Goal: Information Seeking & Learning: Learn about a topic

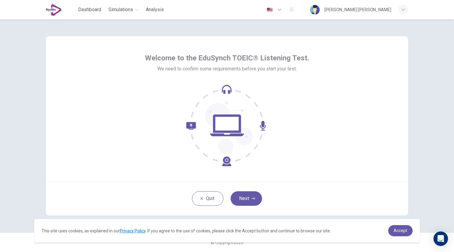
click at [243, 198] on button "Next" at bounding box center [246, 198] width 31 height 14
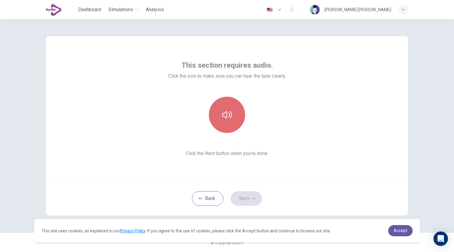
click at [230, 111] on icon "button" at bounding box center [227, 115] width 10 height 10
click at [229, 117] on icon "button" at bounding box center [227, 115] width 10 height 10
click at [231, 111] on icon "button" at bounding box center [227, 115] width 10 height 10
click at [231, 120] on button "button" at bounding box center [227, 115] width 36 height 36
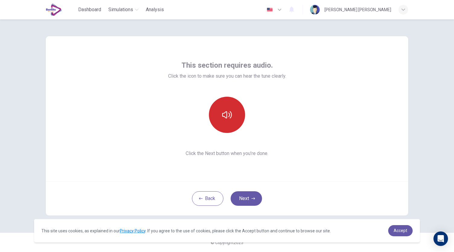
click at [232, 115] on icon "button" at bounding box center [227, 114] width 10 height 7
click at [225, 119] on icon "button" at bounding box center [227, 115] width 10 height 10
click at [253, 199] on icon "button" at bounding box center [253, 199] width 4 height 4
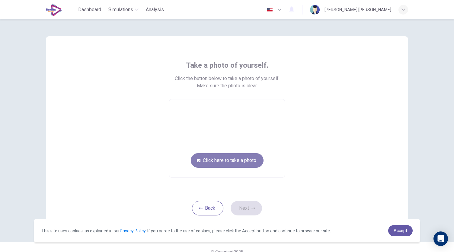
click at [228, 163] on button "Click here to take a photo" at bounding box center [227, 160] width 73 height 14
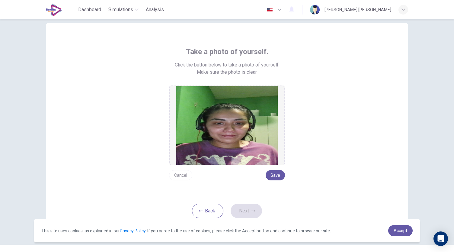
scroll to position [25, 0]
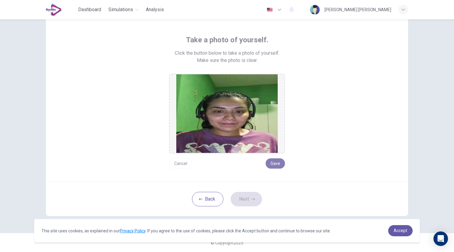
click at [271, 164] on button "Save" at bounding box center [275, 163] width 19 height 10
click at [242, 197] on button "Next" at bounding box center [246, 199] width 31 height 14
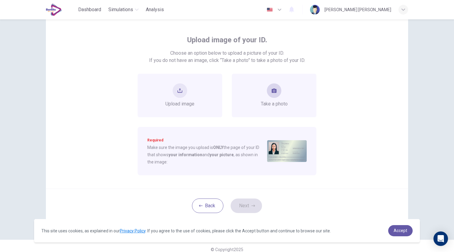
click at [272, 94] on button "take photo" at bounding box center [274, 90] width 14 height 14
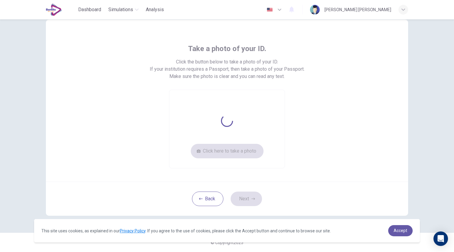
scroll to position [16, 0]
click at [244, 154] on button "Click here to take a photo" at bounding box center [227, 151] width 73 height 14
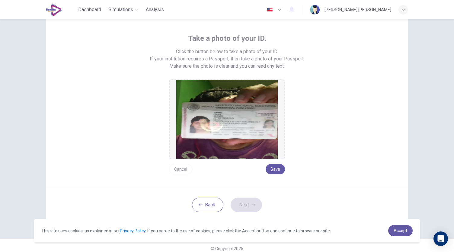
scroll to position [33, 0]
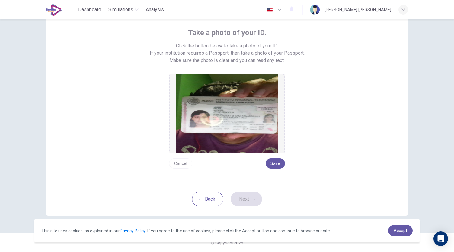
click at [199, 117] on img at bounding box center [226, 113] width 101 height 78
click at [213, 112] on img at bounding box center [226, 113] width 101 height 78
click at [202, 201] on button "Back" at bounding box center [207, 199] width 31 height 14
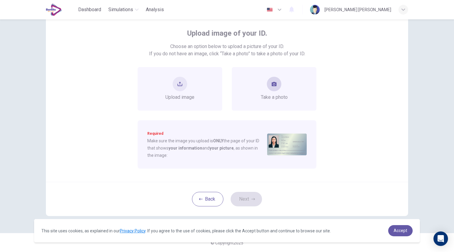
click at [272, 87] on button "take photo" at bounding box center [274, 84] width 14 height 14
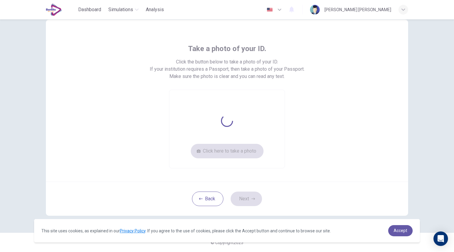
scroll to position [16, 0]
click at [233, 151] on button "Click here to take a photo" at bounding box center [227, 151] width 73 height 14
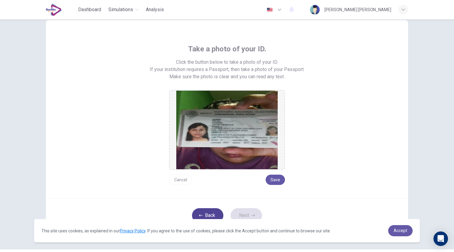
click at [209, 214] on button "Back" at bounding box center [207, 215] width 31 height 14
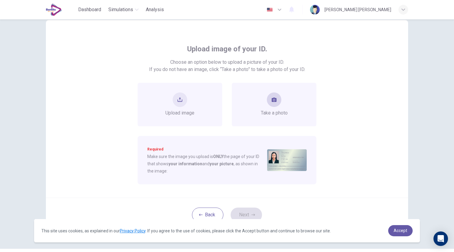
click at [287, 105] on div "Take a photo" at bounding box center [274, 104] width 85 height 43
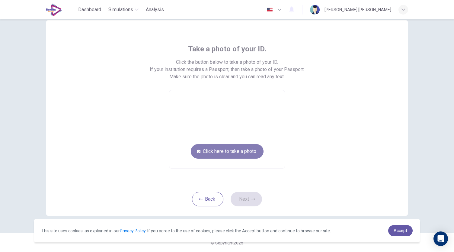
click at [247, 151] on button "Click here to take a photo" at bounding box center [227, 151] width 73 height 14
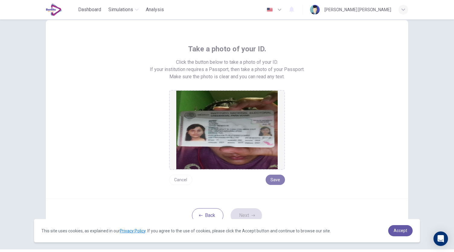
click at [278, 181] on button "Save" at bounding box center [275, 179] width 19 height 10
click at [242, 213] on button "Next" at bounding box center [246, 215] width 31 height 14
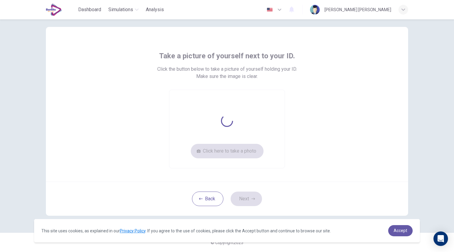
scroll to position [9, 0]
click at [240, 149] on button "Click here to take a photo" at bounding box center [227, 151] width 73 height 14
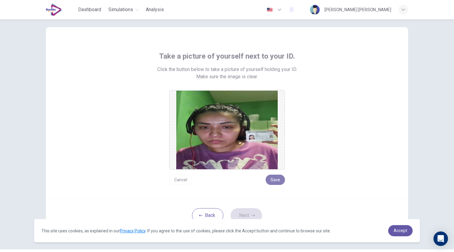
click at [276, 178] on button "Save" at bounding box center [275, 179] width 19 height 10
click at [251, 215] on icon "button" at bounding box center [253, 215] width 4 height 2
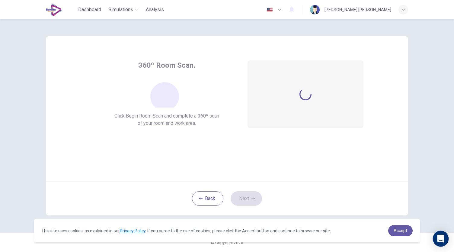
scroll to position [0, 0]
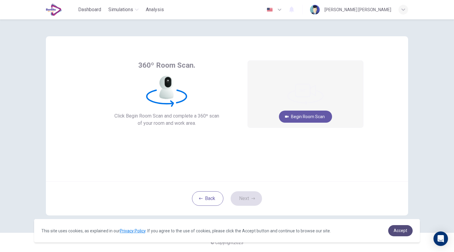
click at [404, 230] on span "Accept" at bounding box center [401, 230] width 14 height 5
click at [311, 117] on button "Begin Room Scan" at bounding box center [305, 116] width 53 height 12
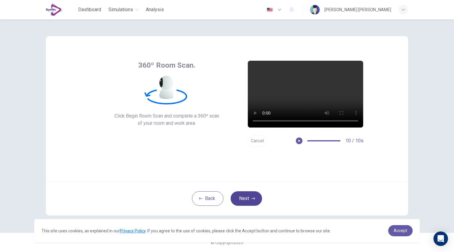
click at [248, 199] on button "Next" at bounding box center [246, 198] width 31 height 14
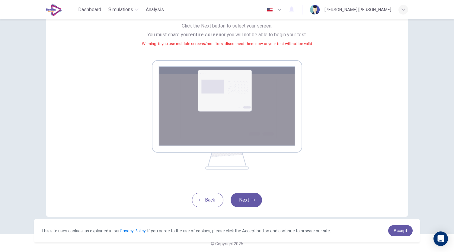
scroll to position [62, 0]
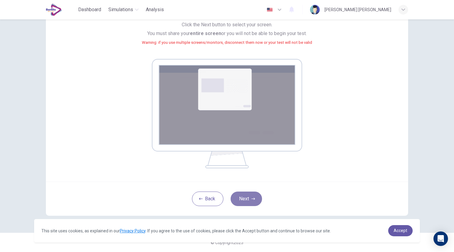
click at [245, 192] on button "Next" at bounding box center [246, 198] width 31 height 14
click at [248, 197] on button "Next" at bounding box center [246, 198] width 31 height 14
click at [253, 200] on icon "button" at bounding box center [253, 199] width 4 height 4
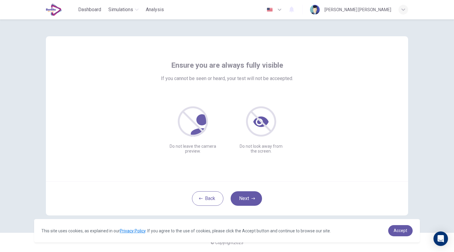
scroll to position [0, 0]
click at [248, 199] on button "Next" at bounding box center [246, 198] width 31 height 14
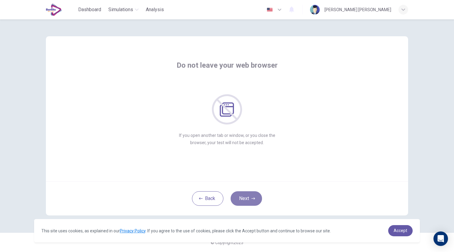
click at [251, 196] on button "Next" at bounding box center [246, 198] width 31 height 14
click at [245, 199] on button "Next" at bounding box center [246, 198] width 31 height 14
click at [246, 198] on button "Next" at bounding box center [246, 198] width 31 height 14
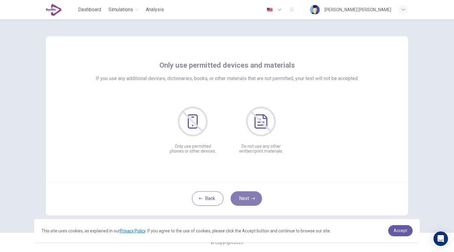
click at [245, 200] on button "Next" at bounding box center [246, 198] width 31 height 14
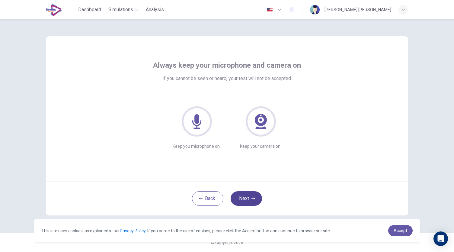
click at [246, 199] on button "Next" at bounding box center [246, 198] width 31 height 14
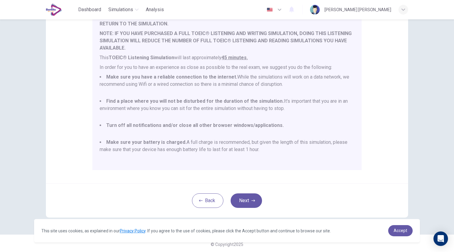
scroll to position [84, 0]
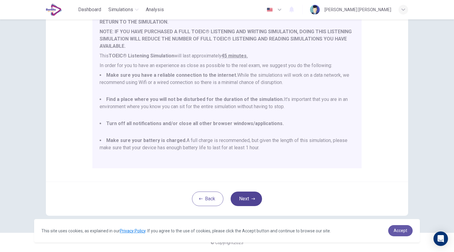
drag, startPoint x: 248, startPoint y: 197, endPoint x: 252, endPoint y: 198, distance: 4.5
click at [252, 198] on button "Next" at bounding box center [246, 198] width 31 height 14
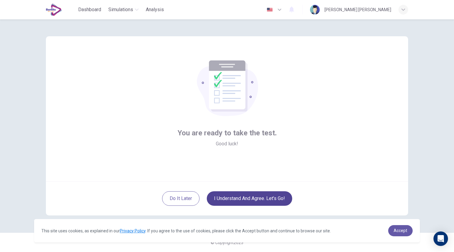
scroll to position [0, 0]
click at [253, 199] on button "I understand and agree. Let’s go!" at bounding box center [249, 198] width 85 height 14
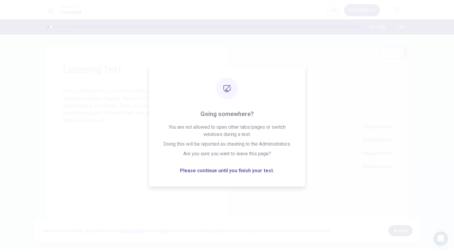
click at [399, 231] on span "Accept" at bounding box center [401, 230] width 14 height 5
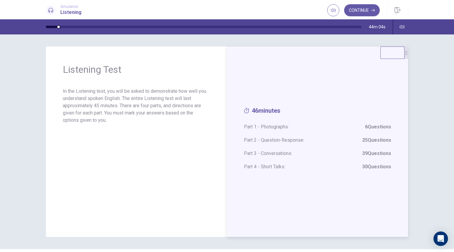
click at [257, 111] on span "46 minutes" at bounding box center [317, 112] width 147 height 10
click at [268, 127] on span "Part 1 - Photographs: 6 Questions" at bounding box center [317, 126] width 147 height 7
click at [364, 10] on button "Continue" at bounding box center [362, 10] width 36 height 12
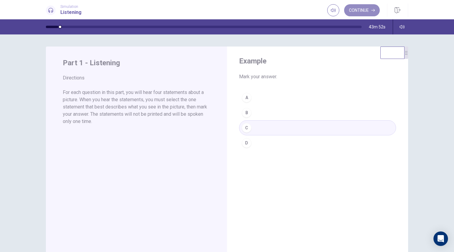
click at [365, 9] on button "Continue" at bounding box center [362, 10] width 36 height 12
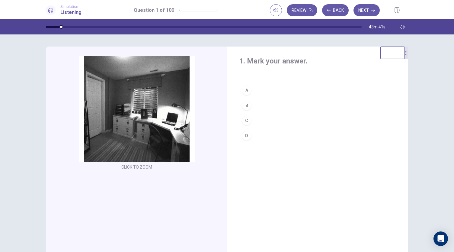
click at [244, 119] on div "C" at bounding box center [247, 121] width 10 height 10
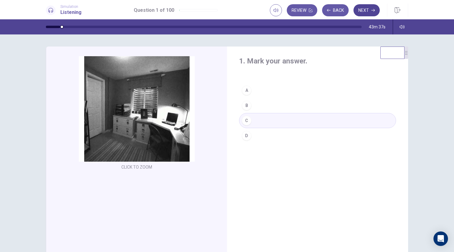
click at [369, 11] on button "Next" at bounding box center [366, 10] width 26 height 12
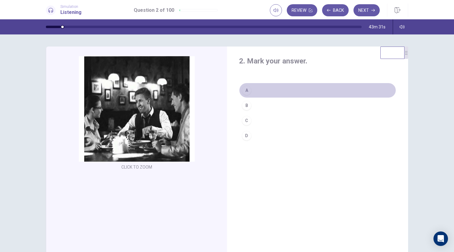
click at [246, 90] on div "A" at bounding box center [247, 90] width 10 height 10
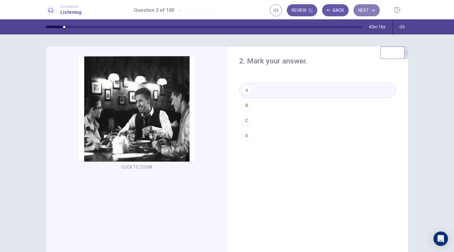
click at [371, 8] on button "Next" at bounding box center [366, 10] width 26 height 12
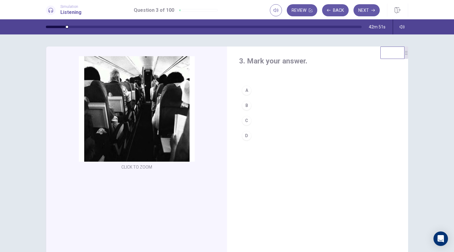
click at [245, 134] on div "D" at bounding box center [247, 136] width 10 height 10
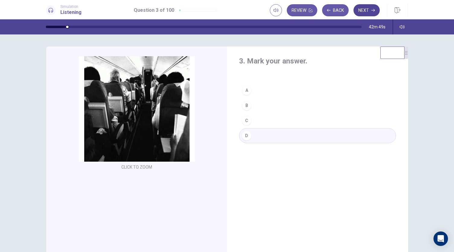
click at [363, 12] on button "Next" at bounding box center [366, 10] width 26 height 12
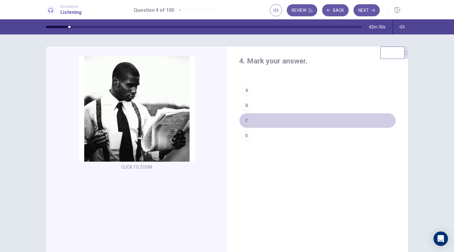
click at [243, 121] on div "C" at bounding box center [247, 121] width 10 height 10
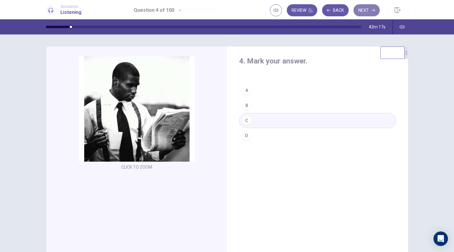
click at [363, 12] on button "Next" at bounding box center [366, 10] width 26 height 12
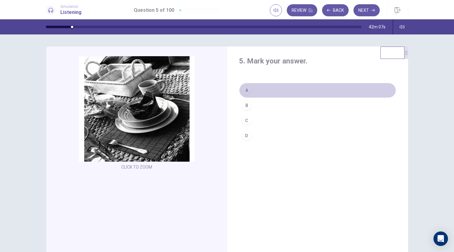
click at [245, 89] on div "A" at bounding box center [247, 90] width 10 height 10
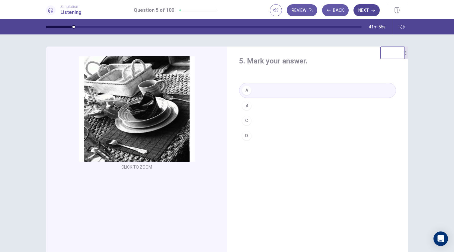
click at [366, 11] on button "Next" at bounding box center [366, 10] width 26 height 12
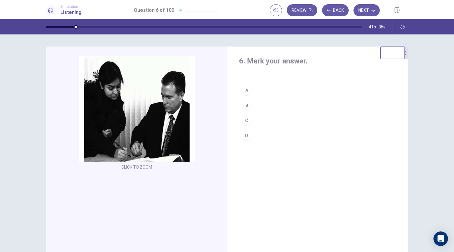
click at [243, 121] on div "C" at bounding box center [247, 121] width 10 height 10
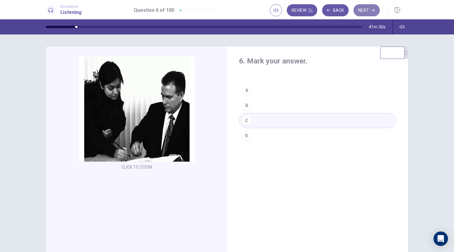
click at [367, 7] on button "Next" at bounding box center [366, 10] width 26 height 12
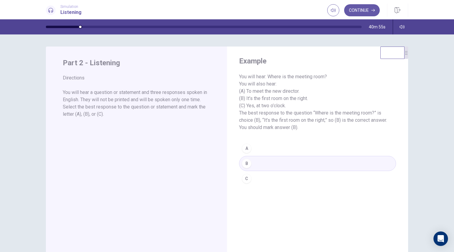
click at [363, 11] on button "Continue" at bounding box center [362, 10] width 36 height 12
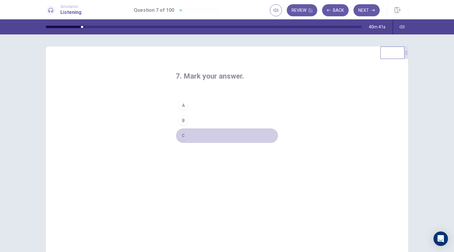
click at [184, 137] on div "C" at bounding box center [183, 136] width 10 height 10
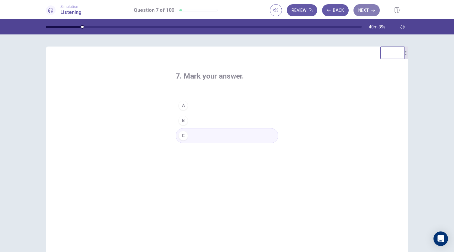
click at [366, 11] on button "Next" at bounding box center [366, 10] width 26 height 12
click at [181, 119] on div "B" at bounding box center [183, 121] width 10 height 10
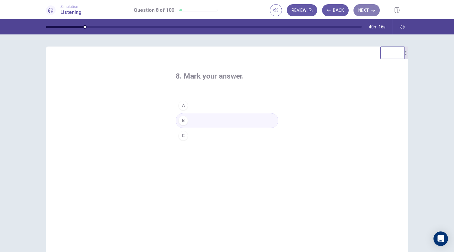
click at [362, 7] on button "Next" at bounding box center [366, 10] width 26 height 12
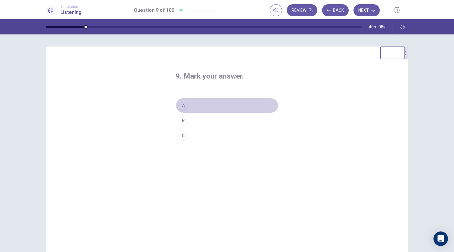
click at [184, 106] on div "A" at bounding box center [183, 106] width 10 height 10
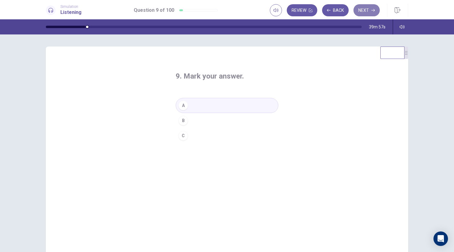
click at [366, 16] on button "Next" at bounding box center [366, 10] width 26 height 12
click at [183, 106] on div "A" at bounding box center [183, 106] width 10 height 10
click at [181, 122] on div "B" at bounding box center [183, 121] width 10 height 10
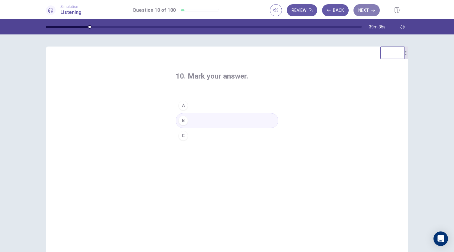
click at [362, 11] on button "Next" at bounding box center [366, 10] width 26 height 12
click at [181, 121] on div "B" at bounding box center [183, 121] width 10 height 10
click at [362, 8] on button "Next" at bounding box center [366, 10] width 26 height 12
click at [183, 136] on div "C" at bounding box center [183, 136] width 10 height 10
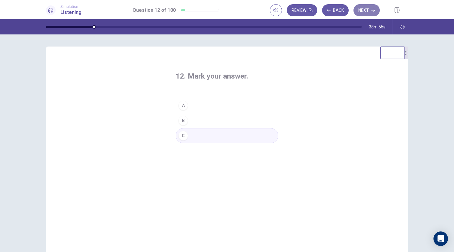
click at [366, 8] on button "Next" at bounding box center [366, 10] width 26 height 12
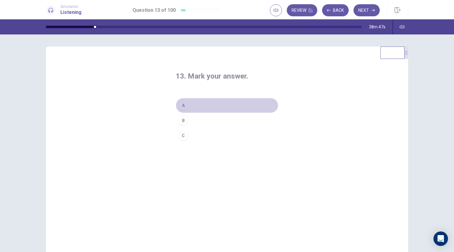
click at [184, 107] on div "A" at bounding box center [183, 106] width 10 height 10
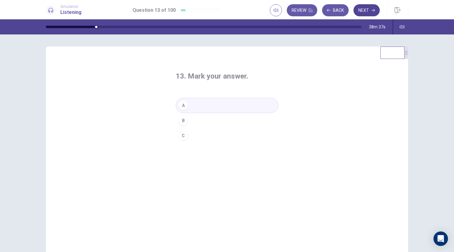
click at [358, 9] on button "Next" at bounding box center [366, 10] width 26 height 12
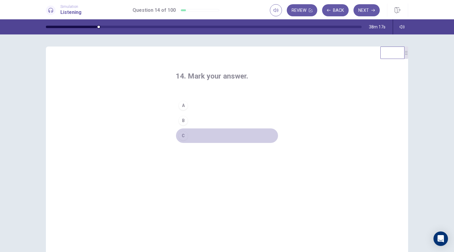
click at [183, 136] on div "C" at bounding box center [183, 136] width 10 height 10
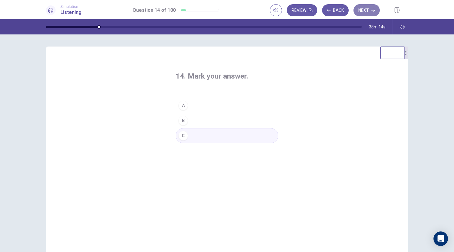
click at [365, 12] on button "Next" at bounding box center [366, 10] width 26 height 12
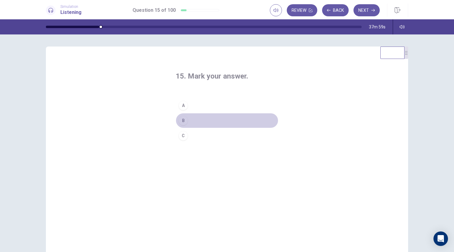
click at [184, 122] on div "B" at bounding box center [183, 121] width 10 height 10
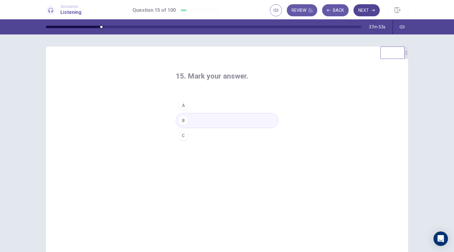
click at [367, 12] on button "Next" at bounding box center [366, 10] width 26 height 12
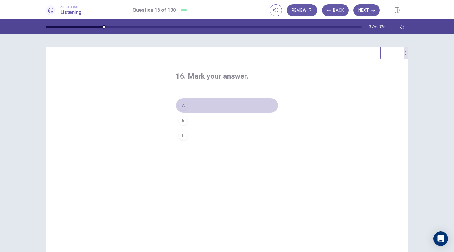
click at [182, 106] on div "A" at bounding box center [183, 106] width 10 height 10
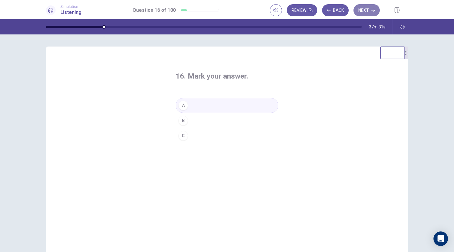
click at [364, 11] on button "Next" at bounding box center [366, 10] width 26 height 12
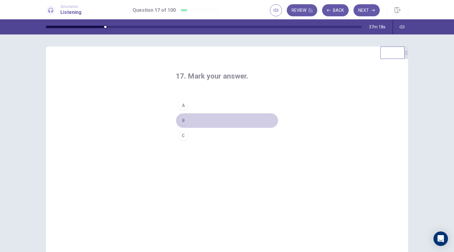
click at [183, 122] on div "B" at bounding box center [183, 121] width 10 height 10
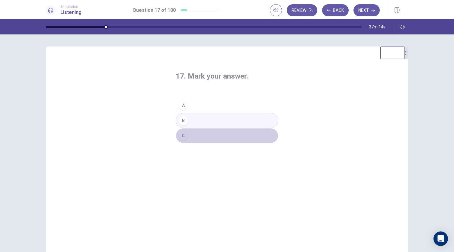
click at [182, 138] on div "C" at bounding box center [183, 136] width 10 height 10
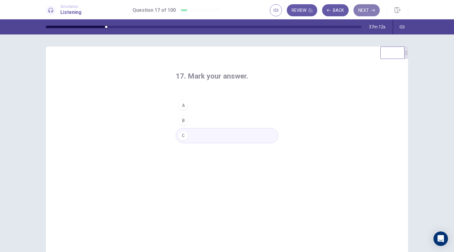
click at [363, 11] on button "Next" at bounding box center [366, 10] width 26 height 12
click at [184, 136] on div "C" at bounding box center [183, 136] width 10 height 10
click at [361, 11] on button "Next" at bounding box center [366, 10] width 26 height 12
click at [184, 119] on div "B" at bounding box center [183, 121] width 10 height 10
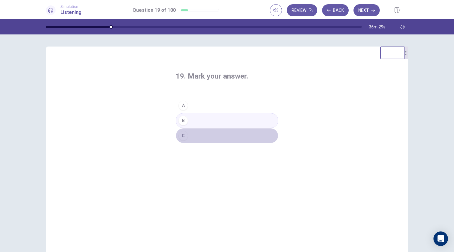
click at [183, 137] on div "C" at bounding box center [183, 136] width 10 height 10
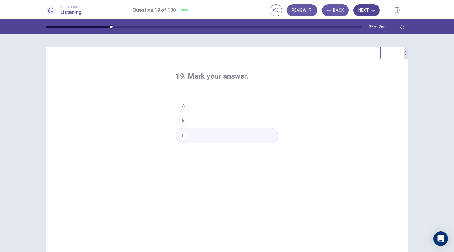
click at [363, 10] on button "Next" at bounding box center [366, 10] width 26 height 12
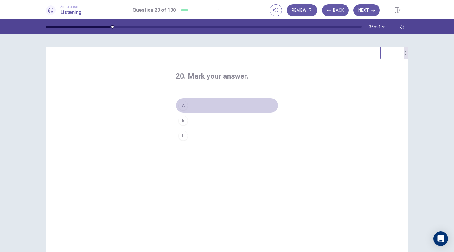
click at [181, 105] on div "A" at bounding box center [183, 106] width 10 height 10
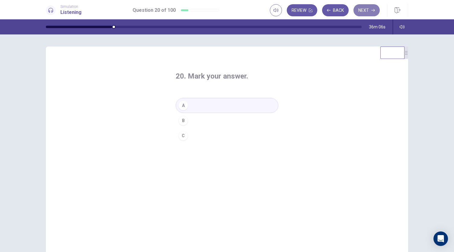
click at [365, 9] on button "Next" at bounding box center [366, 10] width 26 height 12
click at [182, 119] on div "B" at bounding box center [183, 121] width 10 height 10
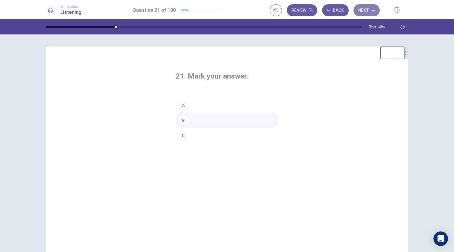
click at [369, 12] on button "Next" at bounding box center [366, 10] width 26 height 12
click at [181, 123] on div "B" at bounding box center [183, 121] width 10 height 10
click at [365, 8] on button "Next" at bounding box center [366, 10] width 26 height 12
click at [184, 120] on div "B" at bounding box center [183, 121] width 10 height 10
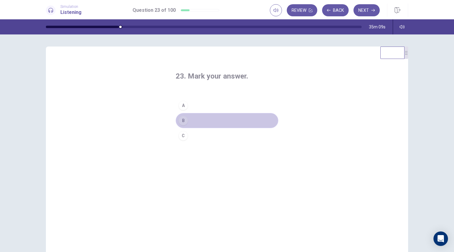
click at [184, 120] on div "B" at bounding box center [183, 121] width 10 height 10
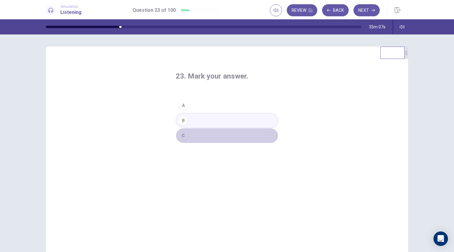
click at [181, 136] on div "C" at bounding box center [183, 136] width 10 height 10
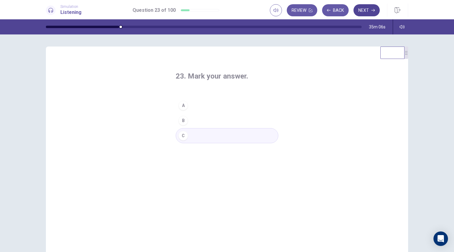
click at [360, 7] on button "Next" at bounding box center [366, 10] width 26 height 12
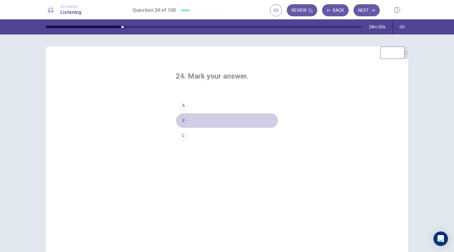
click at [184, 122] on div "B" at bounding box center [183, 121] width 10 height 10
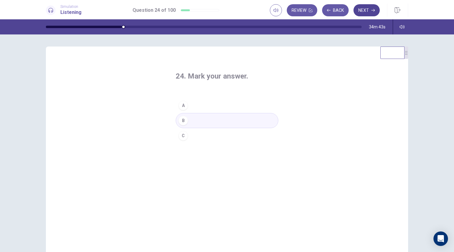
click at [365, 8] on button "Next" at bounding box center [366, 10] width 26 height 12
click at [181, 106] on div "A" at bounding box center [183, 106] width 10 height 10
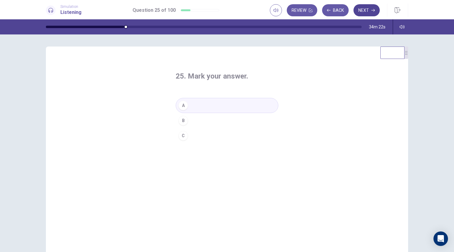
click at [366, 9] on button "Next" at bounding box center [366, 10] width 26 height 12
click at [183, 120] on div "B" at bounding box center [183, 121] width 10 height 10
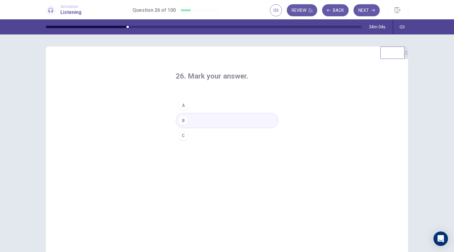
click at [184, 137] on div "C" at bounding box center [183, 136] width 10 height 10
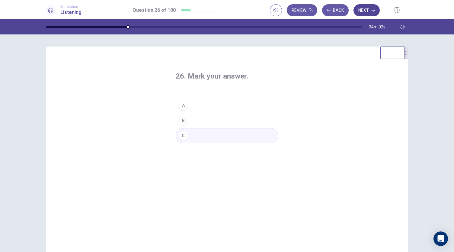
click at [363, 10] on button "Next" at bounding box center [366, 10] width 26 height 12
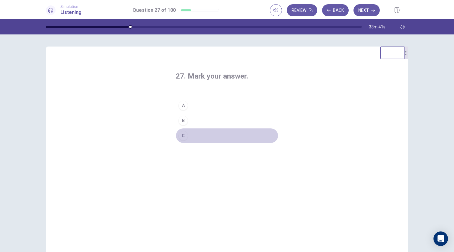
click at [184, 136] on div "C" at bounding box center [183, 136] width 10 height 10
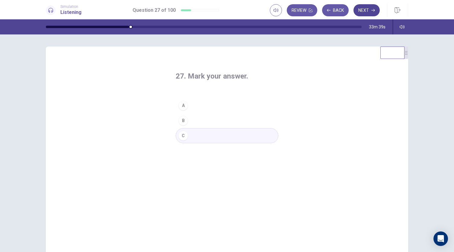
click at [368, 10] on button "Next" at bounding box center [366, 10] width 26 height 12
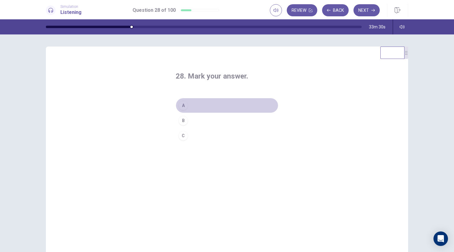
click at [184, 106] on div "A" at bounding box center [183, 106] width 10 height 10
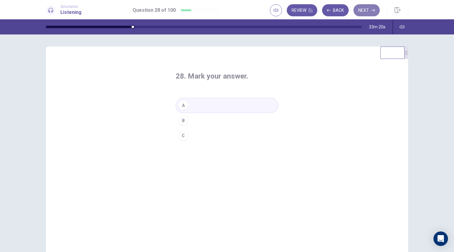
click at [367, 9] on button "Next" at bounding box center [366, 10] width 26 height 12
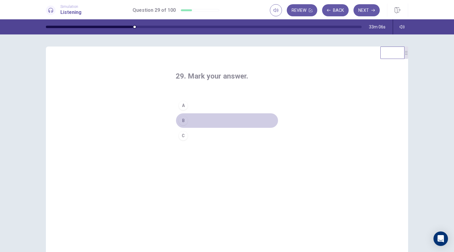
click at [181, 119] on div "B" at bounding box center [183, 121] width 10 height 10
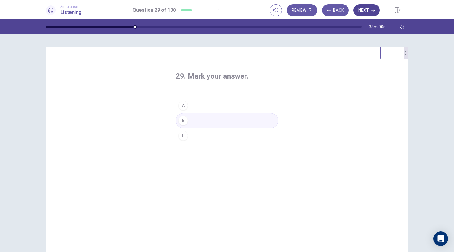
click at [361, 12] on button "Next" at bounding box center [366, 10] width 26 height 12
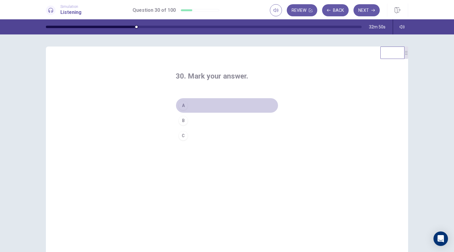
click at [182, 104] on div "A" at bounding box center [183, 106] width 10 height 10
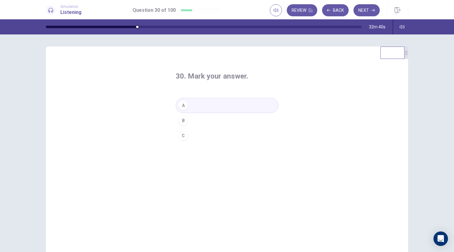
click at [365, 8] on button "Next" at bounding box center [366, 10] width 26 height 12
click at [181, 137] on div "C" at bounding box center [183, 136] width 10 height 10
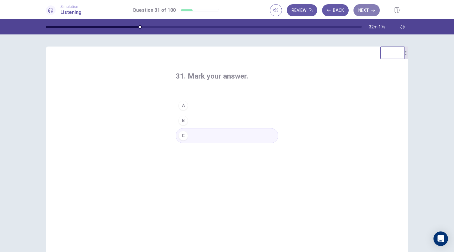
click at [366, 11] on button "Next" at bounding box center [366, 10] width 26 height 12
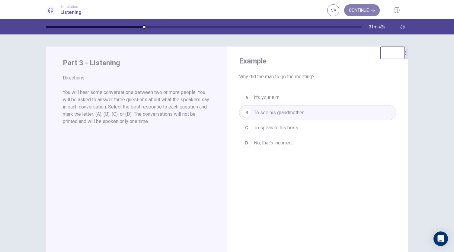
click at [362, 11] on button "Continue" at bounding box center [362, 10] width 36 height 12
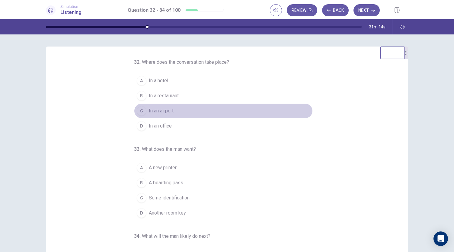
click at [156, 110] on span "In an airport" at bounding box center [161, 110] width 25 height 7
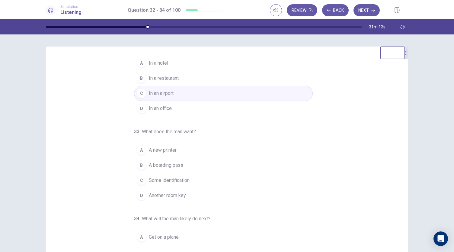
scroll to position [30, 0]
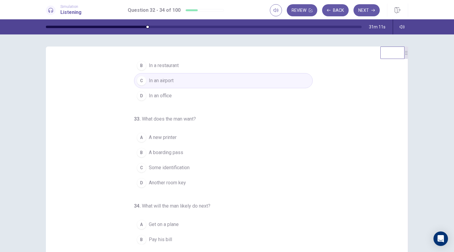
click at [165, 136] on span "A new printer" at bounding box center [163, 137] width 28 height 7
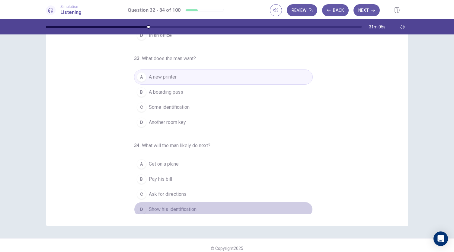
click at [183, 207] on span "Show his identification" at bounding box center [173, 209] width 48 height 7
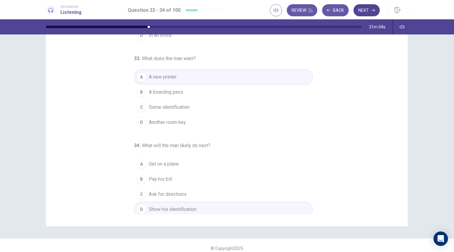
click at [368, 8] on button "Next" at bounding box center [366, 10] width 26 height 12
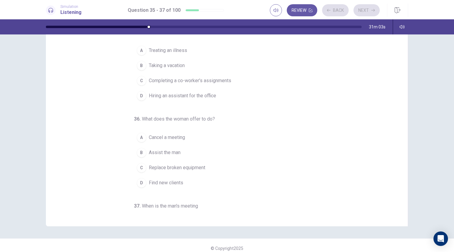
scroll to position [0, 0]
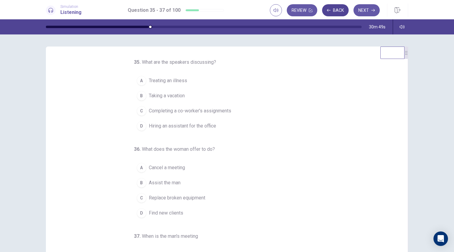
click at [334, 11] on button "Back" at bounding box center [335, 10] width 27 height 12
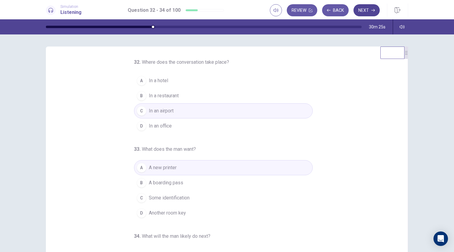
click at [366, 13] on button "Next" at bounding box center [366, 10] width 26 height 12
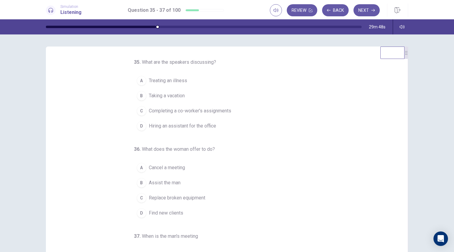
click at [170, 95] on span "Taking a vacation" at bounding box center [167, 95] width 36 height 7
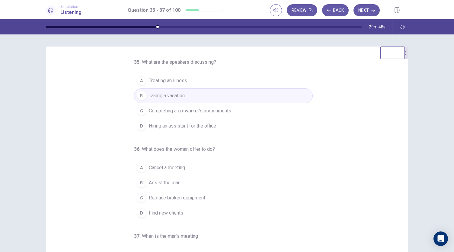
scroll to position [30, 0]
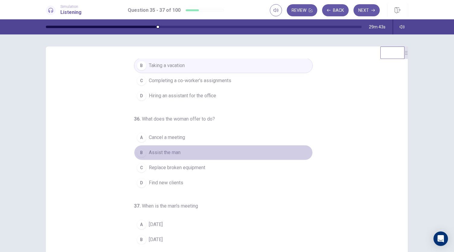
click at [169, 152] on span "Assist the man" at bounding box center [165, 152] width 32 height 7
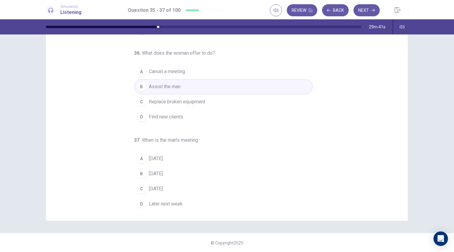
scroll to position [36, 0]
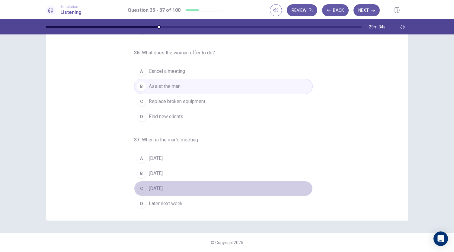
click at [161, 185] on span "Next Monday" at bounding box center [156, 188] width 14 height 7
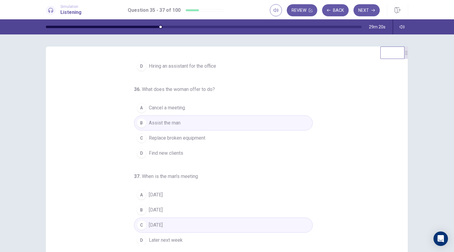
scroll to position [60, 0]
click at [368, 12] on button "Next" at bounding box center [366, 10] width 26 height 12
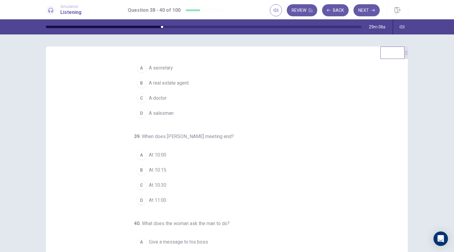
scroll to position [0, 0]
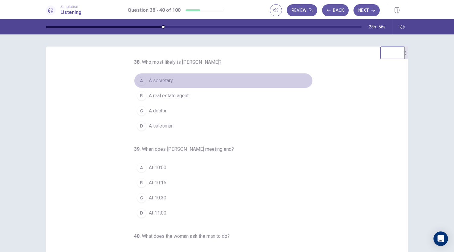
click at [174, 78] on button "A A secretary" at bounding box center [223, 80] width 179 height 15
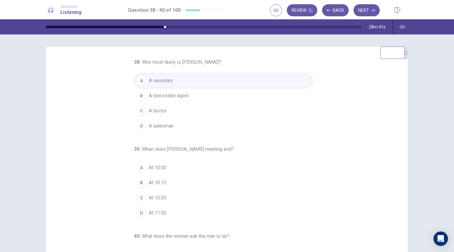
click at [173, 126] on button "D A salesman" at bounding box center [223, 125] width 179 height 15
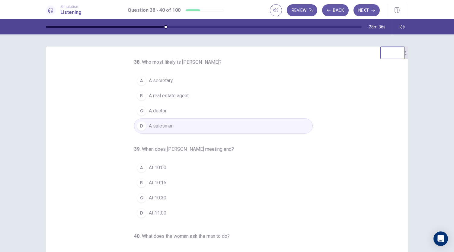
scroll to position [30, 0]
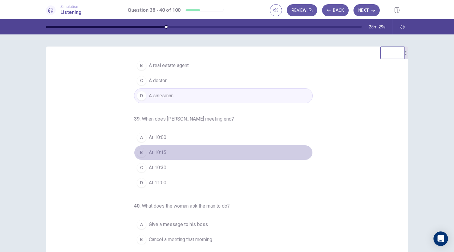
click at [163, 147] on button "B At 10:15" at bounding box center [223, 152] width 179 height 15
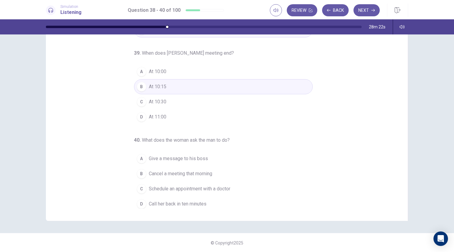
scroll to position [36, 0]
click at [210, 187] on span "Schedule an appointment with a doctor" at bounding box center [190, 188] width 82 height 7
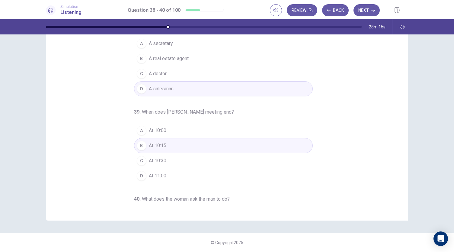
scroll to position [0, 0]
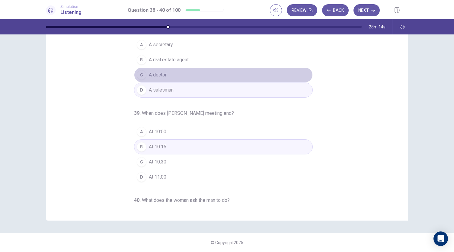
click at [157, 71] on span "A doctor" at bounding box center [158, 74] width 18 height 7
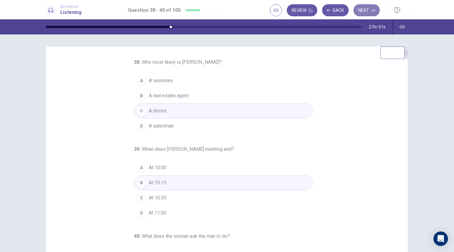
click at [365, 11] on button "Next" at bounding box center [366, 10] width 26 height 12
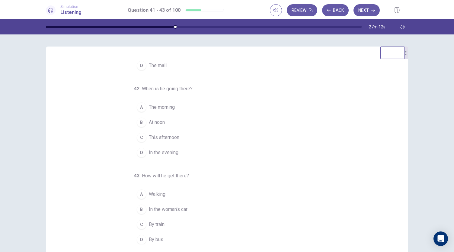
scroll to position [60, 0]
click at [151, 237] on span "By bus" at bounding box center [156, 239] width 14 height 7
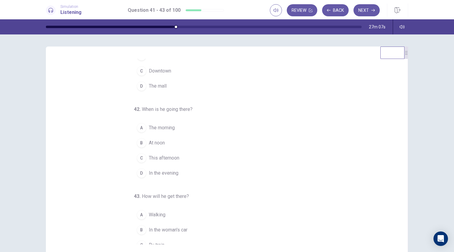
scroll to position [30, 0]
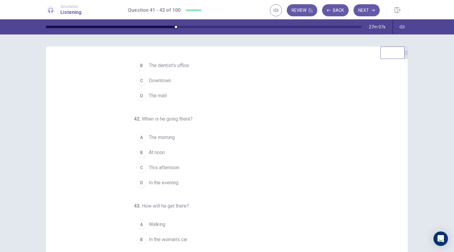
click at [165, 179] on span "In the evening" at bounding box center [164, 182] width 30 height 7
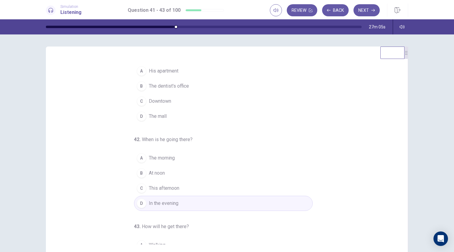
scroll to position [0, 0]
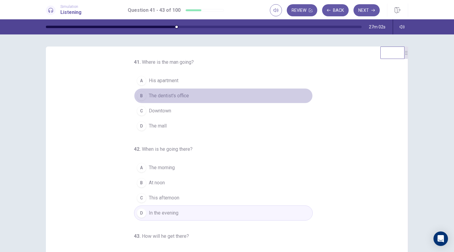
click at [184, 97] on span "The dentist's office" at bounding box center [169, 95] width 40 height 7
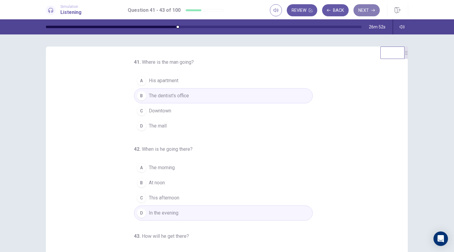
click at [365, 8] on button "Next" at bounding box center [366, 10] width 26 height 12
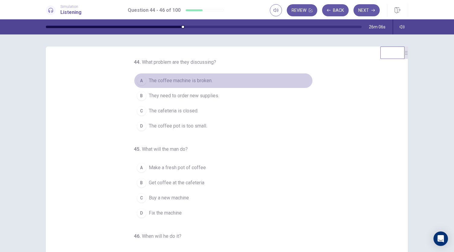
click at [195, 78] on span "The coffee machine is broken." at bounding box center [181, 80] width 64 height 7
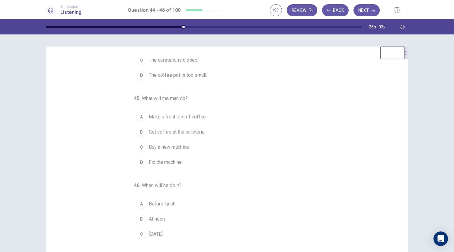
scroll to position [60, 0]
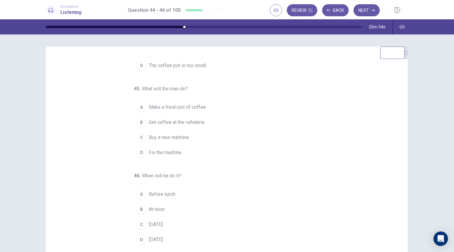
click at [184, 138] on span "Buy a new machine" at bounding box center [169, 137] width 40 height 7
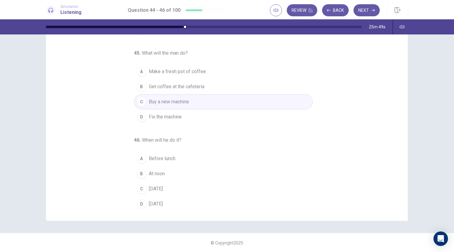
scroll to position [36, 0]
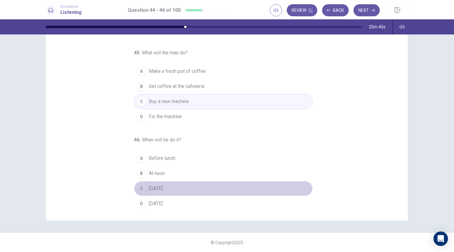
click at [163, 187] on span "On Sunday" at bounding box center [156, 188] width 14 height 7
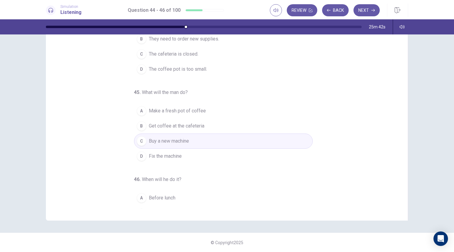
scroll to position [0, 0]
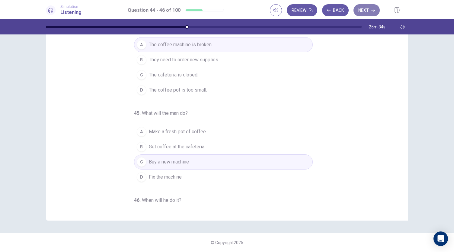
click at [365, 12] on button "Next" at bounding box center [366, 10] width 26 height 12
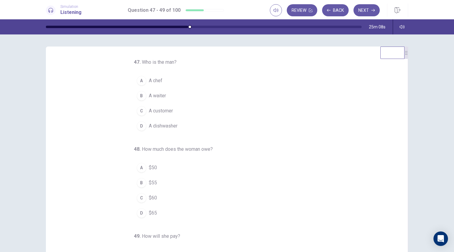
click at [154, 210] on button "D $65" at bounding box center [223, 212] width 179 height 15
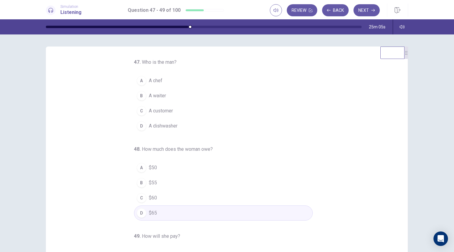
click at [154, 181] on button "B $55" at bounding box center [223, 182] width 179 height 15
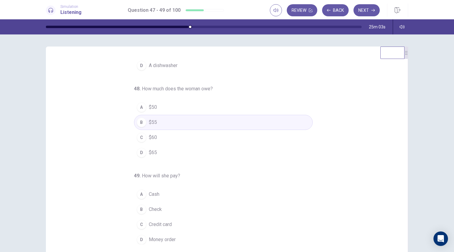
scroll to position [60, 0]
click at [155, 191] on span "Cash" at bounding box center [154, 193] width 11 height 7
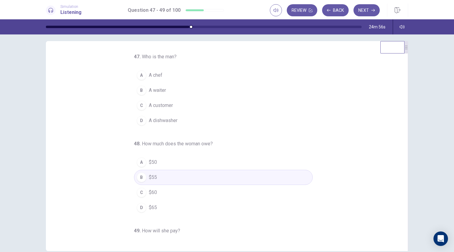
scroll to position [0, 0]
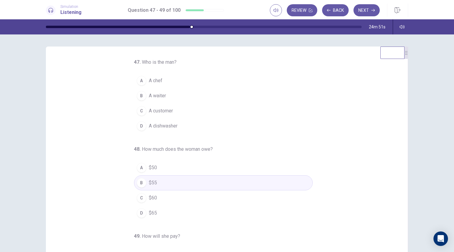
click at [160, 79] on button "A A chef" at bounding box center [223, 80] width 179 height 15
click at [174, 124] on span "A dishwasher" at bounding box center [163, 125] width 29 height 7
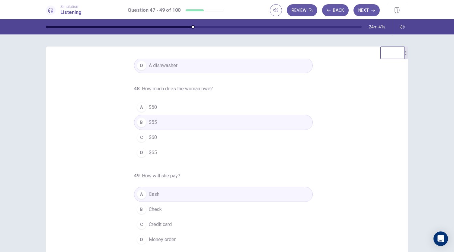
scroll to position [60, 0]
click at [366, 13] on button "Next" at bounding box center [366, 10] width 26 height 12
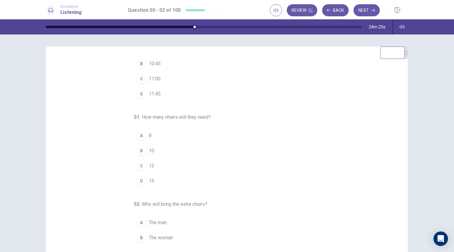
scroll to position [0, 0]
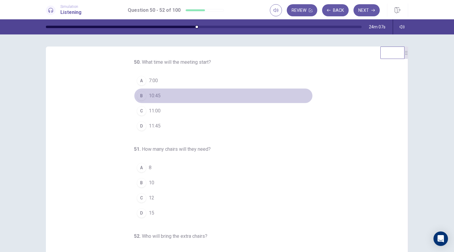
click at [161, 93] on button "B 10:45" at bounding box center [223, 95] width 179 height 15
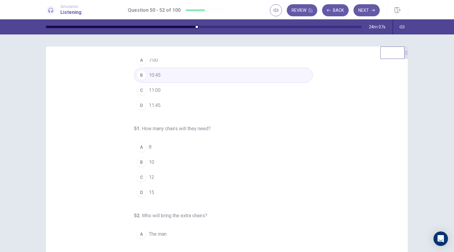
scroll to position [30, 0]
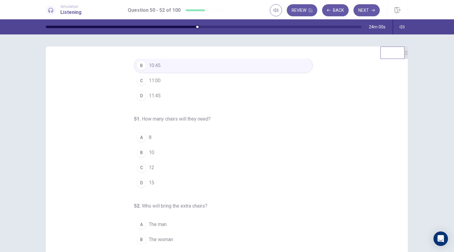
click at [149, 183] on span "15" at bounding box center [151, 182] width 5 height 7
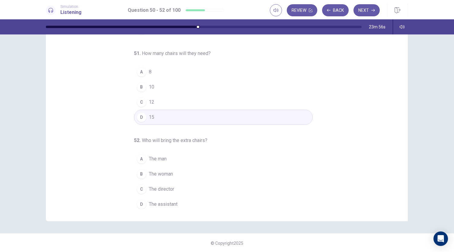
scroll to position [36, 0]
click at [166, 200] on span "The assistant" at bounding box center [163, 203] width 29 height 7
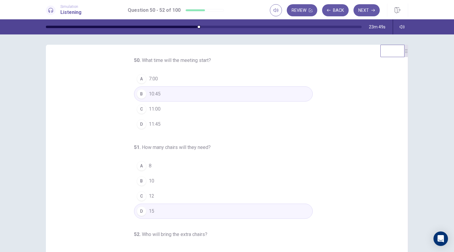
scroll to position [0, 0]
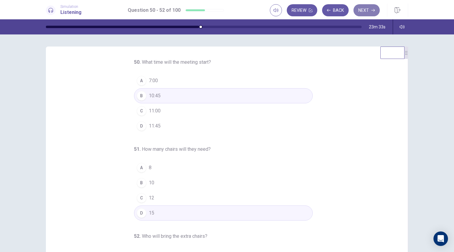
click at [364, 11] on button "Next" at bounding box center [366, 10] width 26 height 12
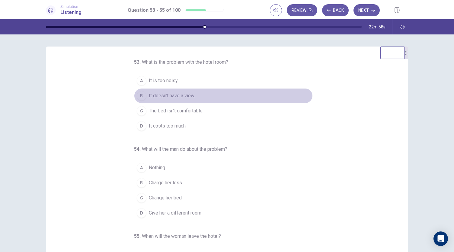
click at [179, 96] on span "It doesn’t have a view." at bounding box center [172, 95] width 46 height 7
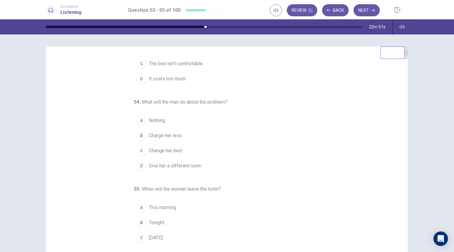
scroll to position [60, 0]
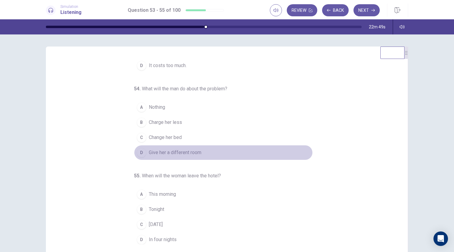
click at [186, 152] on span "Give her a different room" at bounding box center [175, 152] width 53 height 7
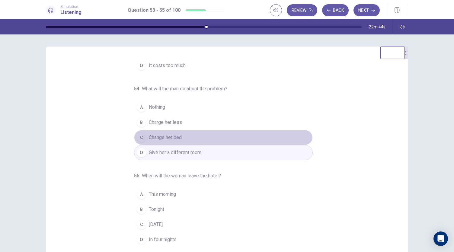
click at [179, 136] on span "Change her bed" at bounding box center [165, 137] width 33 height 7
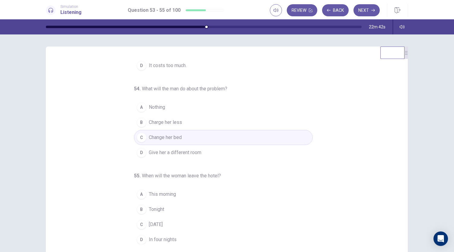
click at [183, 121] on button "B Charge her less" at bounding box center [223, 122] width 179 height 15
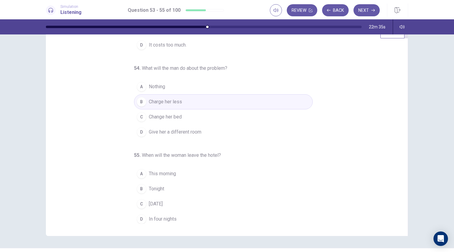
scroll to position [36, 0]
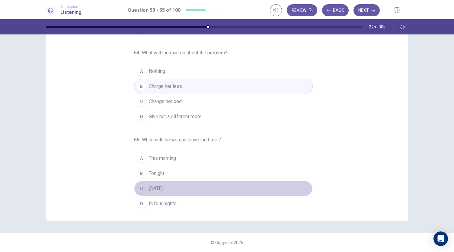
click at [163, 188] on span "Tomorrow" at bounding box center [156, 188] width 14 height 7
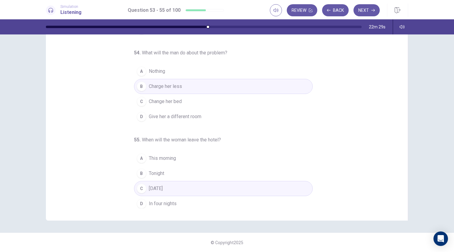
scroll to position [0, 0]
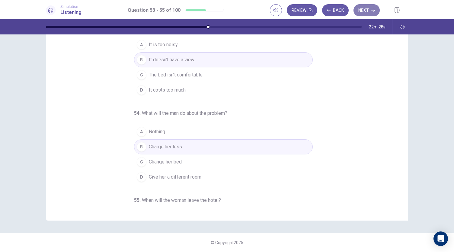
click at [362, 13] on button "Next" at bounding box center [366, 10] width 26 height 12
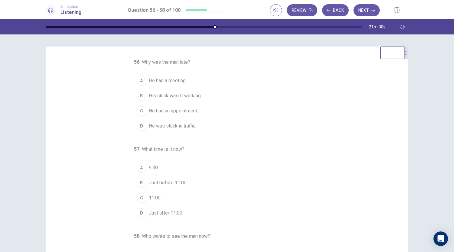
click at [183, 96] on span "His clock wasn’t working." at bounding box center [175, 95] width 53 height 7
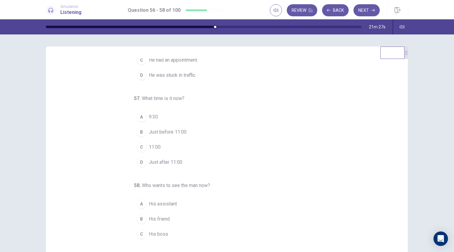
scroll to position [60, 0]
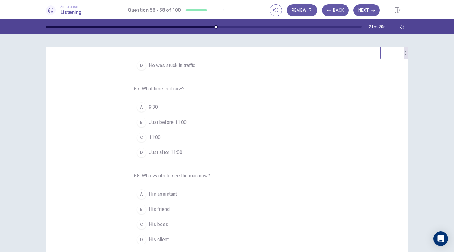
click at [161, 135] on button "C 11:00" at bounding box center [223, 137] width 179 height 15
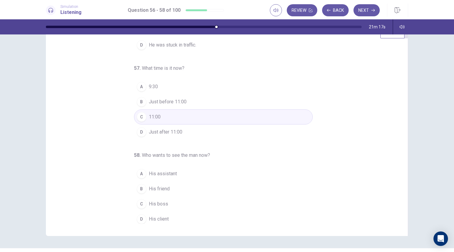
scroll to position [30, 0]
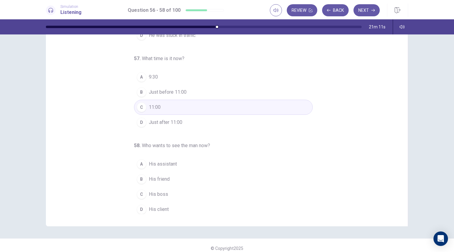
click at [159, 192] on span "His boss" at bounding box center [158, 193] width 19 height 7
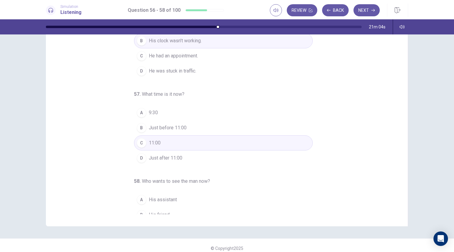
scroll to position [0, 0]
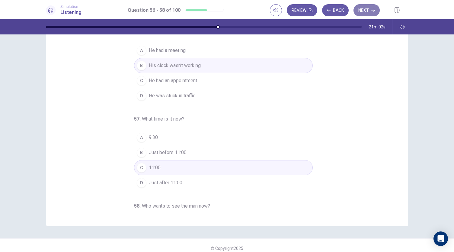
click at [363, 8] on button "Next" at bounding box center [366, 10] width 26 height 12
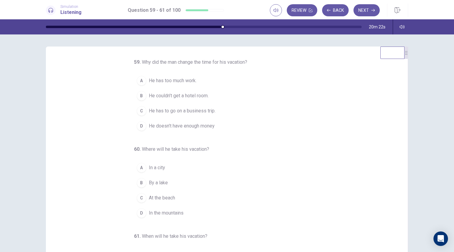
click at [185, 99] on span "He couldn’t get a hotel room." at bounding box center [179, 95] width 60 height 7
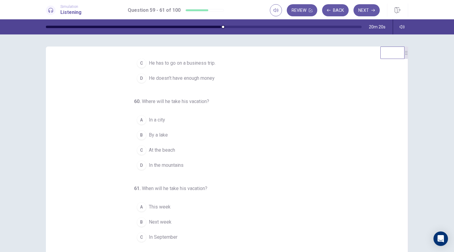
scroll to position [60, 0]
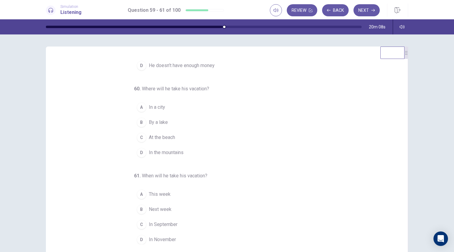
drag, startPoint x: 176, startPoint y: 157, endPoint x: 177, endPoint y: 153, distance: 4.4
click at [176, 156] on span "In the mountains" at bounding box center [166, 152] width 35 height 7
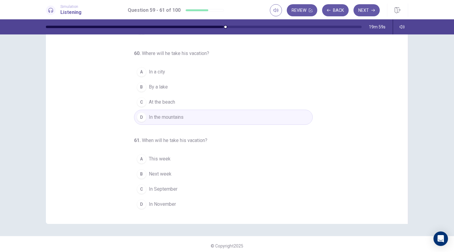
scroll to position [36, 0]
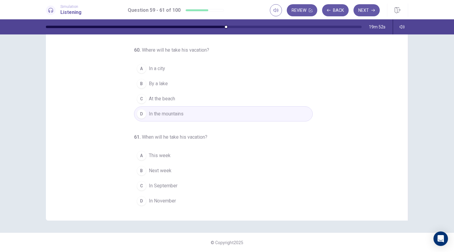
click at [168, 184] on span "In September" at bounding box center [163, 185] width 29 height 7
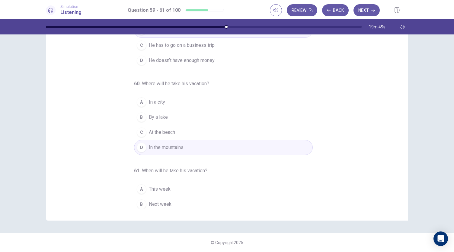
scroll to position [0, 0]
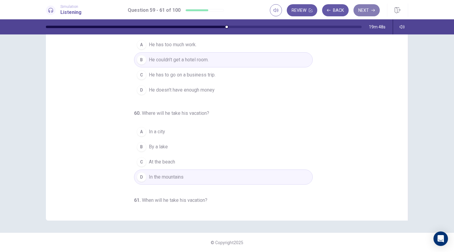
click at [367, 12] on button "Next" at bounding box center [366, 10] width 26 height 12
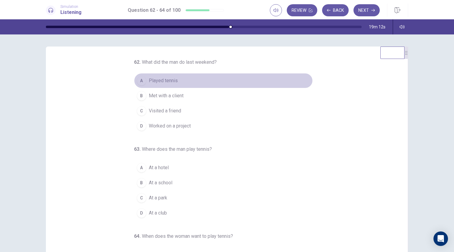
click at [162, 79] on span "Played tennis" at bounding box center [163, 80] width 29 height 7
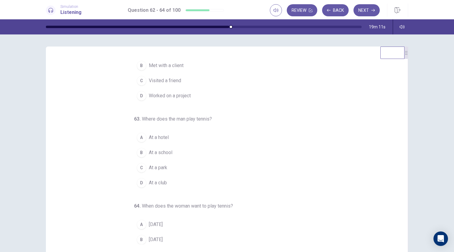
scroll to position [60, 0]
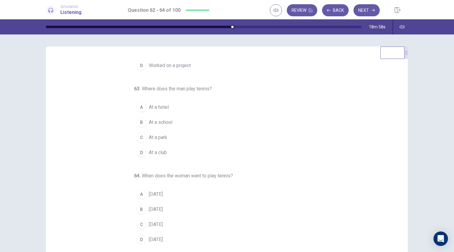
click at [161, 104] on span "At a hotel" at bounding box center [159, 107] width 20 height 7
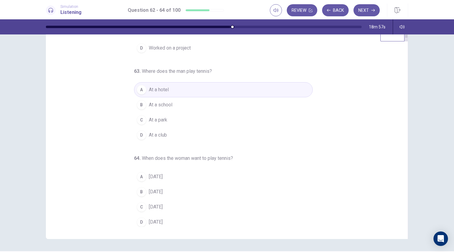
scroll to position [36, 0]
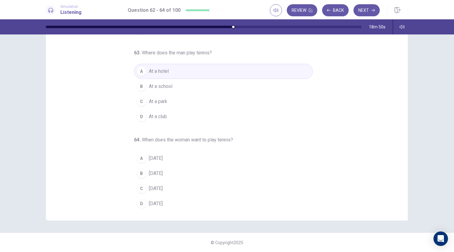
click at [150, 155] on span "Sunday" at bounding box center [156, 158] width 14 height 7
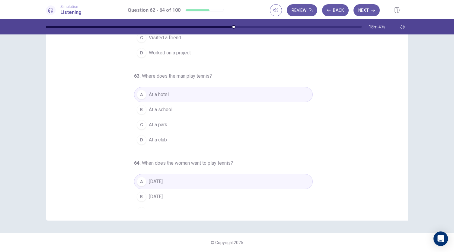
scroll to position [60, 0]
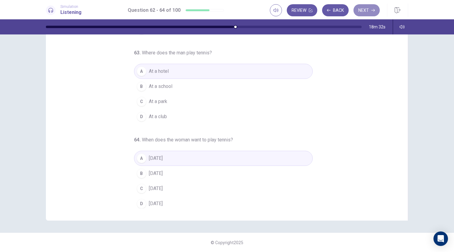
click at [364, 12] on button "Next" at bounding box center [366, 10] width 26 height 12
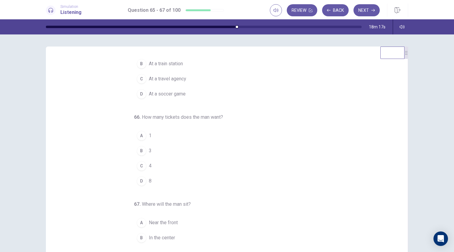
scroll to position [0, 0]
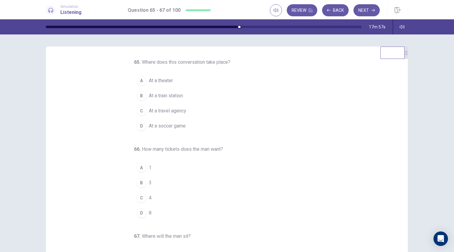
click at [179, 93] on span "At a train station" at bounding box center [166, 95] width 34 height 7
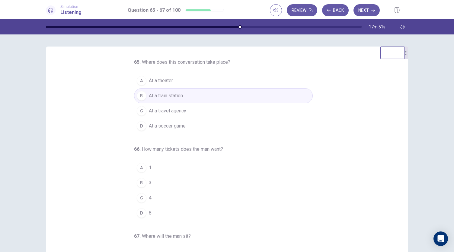
click at [175, 110] on span "At a travel agency" at bounding box center [167, 110] width 37 height 7
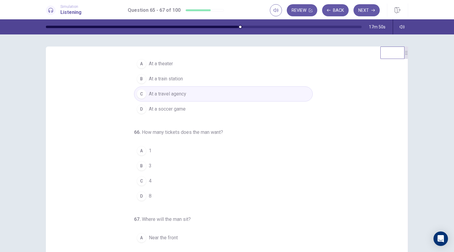
scroll to position [30, 0]
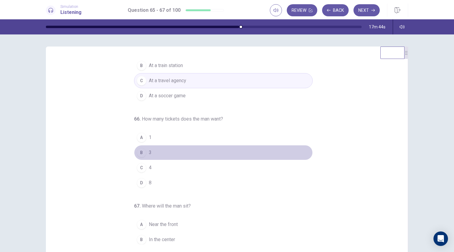
click at [155, 151] on button "B 3" at bounding box center [223, 152] width 179 height 15
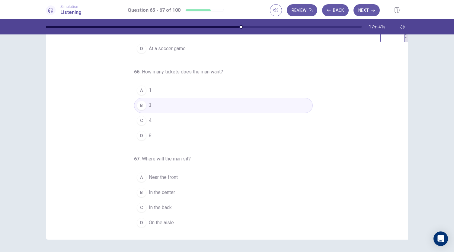
scroll to position [36, 0]
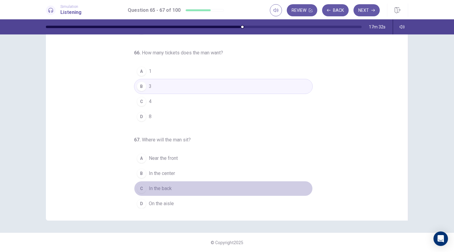
click at [179, 185] on button "C In the back" at bounding box center [223, 188] width 179 height 15
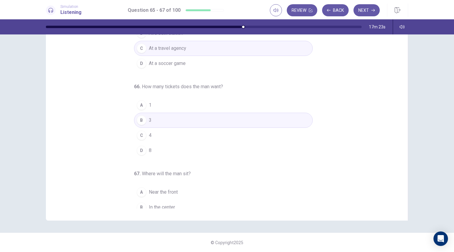
scroll to position [0, 0]
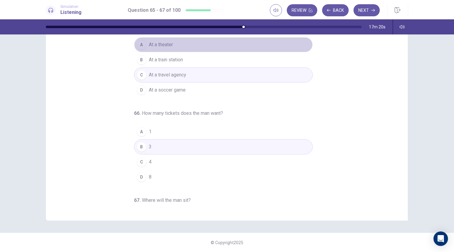
click at [161, 41] on span "At a theater" at bounding box center [161, 44] width 24 height 7
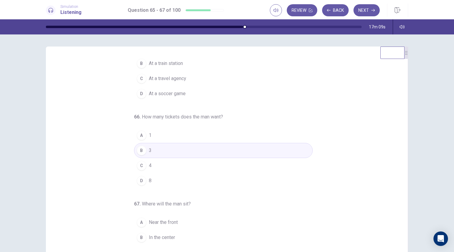
scroll to position [60, 0]
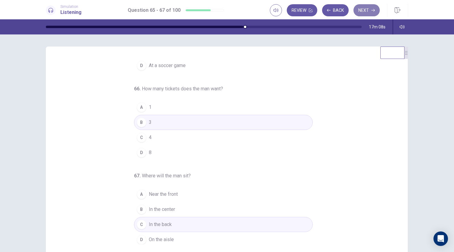
click at [363, 12] on button "Next" at bounding box center [366, 10] width 26 height 12
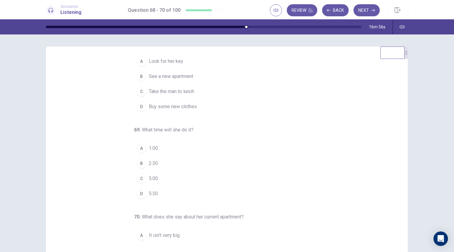
scroll to position [0, 0]
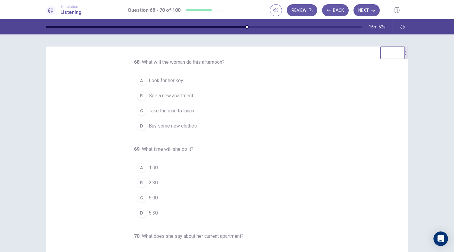
click at [182, 91] on button "B See a new apartment" at bounding box center [223, 95] width 179 height 15
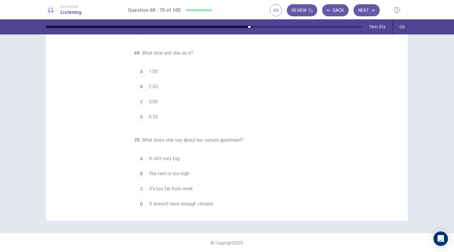
scroll to position [36, 0]
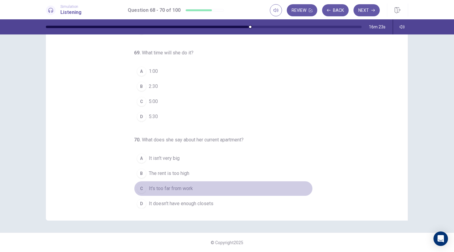
click at [171, 187] on span "It's too far from work" at bounding box center [171, 188] width 44 height 7
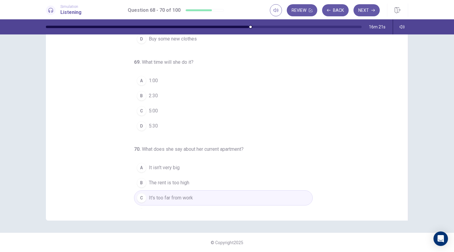
scroll to position [60, 0]
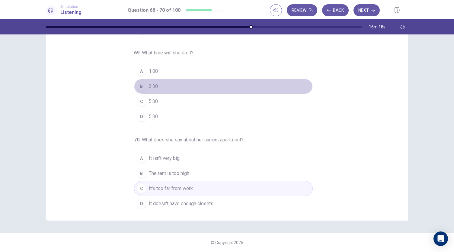
click at [153, 87] on span "2:30" at bounding box center [153, 86] width 9 height 7
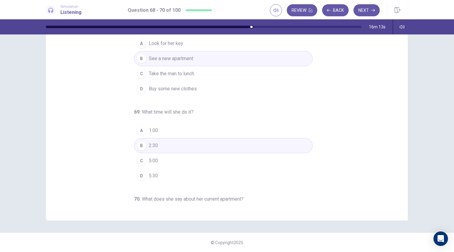
scroll to position [0, 0]
click at [366, 12] on button "Next" at bounding box center [366, 10] width 26 height 12
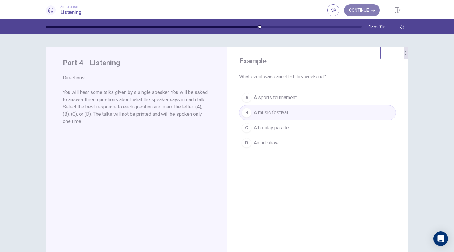
click at [367, 10] on button "Continue" at bounding box center [362, 10] width 36 height 12
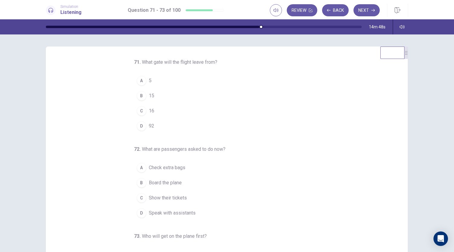
click at [149, 122] on span "92" at bounding box center [151, 125] width 5 height 7
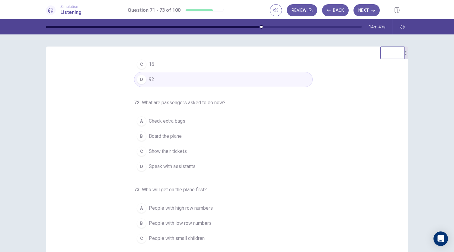
scroll to position [60, 0]
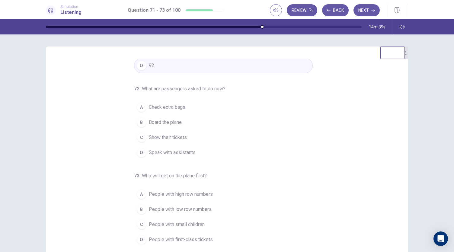
click at [164, 137] on span "Show their tickets" at bounding box center [168, 137] width 38 height 7
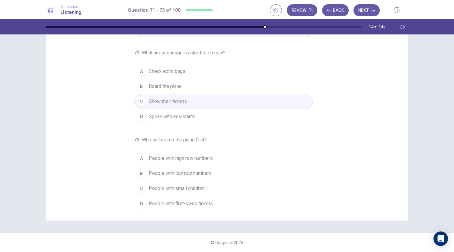
click at [174, 71] on span "Check extra bags" at bounding box center [167, 71] width 37 height 7
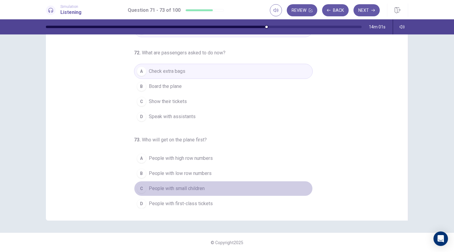
click at [161, 187] on span "People with small children" at bounding box center [177, 188] width 56 height 7
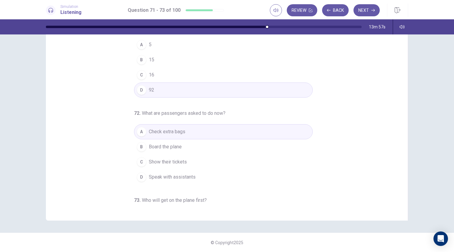
scroll to position [0, 0]
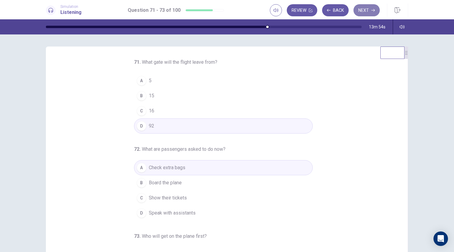
click at [369, 12] on button "Next" at bounding box center [366, 10] width 26 height 12
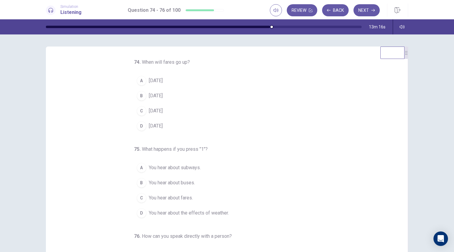
click at [163, 80] on span "September 1" at bounding box center [156, 80] width 14 height 7
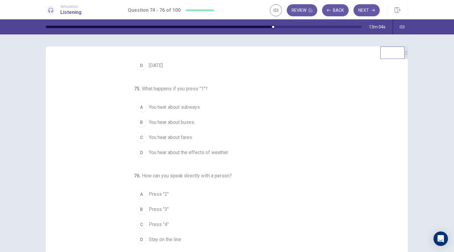
scroll to position [60, 0]
click at [185, 107] on span "You hear about subways." at bounding box center [175, 107] width 52 height 7
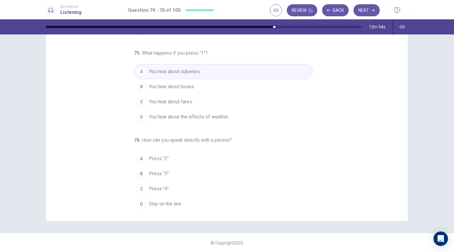
scroll to position [36, 0]
click at [163, 201] on span "Stay on the line" at bounding box center [165, 203] width 32 height 7
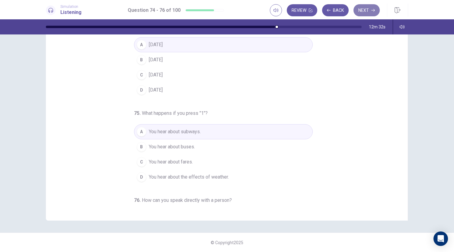
click at [366, 7] on button "Next" at bounding box center [366, 10] width 26 height 12
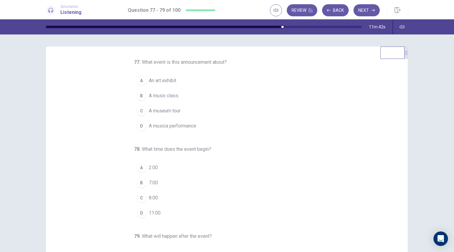
click at [177, 127] on span "A musica performance" at bounding box center [172, 125] width 47 height 7
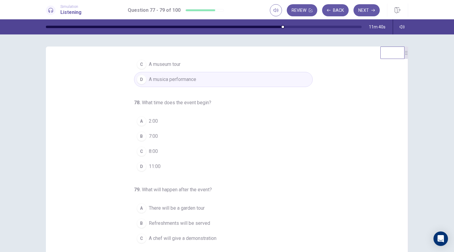
scroll to position [60, 0]
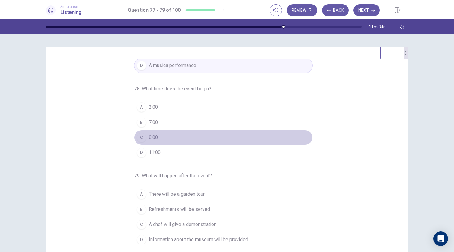
drag, startPoint x: 139, startPoint y: 136, endPoint x: 141, endPoint y: 133, distance: 3.7
click at [139, 136] on div "C" at bounding box center [142, 138] width 10 height 10
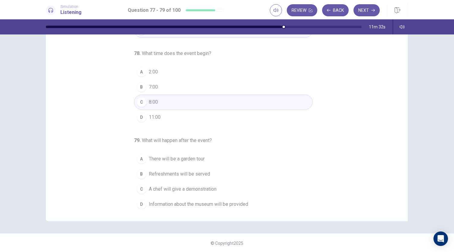
scroll to position [36, 0]
click at [195, 156] on span "There will be a garden tour" at bounding box center [177, 158] width 56 height 7
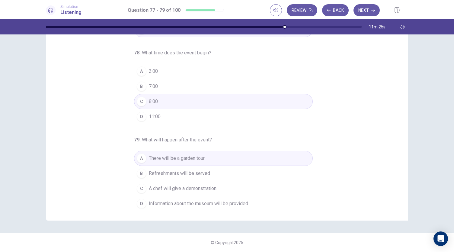
click at [192, 186] on span "A chef will give a demonstration" at bounding box center [183, 188] width 68 height 7
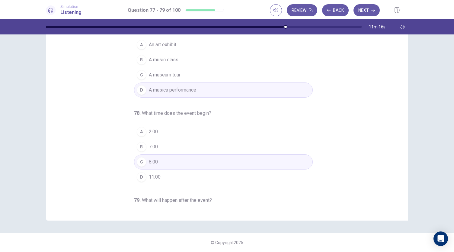
scroll to position [0, 0]
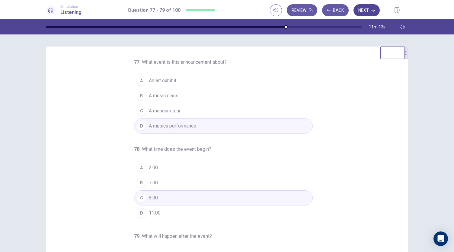
click at [368, 11] on button "Next" at bounding box center [366, 10] width 26 height 12
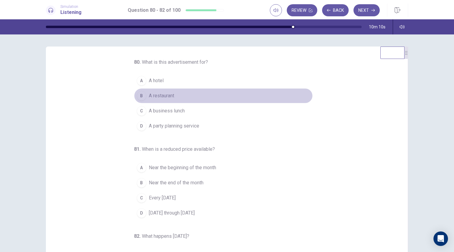
click at [158, 97] on span "A restaurant" at bounding box center [161, 95] width 25 height 7
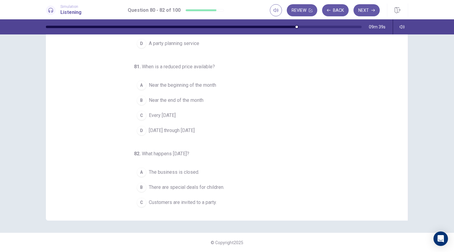
scroll to position [60, 0]
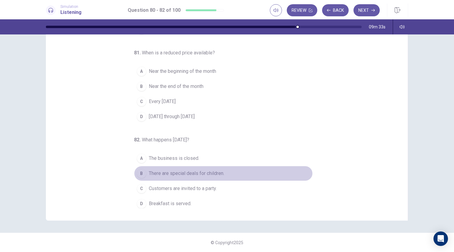
click at [213, 172] on span "There are special deals for children." at bounding box center [186, 173] width 75 height 7
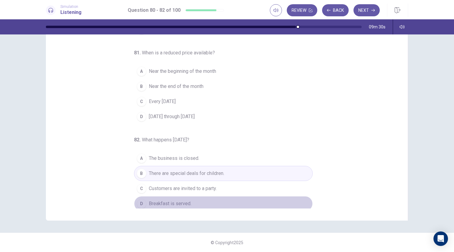
click at [174, 202] on span "Breakfast is served." at bounding box center [170, 203] width 43 height 7
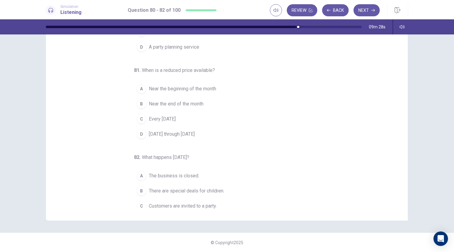
scroll to position [30, 0]
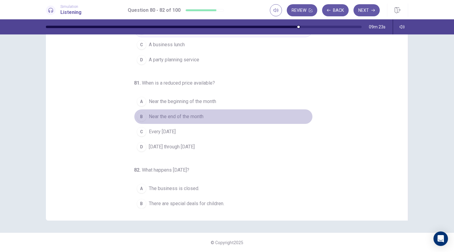
click at [184, 120] on button "B Near the end of the month" at bounding box center [223, 116] width 179 height 15
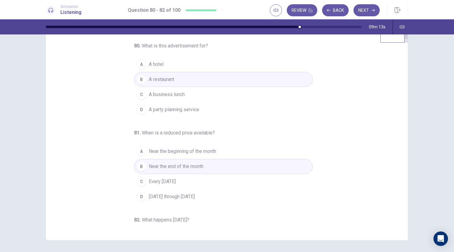
scroll to position [0, 0]
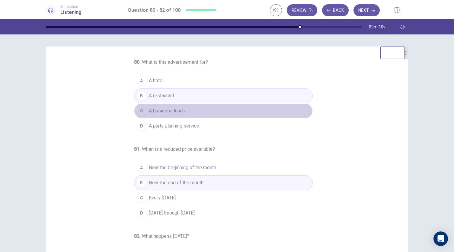
click at [167, 110] on span "A business lunch" at bounding box center [167, 110] width 36 height 7
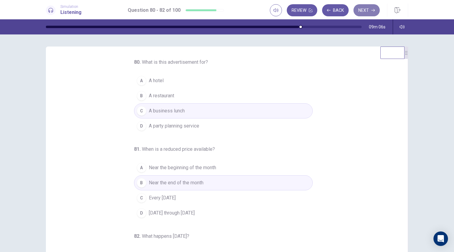
click at [364, 13] on button "Next" at bounding box center [366, 10] width 26 height 12
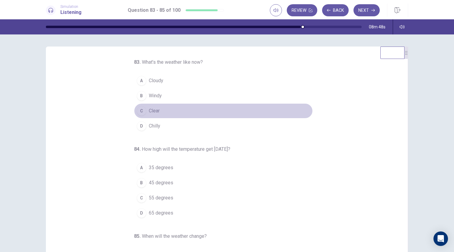
click at [149, 110] on span "Clear" at bounding box center [154, 110] width 11 height 7
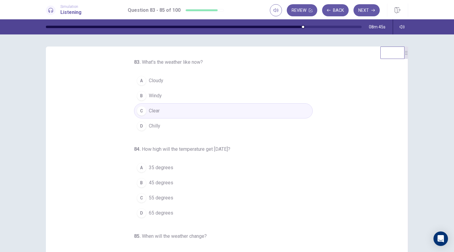
click at [152, 82] on span "Cloudy" at bounding box center [156, 80] width 14 height 7
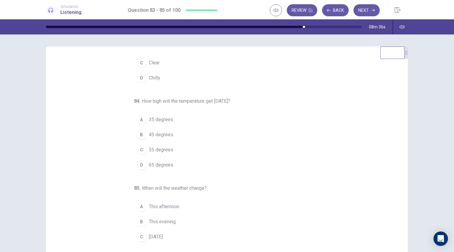
scroll to position [60, 0]
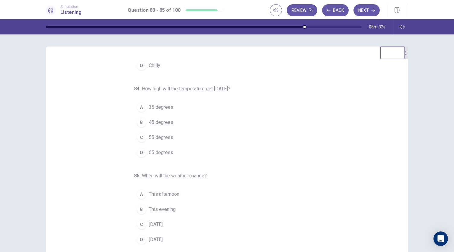
click at [165, 136] on span "55 degrees" at bounding box center [161, 137] width 24 height 7
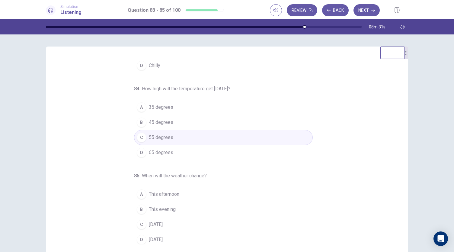
scroll to position [30, 0]
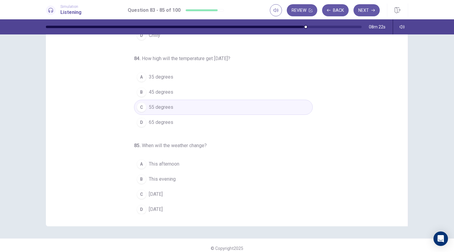
click at [162, 192] on span "Tomorrow" at bounding box center [156, 193] width 14 height 7
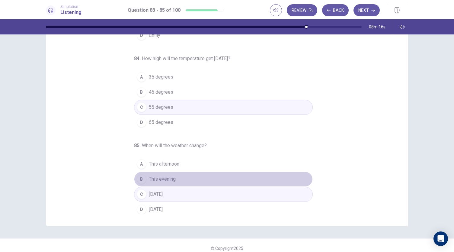
click at [161, 179] on span "This evening" at bounding box center [162, 178] width 27 height 7
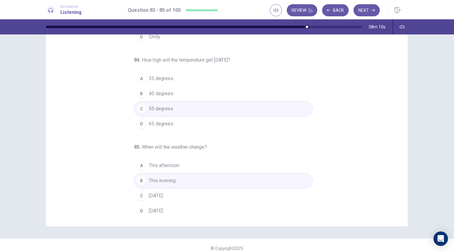
scroll to position [60, 0]
click at [155, 161] on span "This afternoon" at bounding box center [164, 163] width 30 height 7
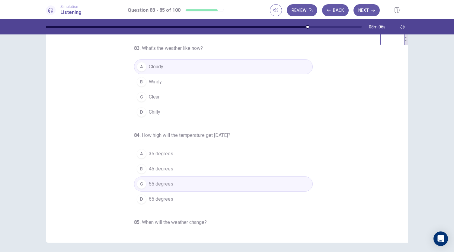
scroll to position [0, 0]
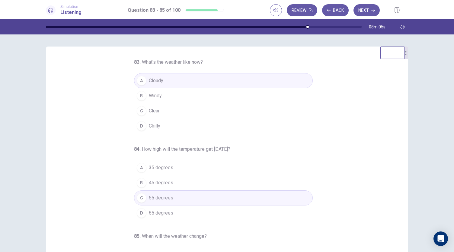
click at [149, 110] on span "Clear" at bounding box center [154, 110] width 11 height 7
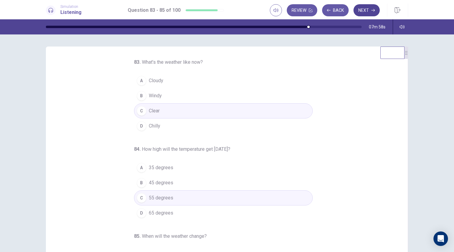
click at [366, 12] on button "Next" at bounding box center [366, 10] width 26 height 12
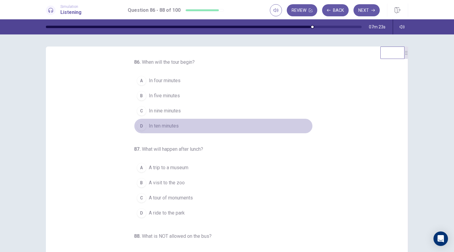
click at [165, 126] on span "In ten minutes" at bounding box center [164, 125] width 30 height 7
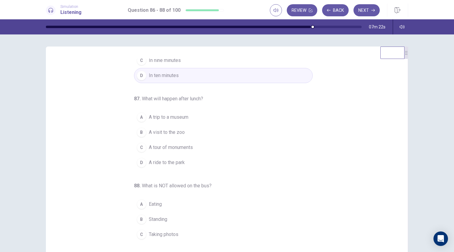
scroll to position [60, 0]
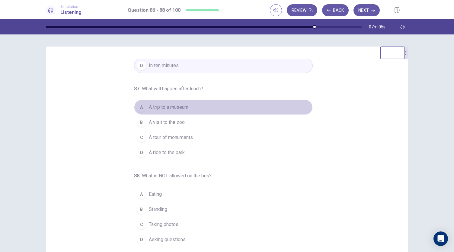
click at [182, 108] on span "A trip to a museum" at bounding box center [169, 107] width 40 height 7
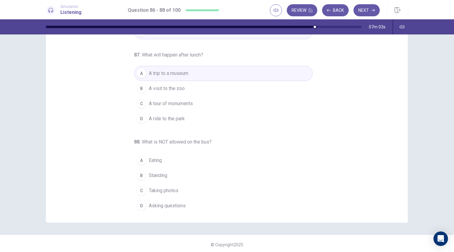
scroll to position [36, 0]
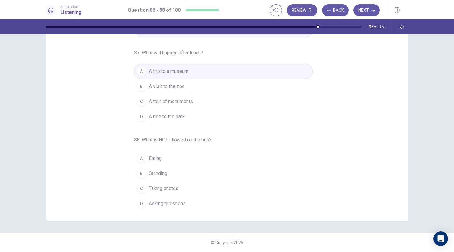
click at [164, 170] on span "Standing" at bounding box center [158, 173] width 18 height 7
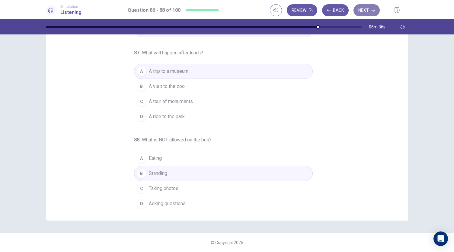
click at [360, 7] on button "Next" at bounding box center [366, 10] width 26 height 12
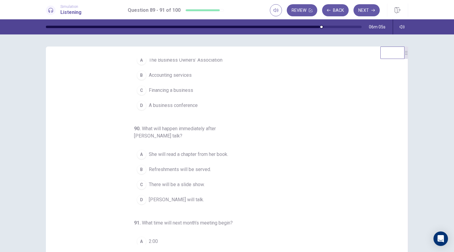
scroll to position [0, 0]
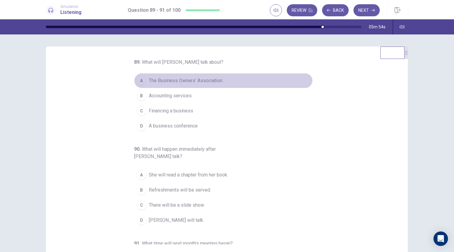
click at [213, 80] on span "The Business Owners’ Association" at bounding box center [186, 80] width 74 height 7
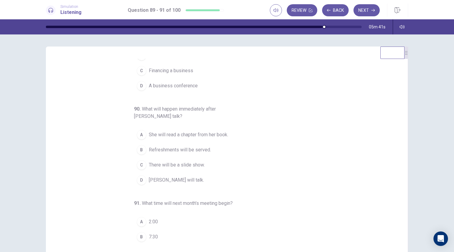
scroll to position [60, 0]
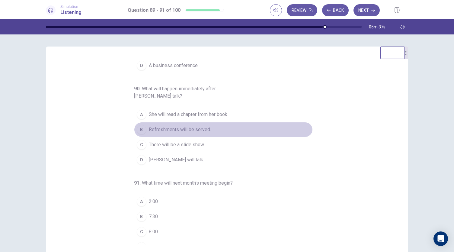
click at [171, 129] on span "Refreshments will be served." at bounding box center [180, 129] width 62 height 7
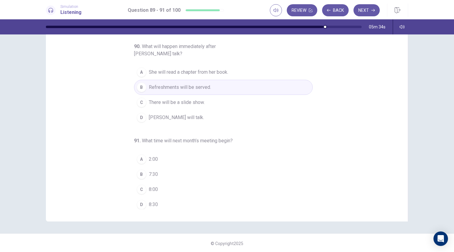
scroll to position [36, 0]
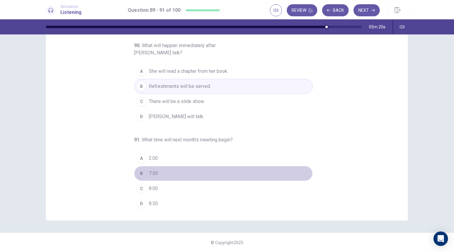
click at [154, 172] on span "7:30" at bounding box center [153, 173] width 9 height 7
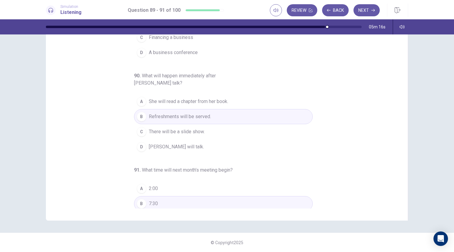
scroll to position [68, 0]
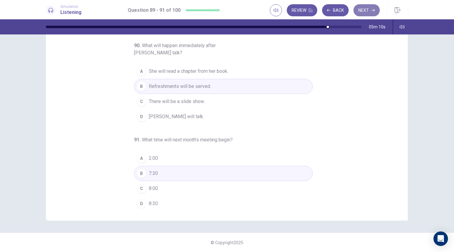
click at [368, 9] on button "Next" at bounding box center [366, 10] width 26 height 12
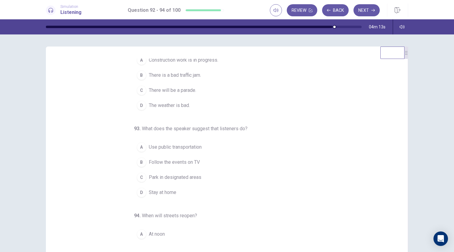
scroll to position [30, 0]
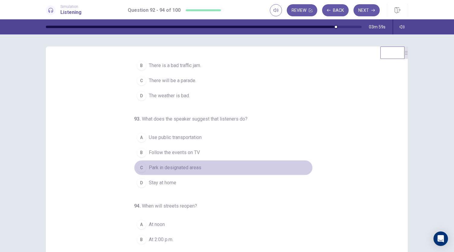
click at [184, 166] on span "Park in designated areas" at bounding box center [175, 167] width 53 height 7
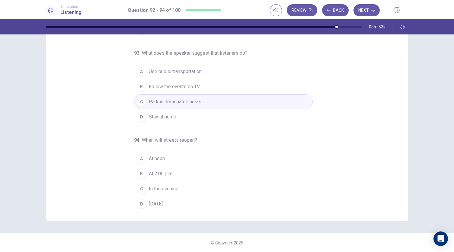
scroll to position [36, 0]
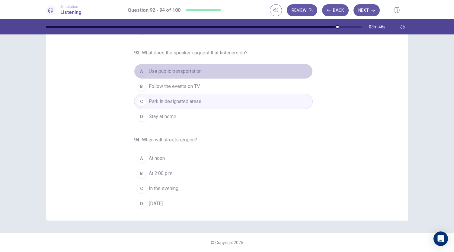
click at [179, 68] on span "Use public transportation" at bounding box center [175, 71] width 53 height 7
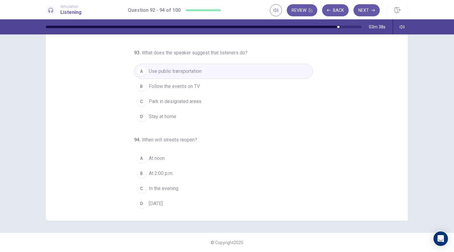
click at [154, 200] on span "Tomorrow" at bounding box center [156, 203] width 14 height 7
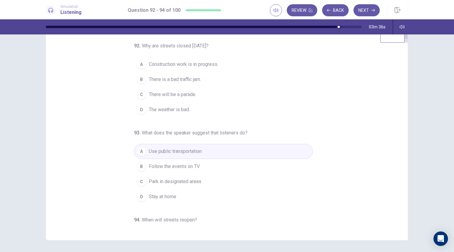
scroll to position [0, 0]
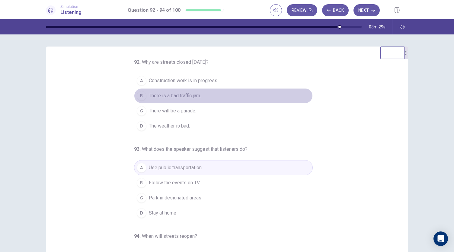
click at [182, 93] on span "There is a bad traffic jam." at bounding box center [175, 95] width 52 height 7
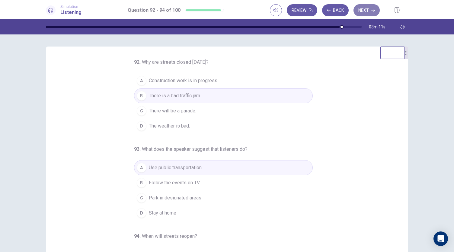
click at [371, 6] on button "Next" at bounding box center [366, 10] width 26 height 12
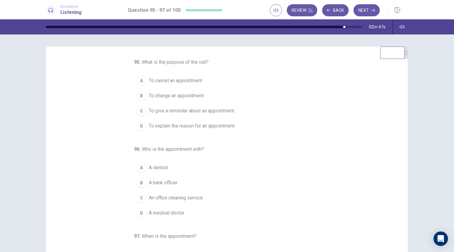
click at [218, 106] on button "C To give a reminder about an appointment" at bounding box center [223, 110] width 179 height 15
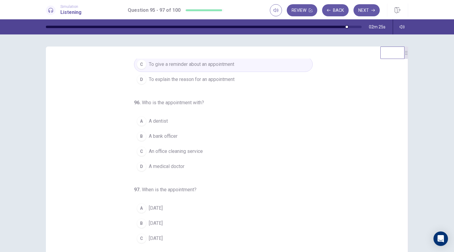
scroll to position [60, 0]
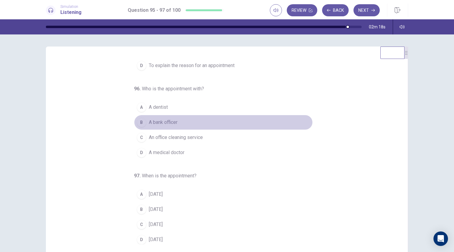
click at [169, 123] on span "A bank officer" at bounding box center [163, 122] width 29 height 7
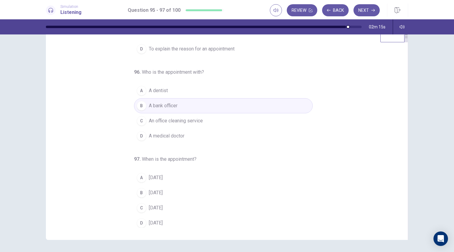
scroll to position [30, 0]
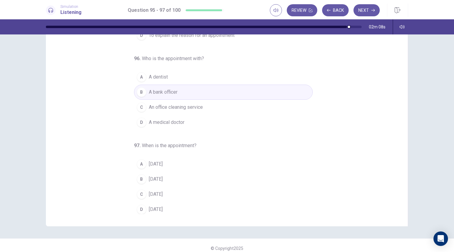
click at [152, 175] on span "Monday" at bounding box center [156, 178] width 14 height 7
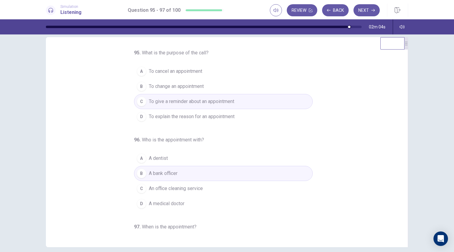
scroll to position [0, 0]
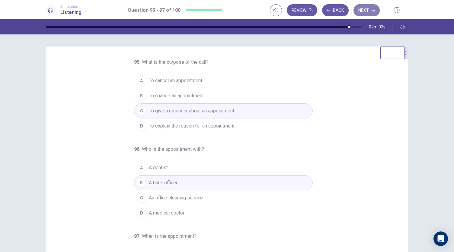
click at [363, 9] on button "Next" at bounding box center [366, 10] width 26 height 12
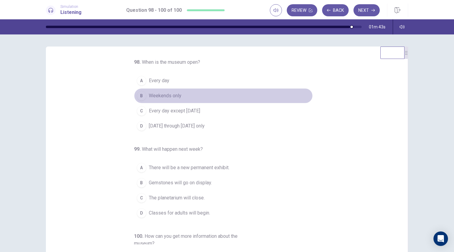
click at [174, 96] on span "Weekends only" at bounding box center [165, 95] width 33 height 7
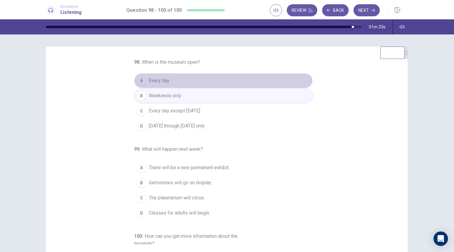
click at [160, 81] on span "Every day" at bounding box center [159, 80] width 21 height 7
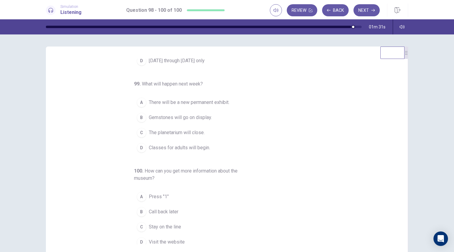
scroll to position [68, 0]
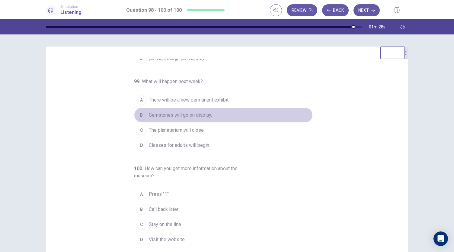
click at [190, 115] on span "Gemstones will go on display." at bounding box center [180, 114] width 63 height 7
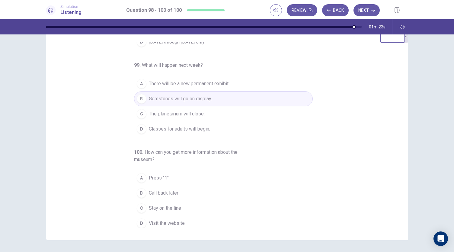
scroll to position [30, 0]
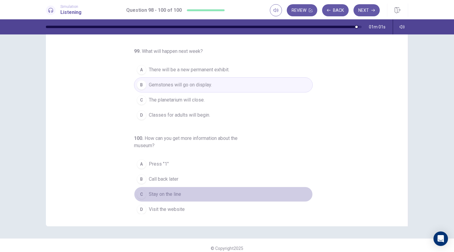
click at [174, 193] on span "Stay on the line" at bounding box center [165, 193] width 32 height 7
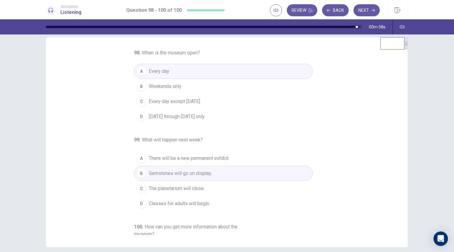
scroll to position [0, 0]
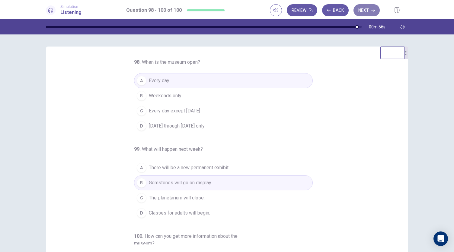
click at [371, 5] on button "Next" at bounding box center [366, 10] width 26 height 12
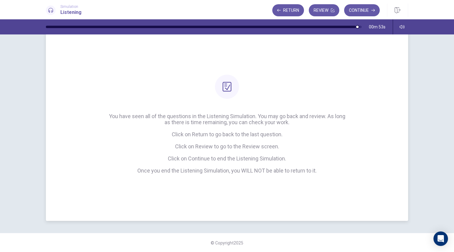
scroll to position [19, 0]
click at [367, 7] on button "Continue" at bounding box center [362, 10] width 36 height 12
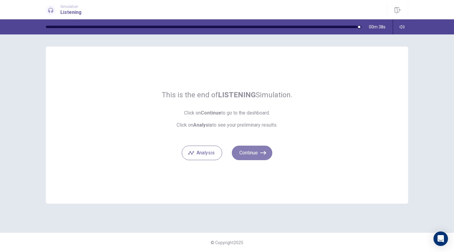
click at [251, 151] on button "Continue" at bounding box center [252, 153] width 40 height 14
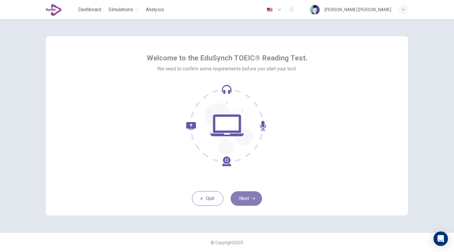
click at [242, 201] on button "Next" at bounding box center [246, 198] width 31 height 14
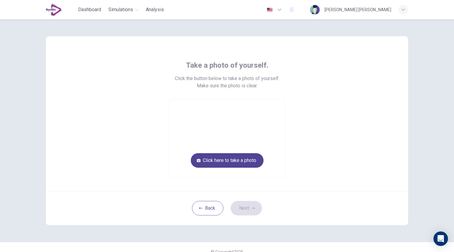
click at [249, 157] on button "Click here to take a photo" at bounding box center [227, 160] width 73 height 14
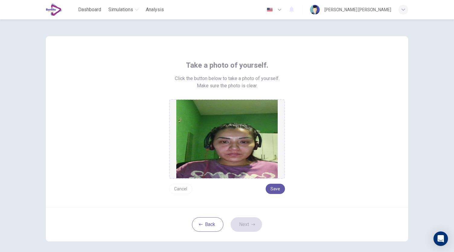
click at [178, 187] on button "Cancel" at bounding box center [180, 189] width 23 height 10
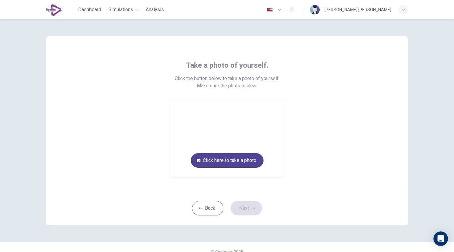
click at [250, 162] on button "Click here to take a photo" at bounding box center [227, 160] width 73 height 14
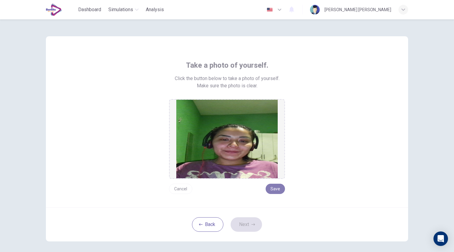
click at [269, 189] on button "Save" at bounding box center [275, 189] width 19 height 10
click at [246, 225] on button "Next" at bounding box center [246, 224] width 31 height 14
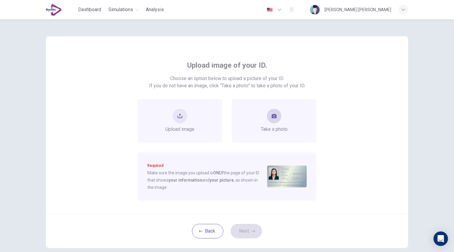
click at [261, 132] on span "Take a photo" at bounding box center [274, 129] width 27 height 7
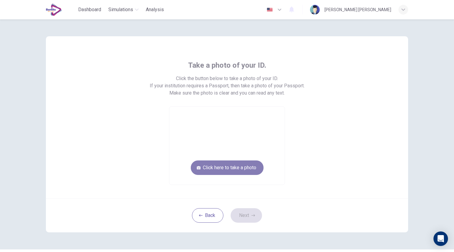
click at [231, 163] on button "Click here to take a photo" at bounding box center [227, 167] width 73 height 14
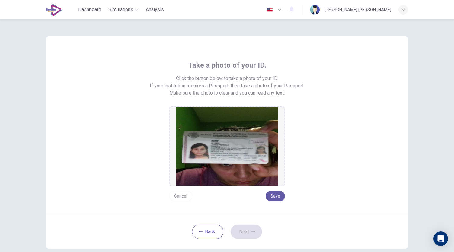
click at [181, 196] on button "Cancel" at bounding box center [180, 196] width 23 height 10
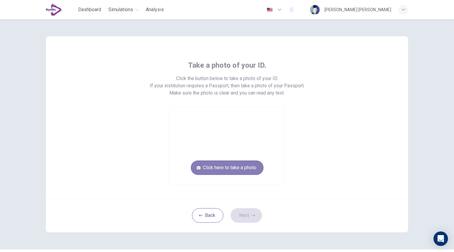
click at [221, 169] on button "Click here to take a photo" at bounding box center [227, 167] width 73 height 14
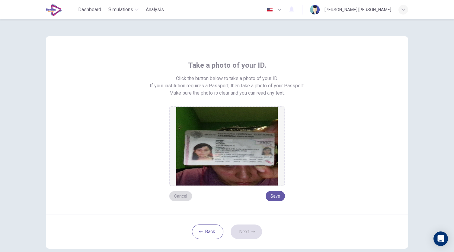
click at [184, 196] on button "Cancel" at bounding box center [180, 196] width 23 height 10
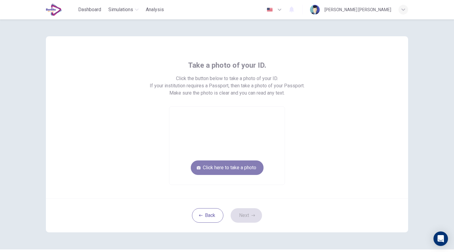
click at [221, 169] on button "Click here to take a photo" at bounding box center [227, 167] width 73 height 14
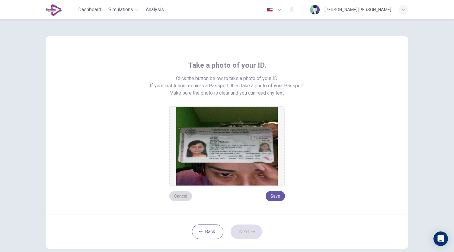
click at [179, 197] on button "Cancel" at bounding box center [180, 196] width 23 height 10
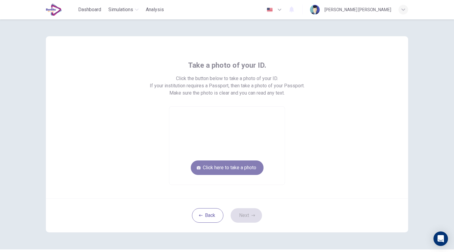
click at [230, 168] on button "Click here to take a photo" at bounding box center [227, 167] width 73 height 14
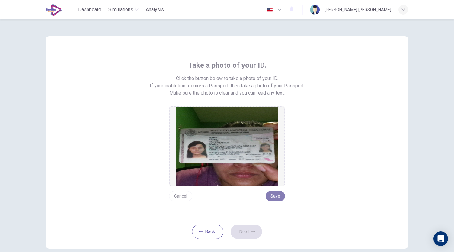
click at [273, 196] on button "Save" at bounding box center [275, 196] width 19 height 10
click at [252, 235] on button "Next" at bounding box center [246, 231] width 31 height 14
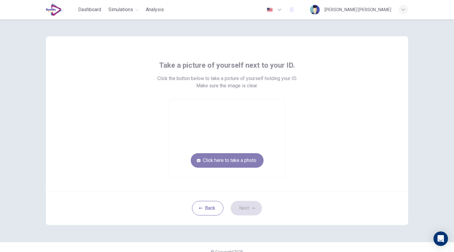
click at [251, 159] on button "Click here to take a photo" at bounding box center [227, 160] width 73 height 14
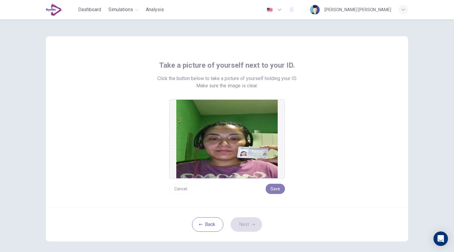
click at [278, 186] on button "Save" at bounding box center [275, 189] width 19 height 10
click at [251, 222] on icon "button" at bounding box center [253, 224] width 4 height 4
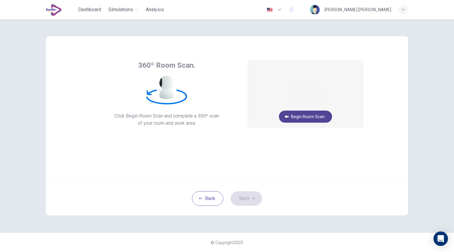
drag, startPoint x: 318, startPoint y: 116, endPoint x: 321, endPoint y: 116, distance: 3.6
click at [320, 116] on button "Begin Room Scan" at bounding box center [305, 116] width 53 height 12
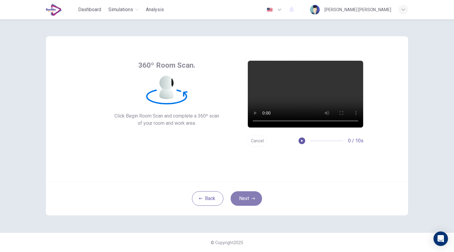
click at [248, 203] on button "Next" at bounding box center [246, 198] width 31 height 14
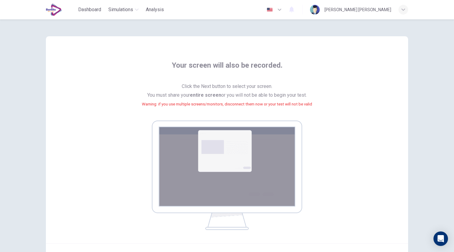
click at [223, 156] on img at bounding box center [227, 174] width 150 height 109
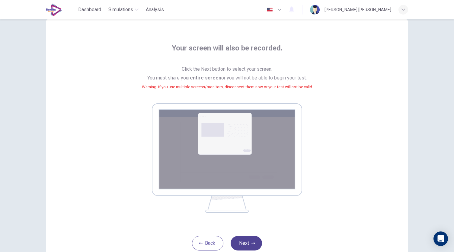
scroll to position [62, 0]
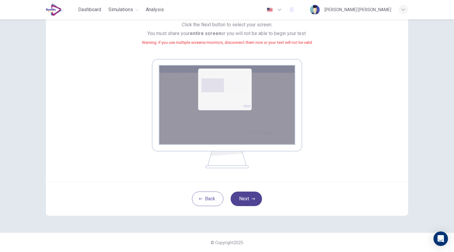
click at [248, 197] on button "Next" at bounding box center [246, 198] width 31 height 14
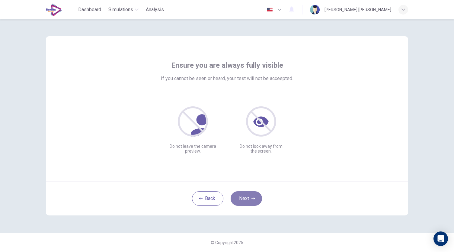
click at [248, 198] on button "Next" at bounding box center [246, 198] width 31 height 14
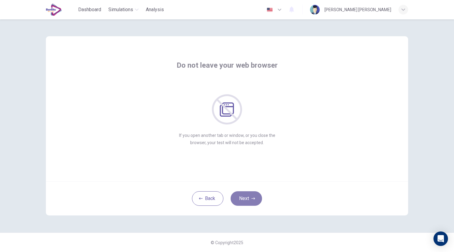
click at [248, 197] on button "Next" at bounding box center [246, 198] width 31 height 14
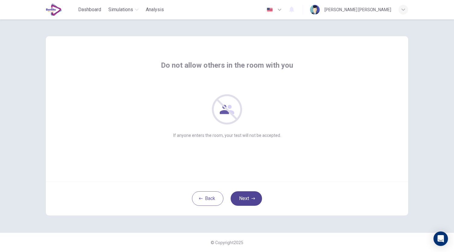
click at [248, 197] on button "Next" at bounding box center [246, 198] width 31 height 14
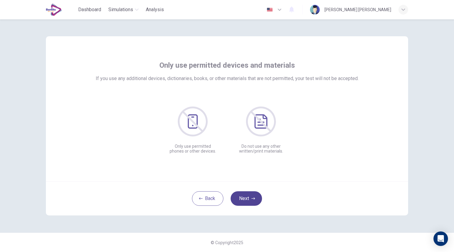
click at [248, 197] on button "Next" at bounding box center [246, 198] width 31 height 14
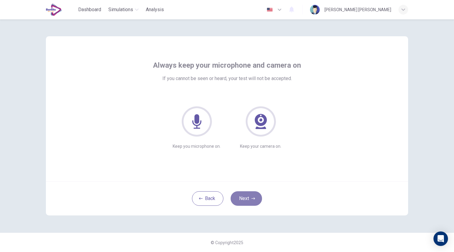
click at [248, 197] on button "Next" at bounding box center [246, 198] width 31 height 14
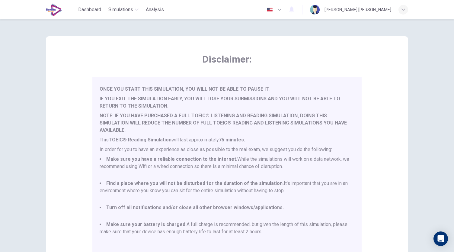
scroll to position [84, 0]
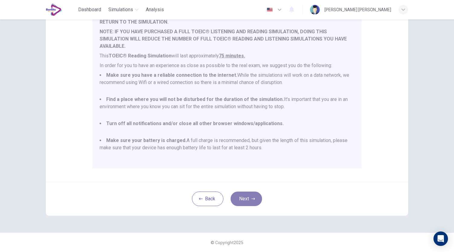
click at [254, 200] on button "Next" at bounding box center [246, 198] width 31 height 14
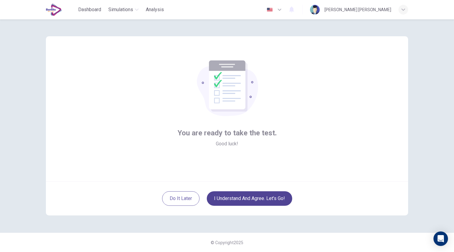
scroll to position [0, 0]
click at [267, 197] on button "I understand and agree. Let’s go!" at bounding box center [249, 198] width 85 height 14
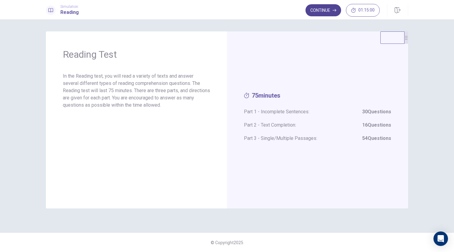
click at [324, 13] on button "Continue" at bounding box center [323, 10] width 36 height 12
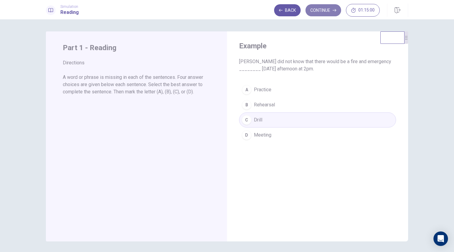
click at [324, 13] on button "Continue" at bounding box center [323, 10] width 36 height 12
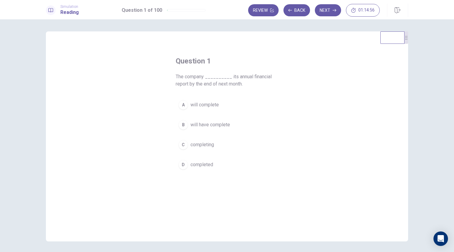
click at [199, 103] on span "will complete" at bounding box center [204, 104] width 28 height 7
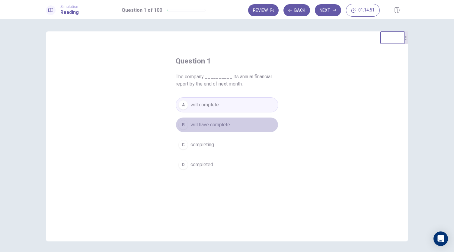
click at [214, 123] on span "will have complete" at bounding box center [210, 124] width 40 height 7
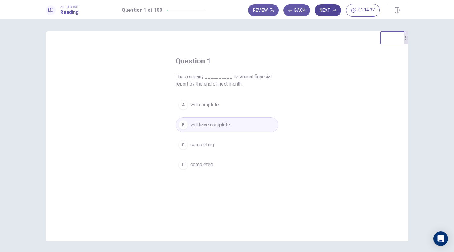
click at [332, 9] on button "Next" at bounding box center [328, 10] width 26 height 12
click at [198, 102] on span "arrives" at bounding box center [197, 104] width 14 height 7
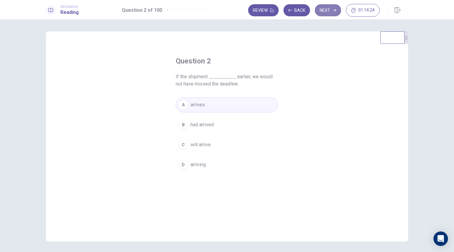
click at [331, 14] on button "Next" at bounding box center [328, 10] width 26 height 12
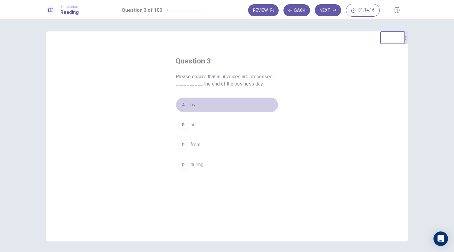
click at [199, 103] on button "A by" at bounding box center [227, 104] width 103 height 15
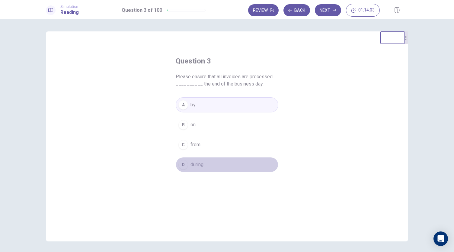
click at [197, 163] on span "during" at bounding box center [196, 164] width 13 height 7
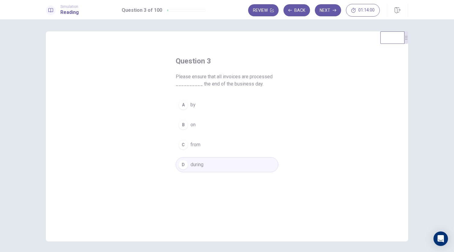
click at [202, 105] on button "A by" at bounding box center [227, 104] width 103 height 15
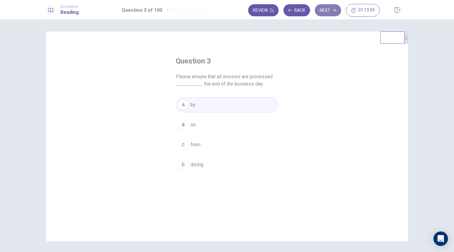
click at [325, 12] on button "Next" at bounding box center [328, 10] width 26 height 12
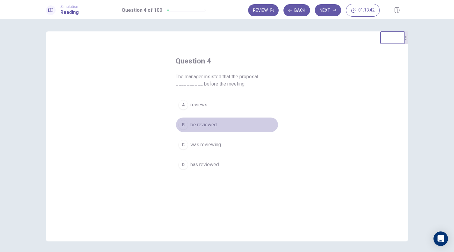
click at [211, 126] on span "be reviewed" at bounding box center [203, 124] width 26 height 7
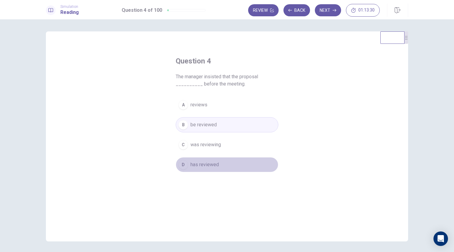
drag, startPoint x: 214, startPoint y: 163, endPoint x: 230, endPoint y: 158, distance: 16.3
click at [215, 162] on span "has reviewed" at bounding box center [204, 164] width 28 height 7
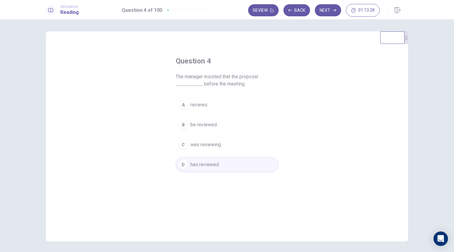
click at [214, 124] on span "be reviewed" at bounding box center [203, 124] width 26 height 7
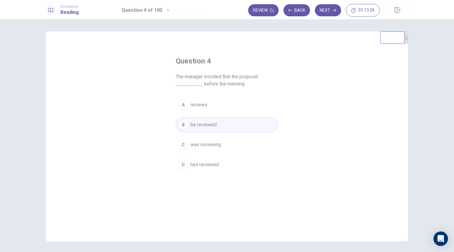
click at [331, 12] on button "Next" at bounding box center [328, 10] width 26 height 12
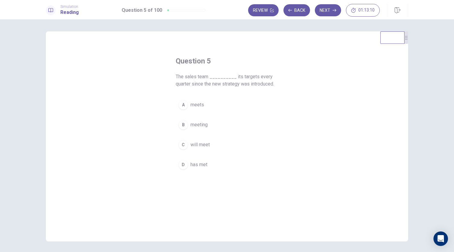
click at [202, 124] on span "meeting" at bounding box center [198, 124] width 17 height 7
click at [322, 13] on button "Next" at bounding box center [328, 10] width 26 height 12
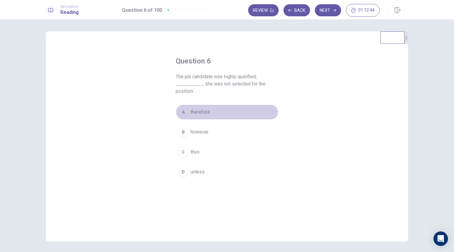
click at [208, 112] on span "therefore" at bounding box center [200, 111] width 20 height 7
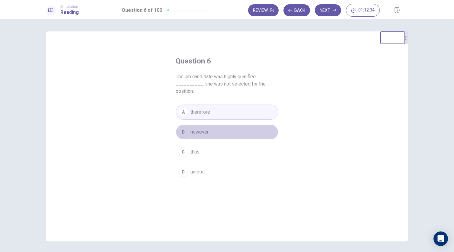
click at [205, 133] on span "however" at bounding box center [199, 131] width 18 height 7
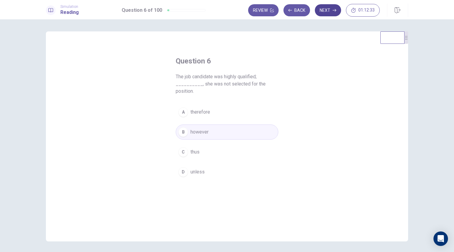
click at [329, 10] on button "Next" at bounding box center [328, 10] width 26 height 12
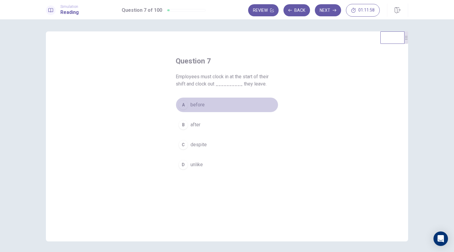
click at [194, 106] on span "before" at bounding box center [197, 104] width 14 height 7
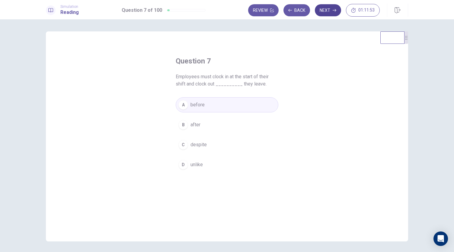
click at [336, 9] on icon "button" at bounding box center [335, 10] width 4 height 4
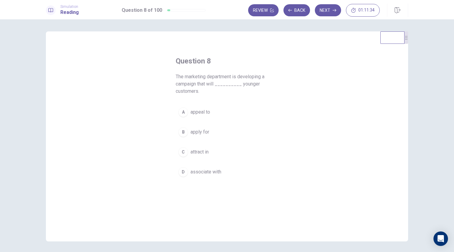
click at [206, 110] on span "appeal to" at bounding box center [200, 111] width 20 height 7
click at [207, 151] on span "attract in" at bounding box center [199, 151] width 18 height 7
click at [218, 110] on button "A appeal to" at bounding box center [227, 111] width 103 height 15
click at [208, 152] on span "attract in" at bounding box center [199, 151] width 18 height 7
click at [326, 13] on button "Next" at bounding box center [328, 10] width 26 height 12
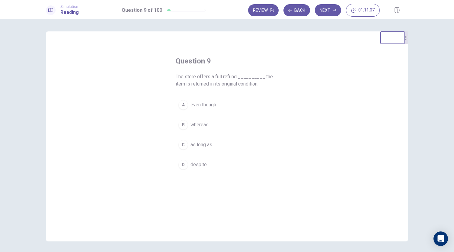
click at [209, 142] on span "as long as" at bounding box center [201, 144] width 22 height 7
click at [326, 9] on button "Next" at bounding box center [328, 10] width 26 height 12
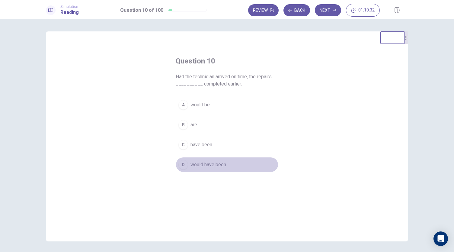
click at [206, 165] on span "would have been" at bounding box center [208, 164] width 36 height 7
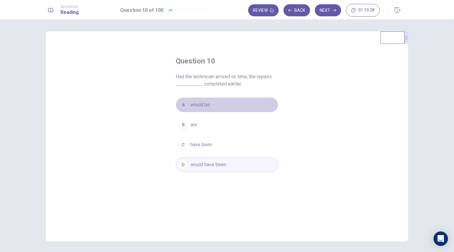
click at [201, 104] on span "would be" at bounding box center [199, 104] width 19 height 7
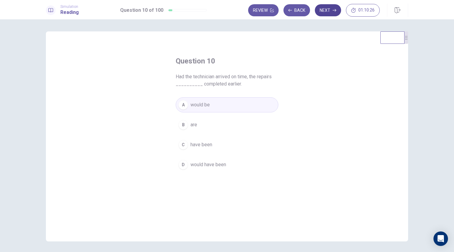
click at [324, 13] on button "Next" at bounding box center [328, 10] width 26 height 12
click at [194, 142] on button "C at" at bounding box center [227, 144] width 103 height 15
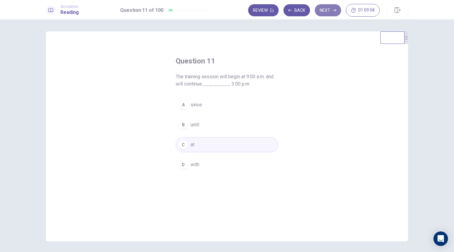
click at [325, 12] on button "Next" at bounding box center [328, 10] width 26 height 12
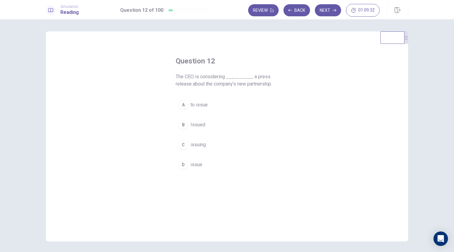
click at [198, 104] on span "to issue" at bounding box center [198, 104] width 17 height 7
click at [321, 11] on button "Next" at bounding box center [328, 10] width 26 height 12
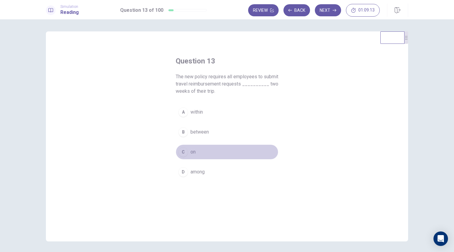
click at [200, 149] on button "C on" at bounding box center [227, 151] width 103 height 15
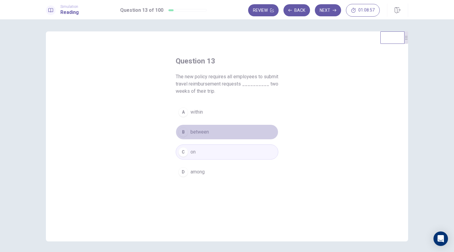
click at [205, 129] on span "between" at bounding box center [199, 131] width 18 height 7
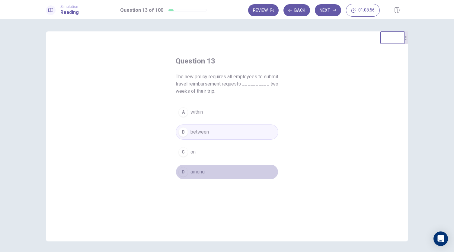
click at [197, 174] on span "among" at bounding box center [197, 171] width 14 height 7
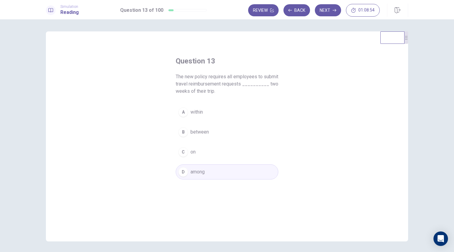
click at [201, 130] on span "between" at bounding box center [199, 131] width 18 height 7
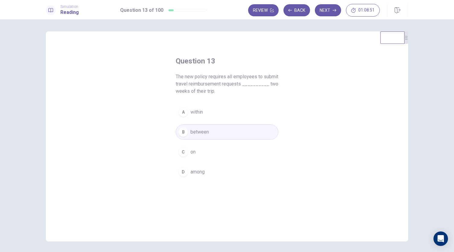
click at [181, 148] on div "C" at bounding box center [183, 152] width 10 height 10
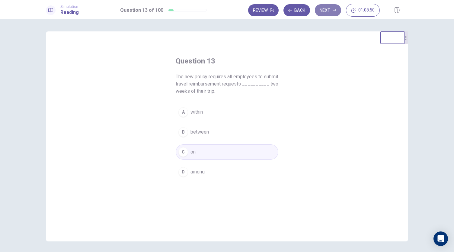
click at [328, 11] on button "Next" at bounding box center [328, 10] width 26 height 12
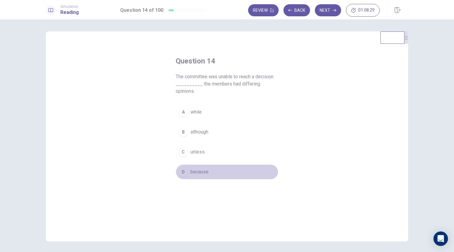
click at [200, 168] on span "because" at bounding box center [199, 171] width 18 height 7
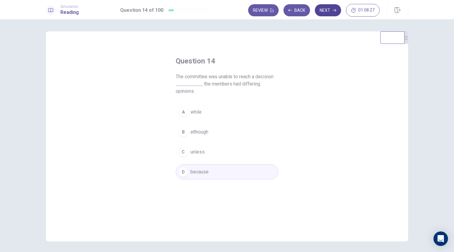
click at [328, 10] on button "Next" at bounding box center [328, 10] width 26 height 12
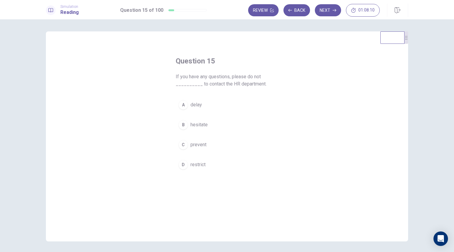
click at [201, 165] on span "restrict" at bounding box center [197, 164] width 15 height 7
click at [197, 105] on span "delay" at bounding box center [195, 104] width 11 height 7
click at [331, 11] on button "Next" at bounding box center [328, 10] width 26 height 12
click at [186, 172] on button "D completed" at bounding box center [227, 171] width 103 height 15
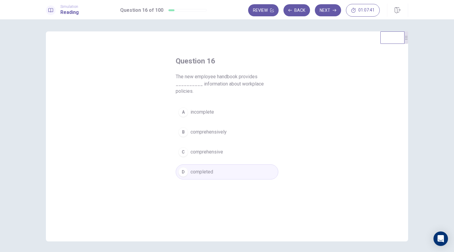
click at [212, 111] on span "incomplete" at bounding box center [202, 111] width 24 height 7
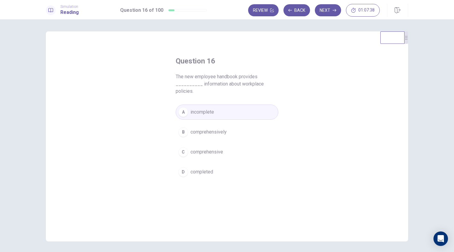
click at [203, 152] on span "comprehensive" at bounding box center [206, 151] width 33 height 7
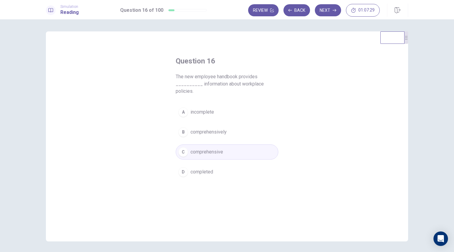
click at [212, 112] on span "incomplete" at bounding box center [202, 111] width 24 height 7
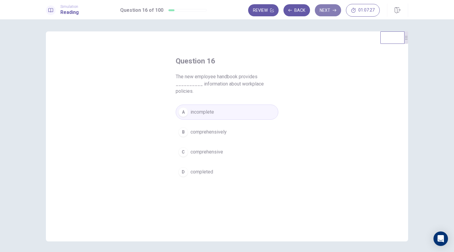
click at [327, 8] on button "Next" at bounding box center [328, 10] width 26 height 12
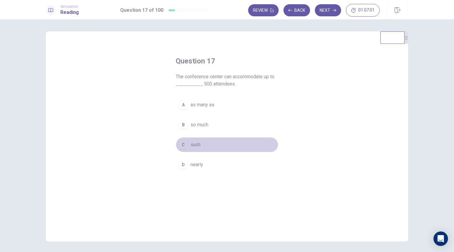
click at [197, 146] on span "such" at bounding box center [195, 144] width 10 height 7
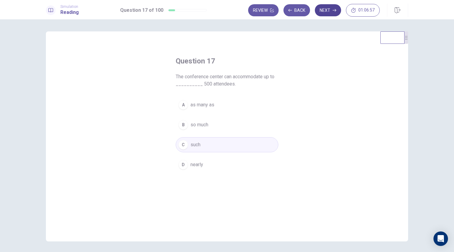
click at [324, 10] on button "Next" at bounding box center [328, 10] width 26 height 12
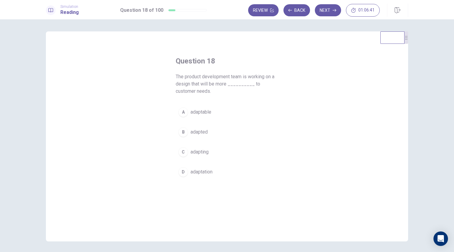
click at [193, 111] on span "adaptable" at bounding box center [200, 111] width 21 height 7
click at [209, 130] on button "B adapted" at bounding box center [227, 131] width 103 height 15
click at [327, 7] on button "Next" at bounding box center [328, 10] width 26 height 12
click at [212, 131] on span "participation" at bounding box center [203, 131] width 26 height 7
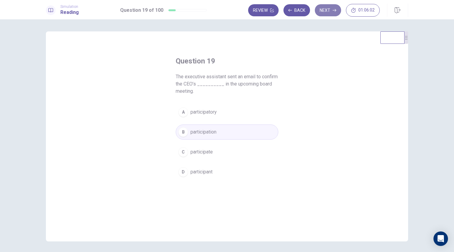
click at [330, 14] on button "Next" at bounding box center [328, 10] width 26 height 12
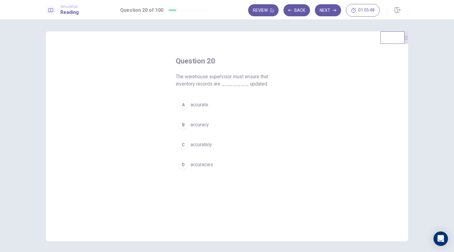
click at [207, 123] on span "accuracy" at bounding box center [199, 124] width 18 height 7
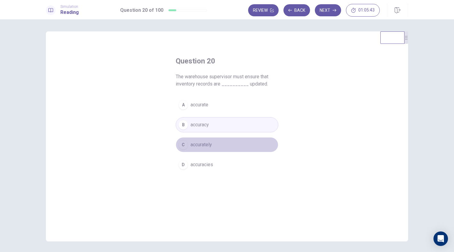
click at [197, 146] on span "accurately" at bounding box center [200, 144] width 21 height 7
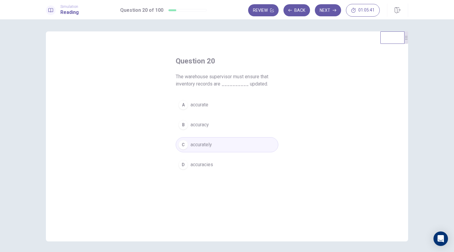
click at [327, 13] on button "Next" at bounding box center [328, 10] width 26 height 12
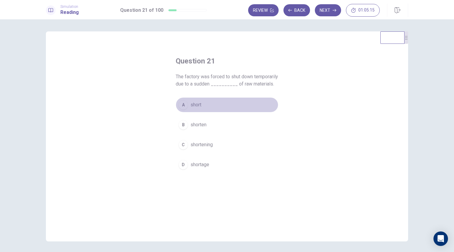
click at [203, 112] on button "A short" at bounding box center [227, 104] width 103 height 15
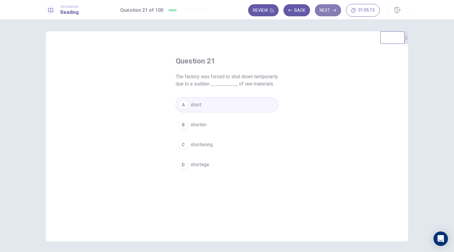
click at [328, 12] on button "Next" at bounding box center [328, 10] width 26 height 12
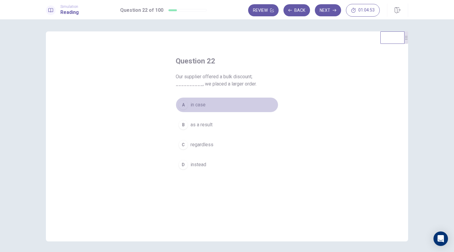
click at [210, 104] on button "A in case" at bounding box center [227, 104] width 103 height 15
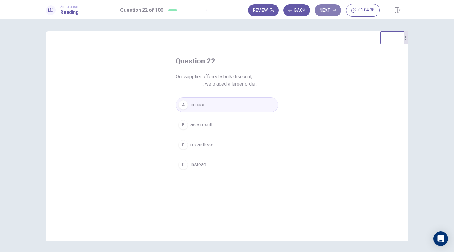
click at [329, 9] on button "Next" at bounding box center [328, 10] width 26 height 12
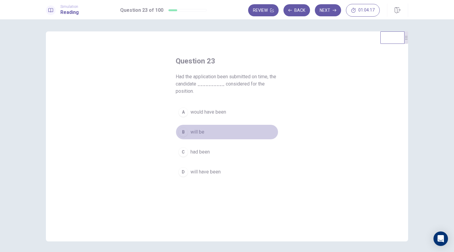
click at [198, 132] on span "will be" at bounding box center [197, 131] width 14 height 7
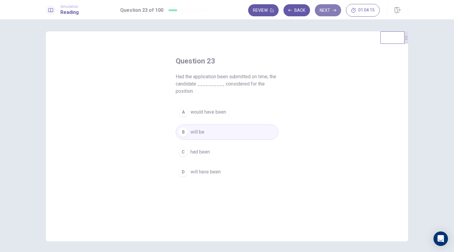
click at [333, 13] on button "Next" at bounding box center [328, 10] width 26 height 12
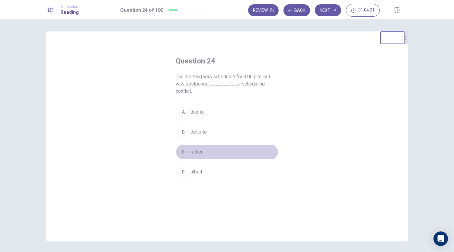
click at [193, 153] on span "rather" at bounding box center [196, 151] width 12 height 7
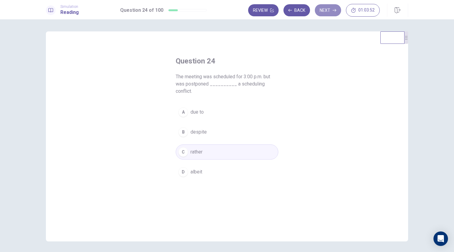
click at [324, 12] on button "Next" at bounding box center [328, 10] width 26 height 12
click at [215, 151] on button "C adequately" at bounding box center [227, 151] width 103 height 15
click at [330, 9] on button "Next" at bounding box center [328, 10] width 26 height 12
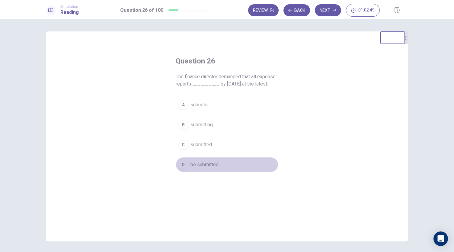
click at [206, 165] on span "be submitted" at bounding box center [204, 164] width 28 height 7
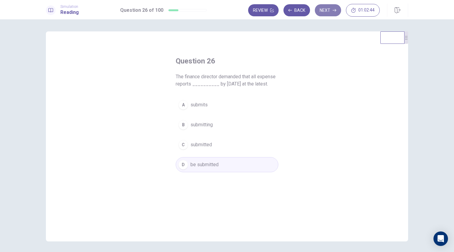
click at [325, 14] on button "Next" at bounding box center [328, 10] width 26 height 12
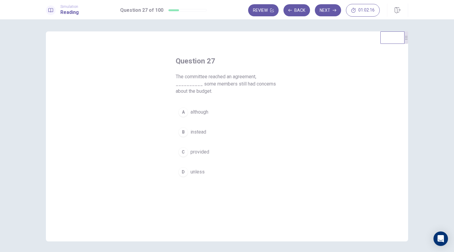
click at [185, 109] on div "A" at bounding box center [183, 112] width 10 height 10
click at [324, 12] on button "Next" at bounding box center [328, 10] width 26 height 12
click at [198, 124] on button "B was" at bounding box center [227, 124] width 103 height 15
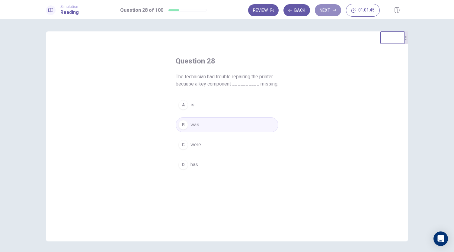
click at [333, 8] on button "Next" at bounding box center [328, 10] width 26 height 12
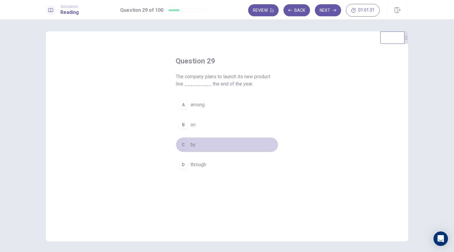
click at [190, 141] on span "by" at bounding box center [192, 144] width 5 height 7
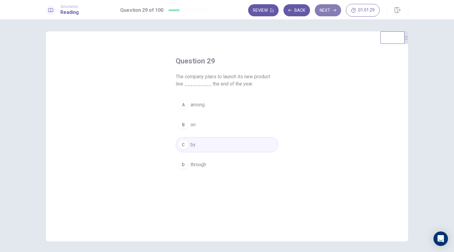
click at [323, 10] on button "Next" at bounding box center [328, 10] width 26 height 12
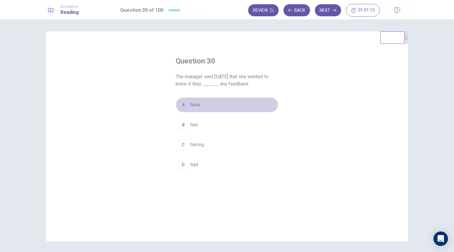
click at [200, 106] on button "A have" at bounding box center [227, 104] width 103 height 15
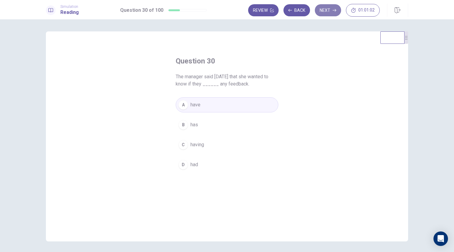
click at [330, 9] on button "Next" at bounding box center [328, 10] width 26 height 12
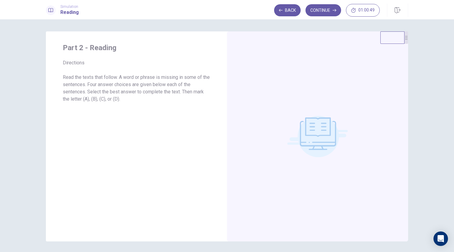
click at [324, 13] on button "Continue" at bounding box center [323, 10] width 36 height 12
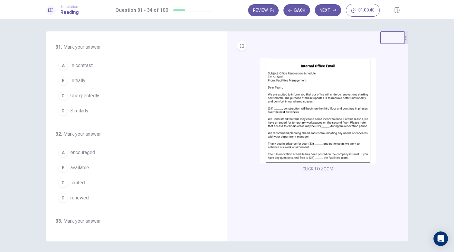
click at [318, 138] on img at bounding box center [318, 110] width 116 height 105
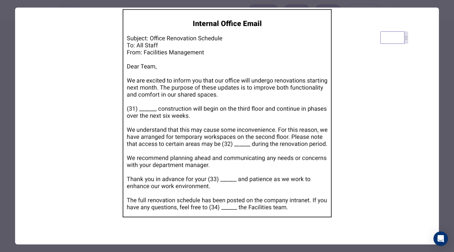
click at [363, 186] on img at bounding box center [227, 113] width 424 height 211
drag, startPoint x: 222, startPoint y: 84, endPoint x: 231, endPoint y: 116, distance: 33.5
click at [231, 116] on img at bounding box center [227, 113] width 424 height 211
drag, startPoint x: 74, startPoint y: 93, endPoint x: 89, endPoint y: 65, distance: 31.3
click at [74, 93] on img at bounding box center [227, 113] width 424 height 211
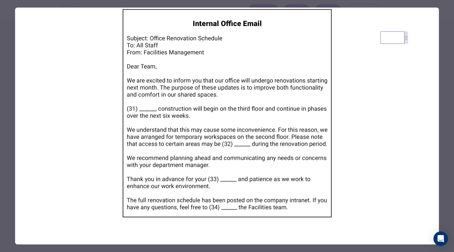
click at [84, 2] on div at bounding box center [227, 126] width 454 height 252
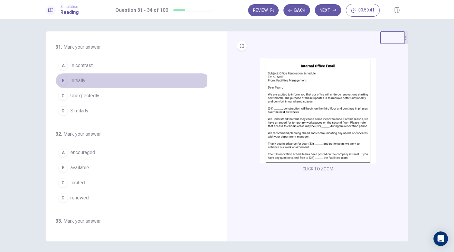
click at [71, 78] on span "Initially" at bounding box center [77, 80] width 15 height 7
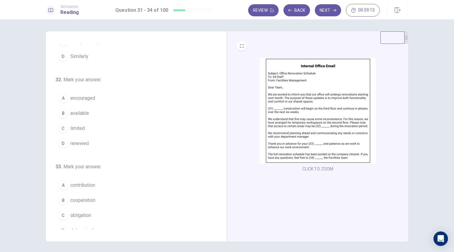
scroll to position [60, 0]
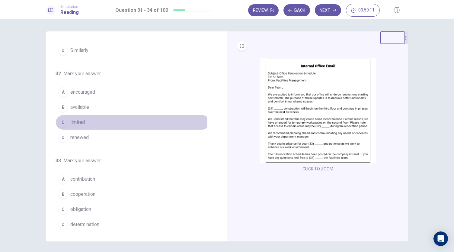
drag, startPoint x: 82, startPoint y: 121, endPoint x: 91, endPoint y: 117, distance: 9.9
click at [85, 121] on button "C limited" at bounding box center [133, 122] width 154 height 15
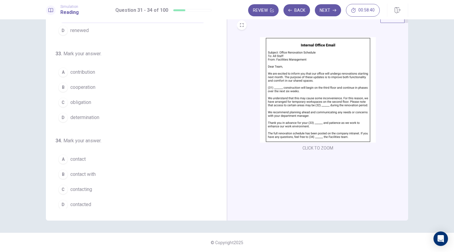
scroll to position [147, 0]
click at [90, 85] on span "cooperation" at bounding box center [82, 86] width 25 height 7
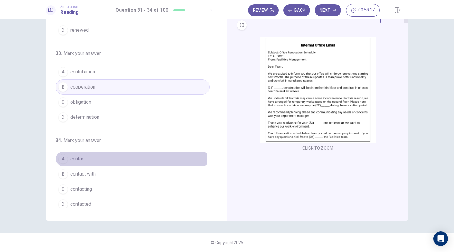
click at [78, 156] on span "contact" at bounding box center [77, 158] width 15 height 7
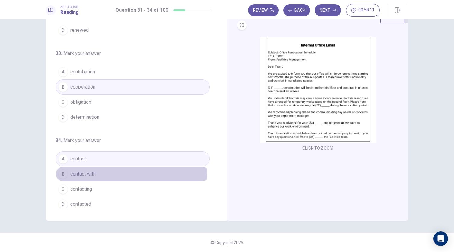
click at [85, 170] on span "contact with" at bounding box center [82, 173] width 25 height 7
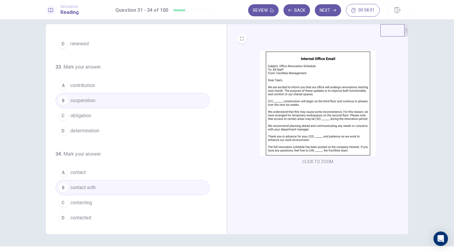
scroll to position [0, 0]
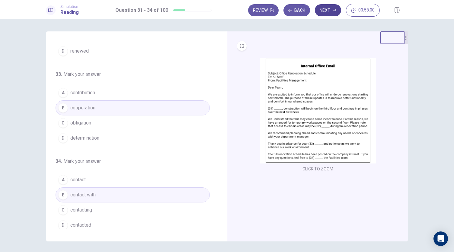
click at [324, 14] on button "Next" at bounding box center [328, 10] width 26 height 12
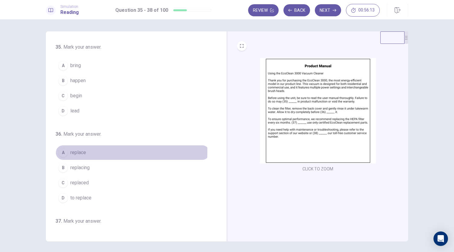
click at [83, 150] on span "replace" at bounding box center [78, 152] width 16 height 7
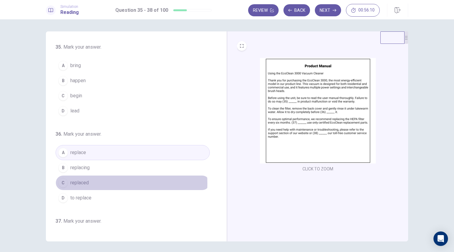
click at [85, 182] on span "replaced" at bounding box center [79, 182] width 18 height 7
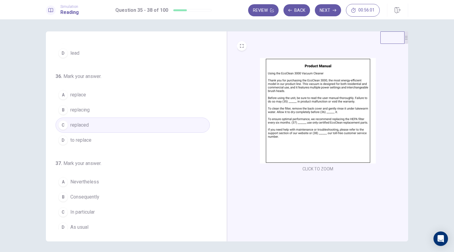
scroll to position [91, 0]
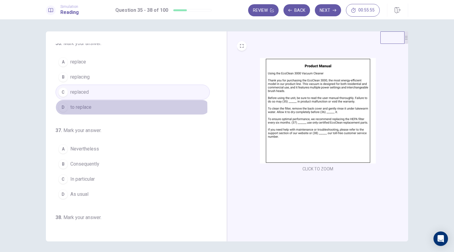
click at [86, 107] on span "to replace" at bounding box center [80, 107] width 21 height 7
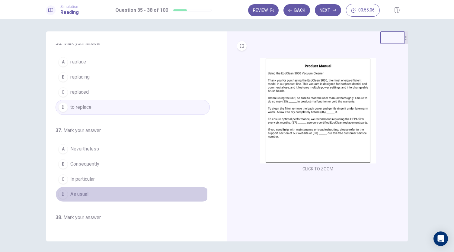
click at [82, 190] on span "As usual" at bounding box center [79, 193] width 18 height 7
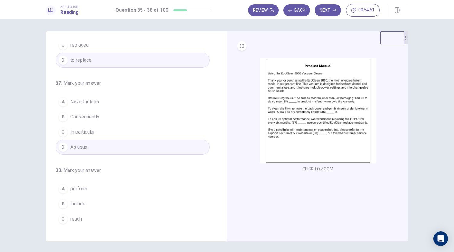
scroll to position [147, 0]
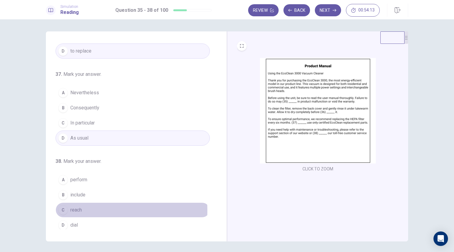
click at [73, 207] on span "reach" at bounding box center [75, 209] width 11 height 7
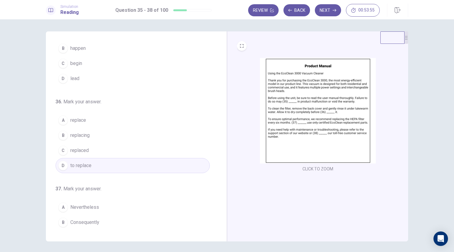
scroll to position [0, 0]
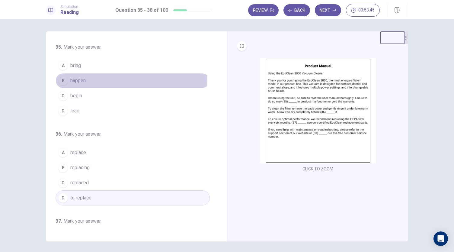
click at [95, 81] on button "B happen" at bounding box center [133, 80] width 154 height 15
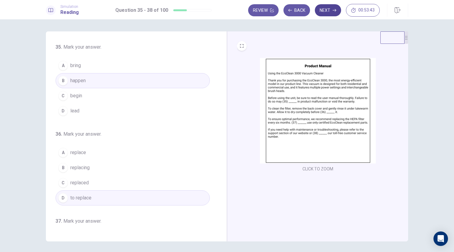
click at [330, 8] on button "Next" at bounding box center [328, 10] width 26 height 12
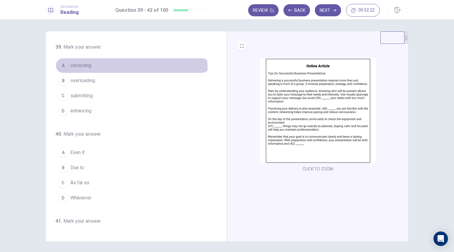
click at [80, 72] on button "A correcting" at bounding box center [133, 65] width 154 height 15
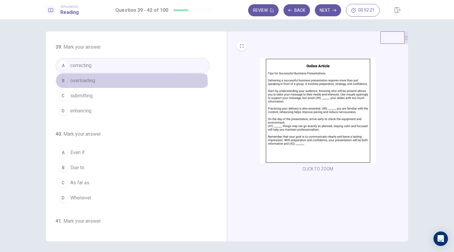
click at [97, 84] on button "B overloading" at bounding box center [133, 80] width 154 height 15
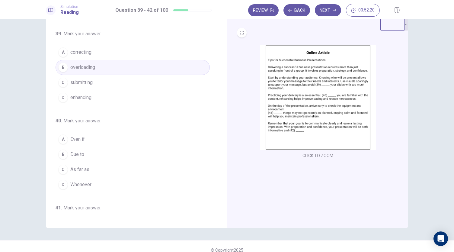
scroll to position [21, 0]
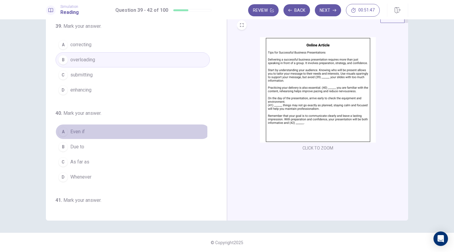
click at [76, 131] on span "Even if" at bounding box center [77, 131] width 14 height 7
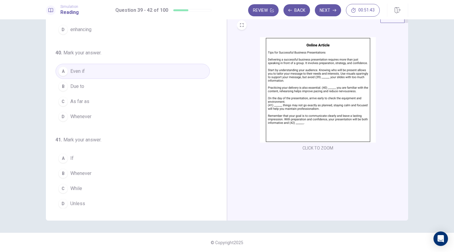
scroll to position [121, 0]
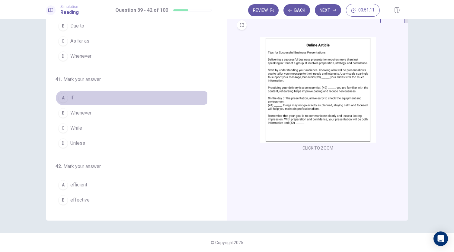
click at [67, 93] on button "A If" at bounding box center [133, 97] width 154 height 15
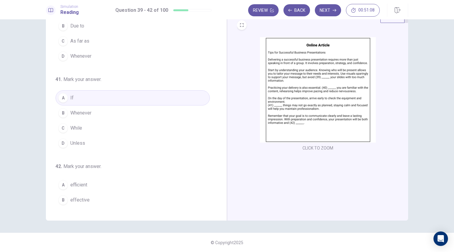
click at [84, 111] on span "Whenever" at bounding box center [80, 112] width 21 height 7
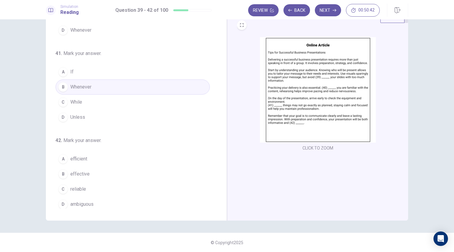
click at [78, 173] on span "effective" at bounding box center [79, 173] width 19 height 7
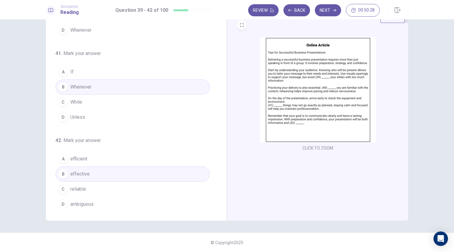
drag, startPoint x: 69, startPoint y: 71, endPoint x: 77, endPoint y: 59, distance: 14.7
click at [70, 72] on span "If" at bounding box center [71, 71] width 3 height 7
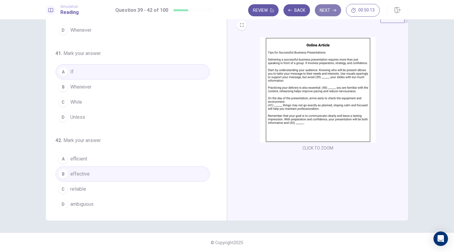
click at [327, 11] on button "Next" at bounding box center [328, 10] width 26 height 12
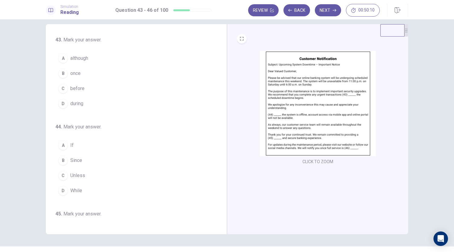
scroll to position [0, 0]
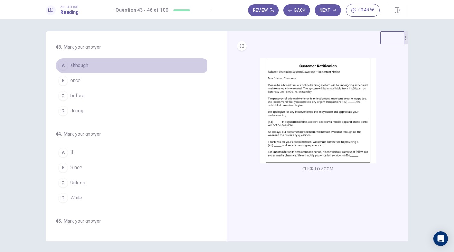
click at [78, 66] on span "although" at bounding box center [79, 65] width 18 height 7
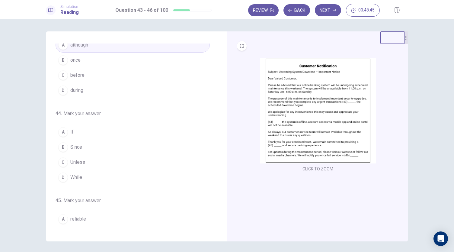
scroll to position [30, 0]
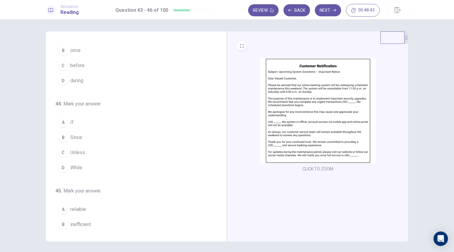
click at [83, 133] on button "B Since" at bounding box center [133, 137] width 154 height 15
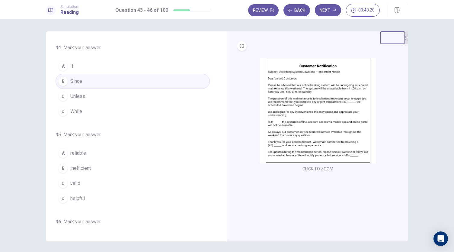
scroll to position [147, 0]
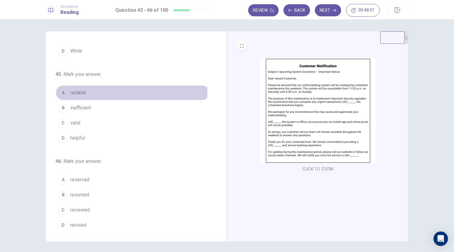
click at [71, 90] on span "reliable" at bounding box center [78, 92] width 16 height 7
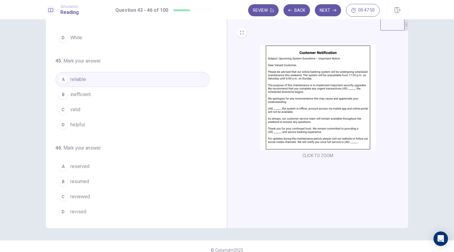
scroll to position [21, 0]
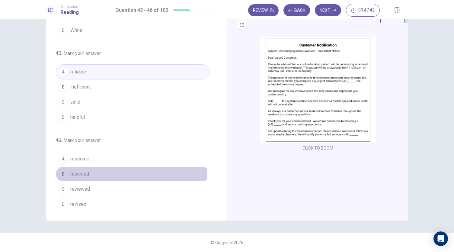
click at [86, 173] on span "resumed" at bounding box center [79, 173] width 19 height 7
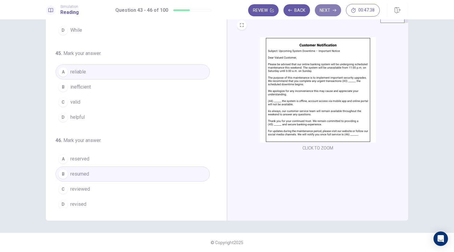
click at [327, 14] on button "Next" at bounding box center [328, 10] width 26 height 12
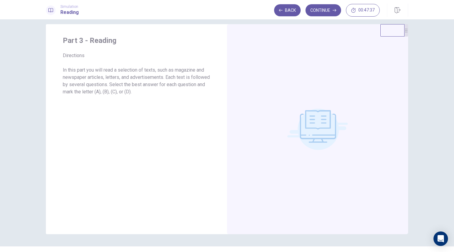
scroll to position [0, 0]
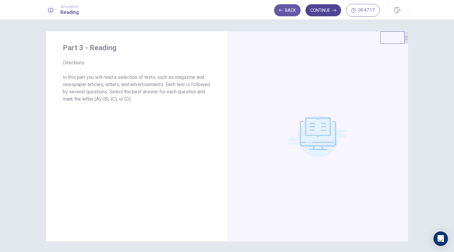
click at [326, 9] on button "Continue" at bounding box center [323, 10] width 36 height 12
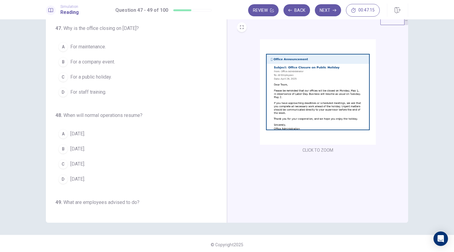
scroll to position [21, 0]
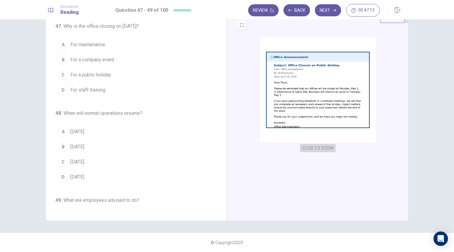
click at [315, 147] on button "CLICK TO ZOOM" at bounding box center [318, 148] width 36 height 8
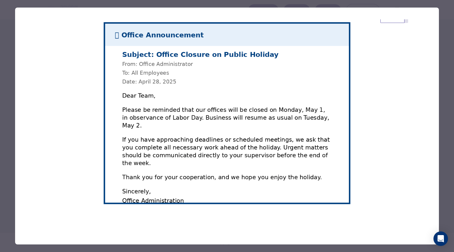
drag, startPoint x: 407, startPoint y: 35, endPoint x: 402, endPoint y: 41, distance: 8.0
click at [407, 35] on img at bounding box center [227, 113] width 424 height 211
drag, startPoint x: 383, startPoint y: 77, endPoint x: 333, endPoint y: 46, distance: 59.6
click at [383, 77] on img at bounding box center [227, 113] width 424 height 211
click at [328, 5] on div at bounding box center [227, 126] width 454 height 252
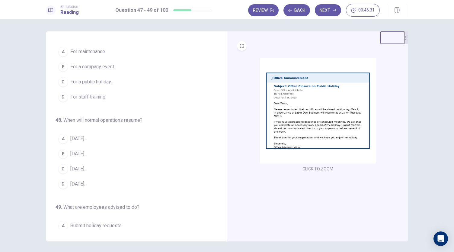
scroll to position [0, 0]
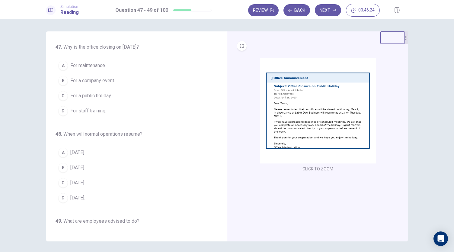
click at [114, 96] on button "C For a public holiday." at bounding box center [133, 95] width 154 height 15
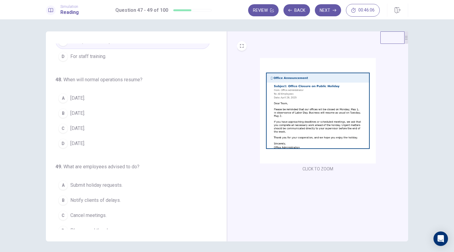
scroll to position [60, 0]
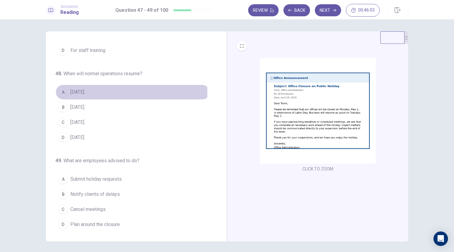
click at [93, 91] on button "A [DATE]." at bounding box center [133, 92] width 154 height 15
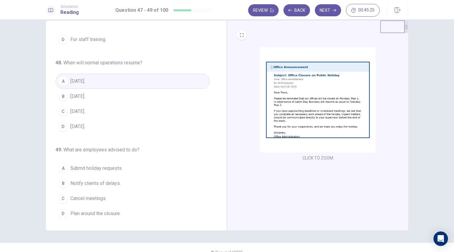
scroll to position [21, 0]
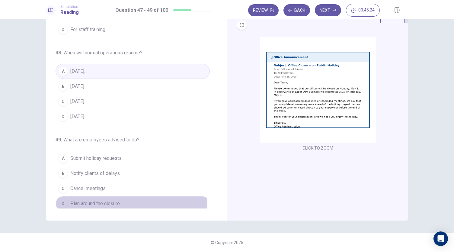
click at [99, 201] on span "Plan around the closure." at bounding box center [95, 203] width 50 height 7
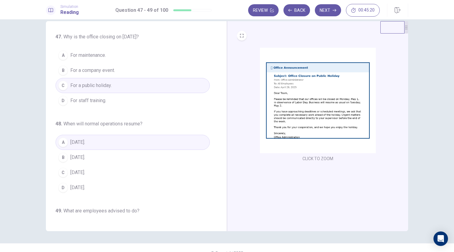
scroll to position [0, 0]
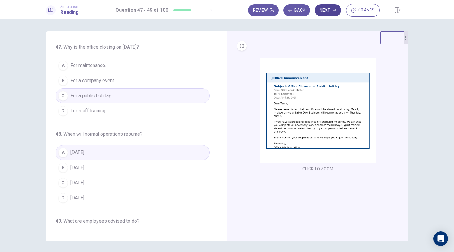
click at [330, 10] on button "Next" at bounding box center [328, 10] width 26 height 12
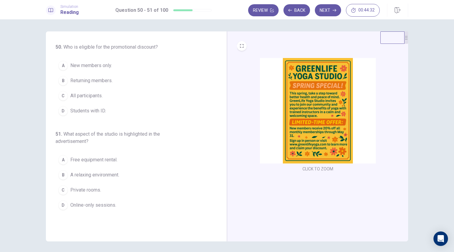
click at [97, 66] on span "New members only." at bounding box center [91, 65] width 42 height 7
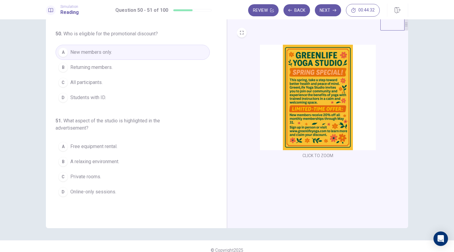
scroll to position [21, 0]
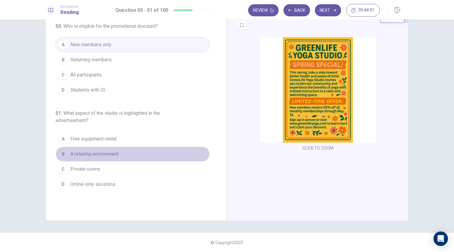
click at [107, 153] on span "A relaxing environment." at bounding box center [94, 153] width 49 height 7
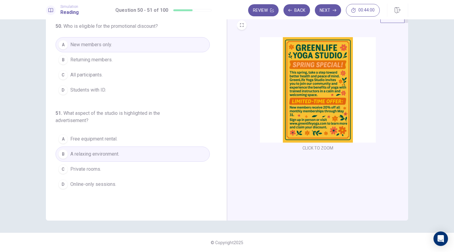
scroll to position [0, 0]
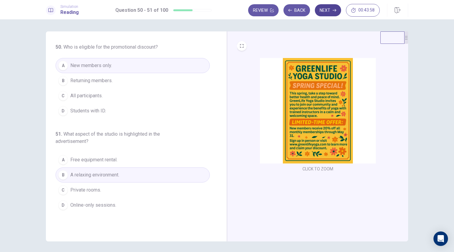
click at [328, 11] on button "Next" at bounding box center [328, 10] width 26 height 12
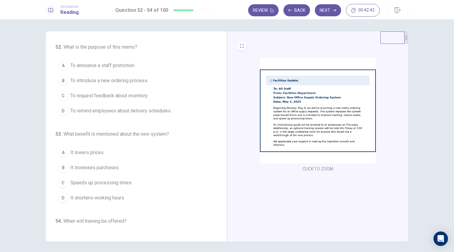
click at [118, 64] on span "To announce a staff promotion." at bounding box center [102, 65] width 65 height 7
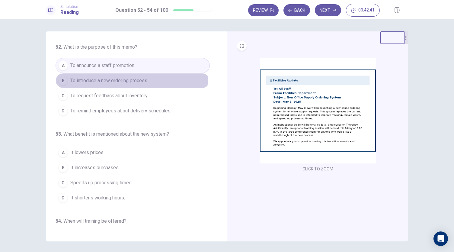
click at [126, 77] on span "To introduce a new ordering process." at bounding box center [109, 80] width 78 height 7
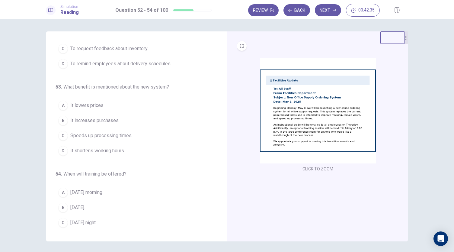
scroll to position [60, 0]
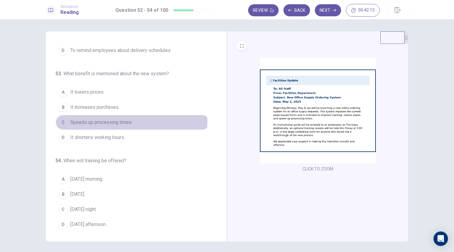
click at [124, 120] on span "Speeds up processing times." at bounding box center [101, 122] width 62 height 7
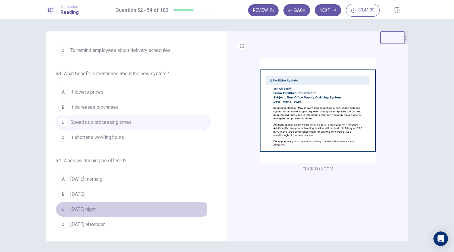
click at [91, 206] on span "[DATE] night." at bounding box center [83, 209] width 26 height 7
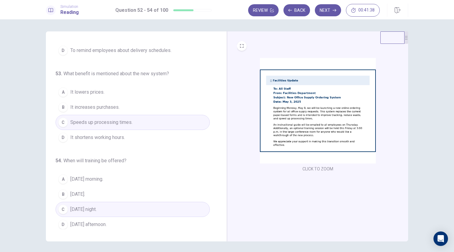
click at [107, 219] on button "D [DATE] afternoon." at bounding box center [133, 224] width 154 height 15
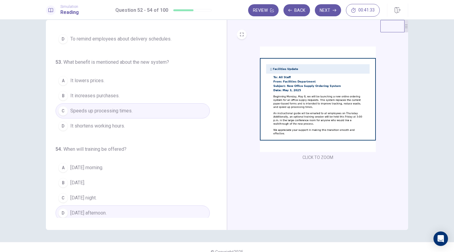
scroll to position [21, 0]
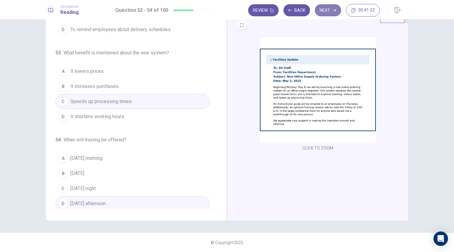
click at [329, 9] on button "Next" at bounding box center [328, 10] width 26 height 12
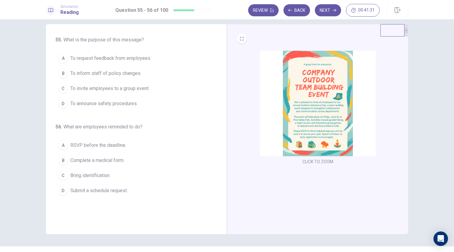
scroll to position [0, 0]
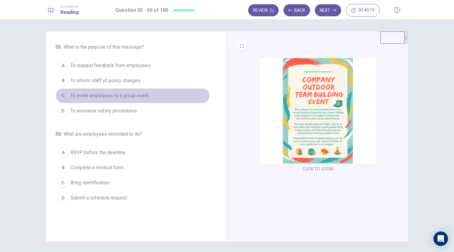
click at [142, 94] on span "To invite employees to a group event." at bounding box center [109, 95] width 79 height 7
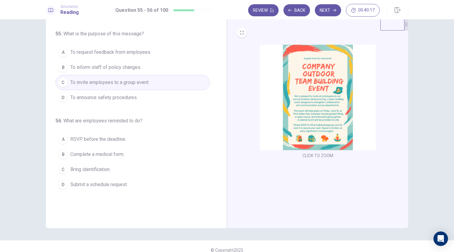
scroll to position [21, 0]
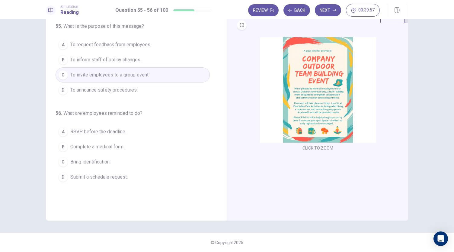
click at [91, 134] on span "RSVP before the deadline." at bounding box center [98, 131] width 56 height 7
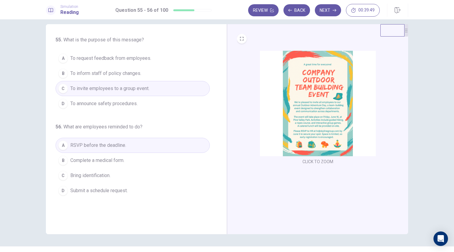
scroll to position [0, 0]
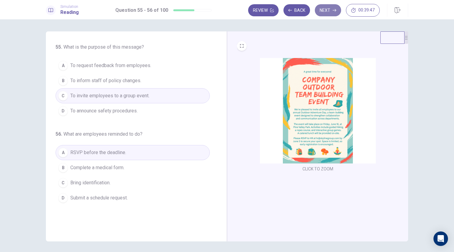
click at [328, 10] on button "Next" at bounding box center [328, 10] width 26 height 12
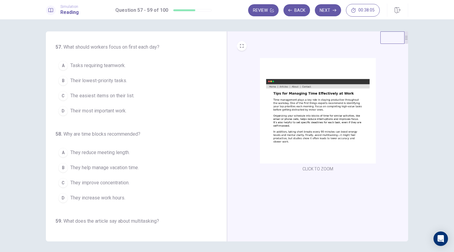
click at [111, 110] on span "Their most important work." at bounding box center [98, 110] width 56 height 7
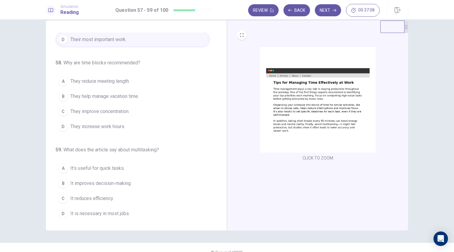
scroll to position [21, 0]
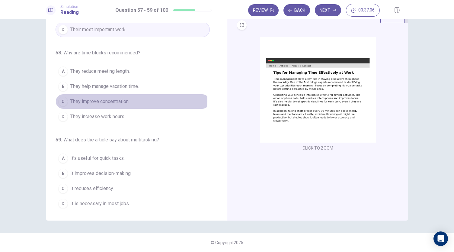
click at [96, 98] on span "They improve concentration." at bounding box center [99, 101] width 59 height 7
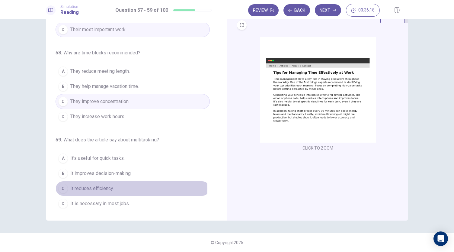
click at [103, 186] on span "It reduces efficiency." at bounding box center [91, 188] width 43 height 7
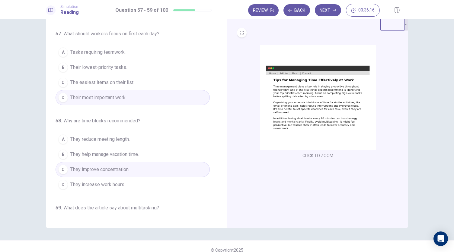
scroll to position [0, 0]
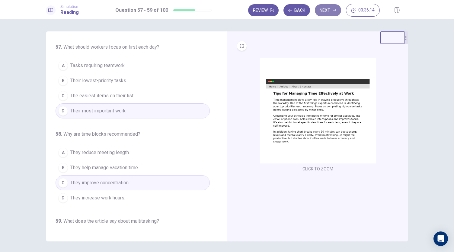
click at [327, 14] on button "Next" at bounding box center [328, 10] width 26 height 12
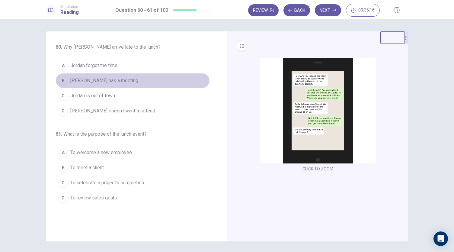
click at [107, 79] on span "[PERSON_NAME] has a meeting." at bounding box center [104, 80] width 69 height 7
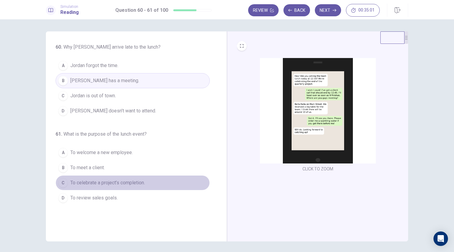
click at [141, 180] on span "To celebrate a project’s completion." at bounding box center [107, 182] width 75 height 7
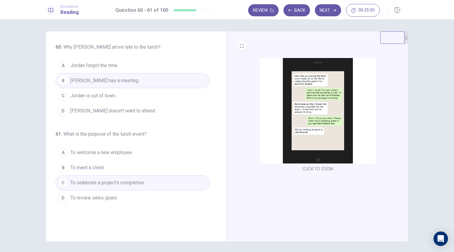
click at [332, 8] on button "Next" at bounding box center [328, 10] width 26 height 12
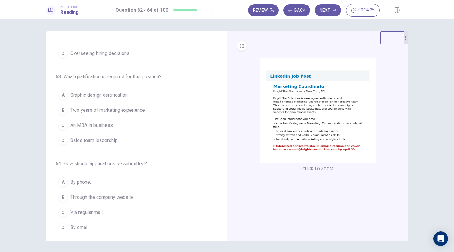
scroll to position [68, 0]
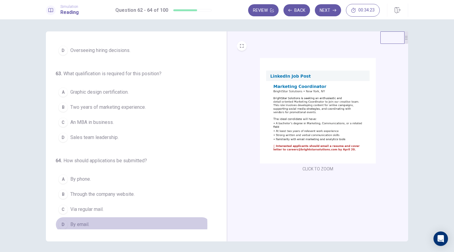
click at [80, 222] on span "By email." at bounding box center [79, 224] width 19 height 7
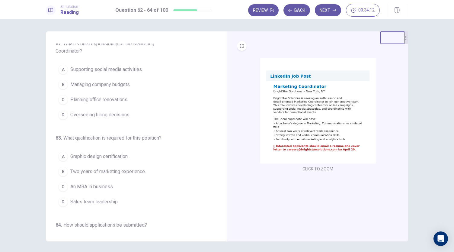
scroll to position [0, 0]
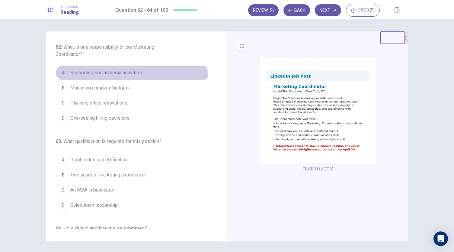
click at [116, 75] on span "Supporting social media activities." at bounding box center [106, 72] width 72 height 7
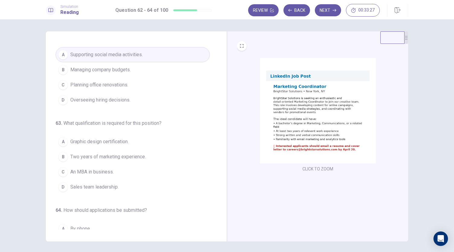
scroll to position [60, 0]
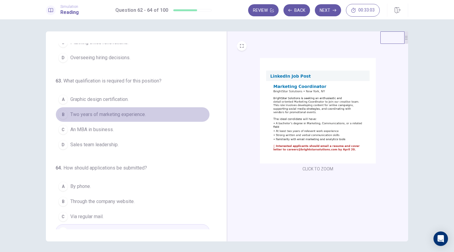
click at [136, 115] on span "Two years of marketing experience." at bounding box center [107, 114] width 75 height 7
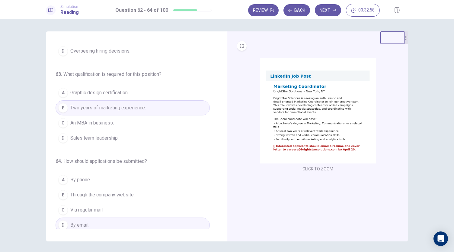
scroll to position [68, 0]
click at [325, 10] on button "Next" at bounding box center [328, 10] width 26 height 12
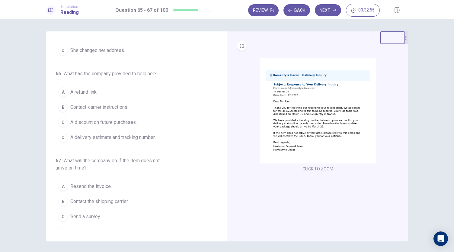
scroll to position [0, 0]
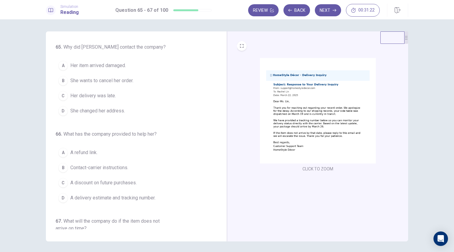
click at [111, 90] on button "C Her delivery was late." at bounding box center [133, 95] width 154 height 15
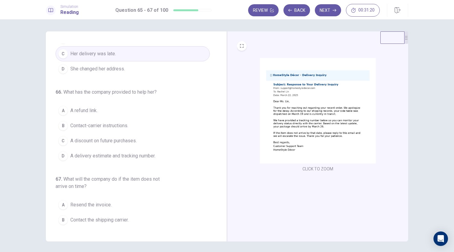
scroll to position [60, 0]
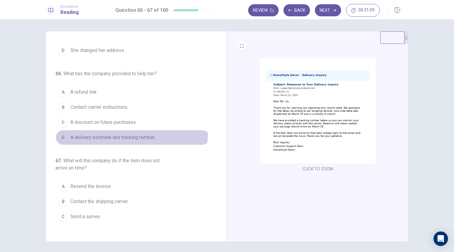
drag, startPoint x: 125, startPoint y: 130, endPoint x: 128, endPoint y: 134, distance: 4.1
click at [125, 131] on button "D A delivery estimate and tracking number." at bounding box center [133, 137] width 154 height 15
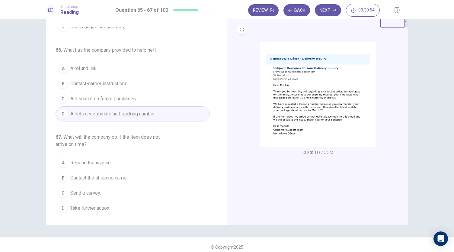
scroll to position [21, 0]
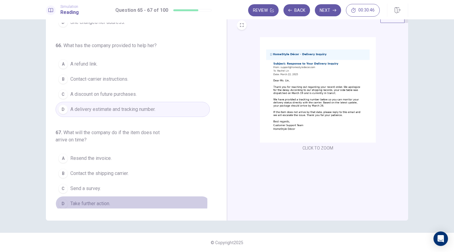
click at [96, 200] on span "Take further action." at bounding box center [90, 203] width 40 height 7
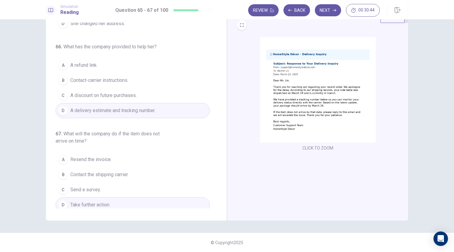
scroll to position [68, 0]
click at [327, 13] on button "Next" at bounding box center [328, 10] width 26 height 12
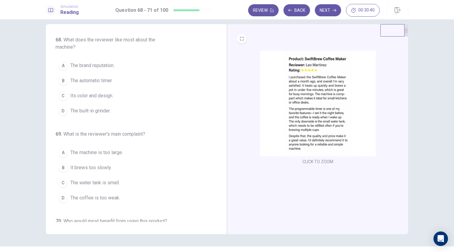
scroll to position [0, 0]
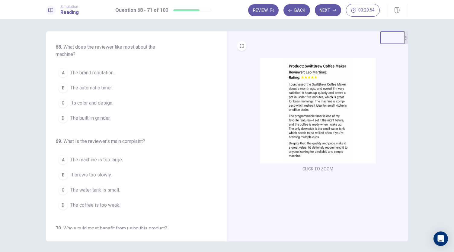
click at [104, 87] on span "The automatic timer." at bounding box center [91, 87] width 42 height 7
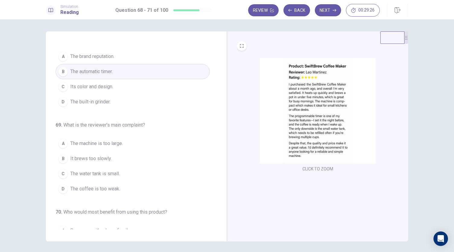
scroll to position [30, 0]
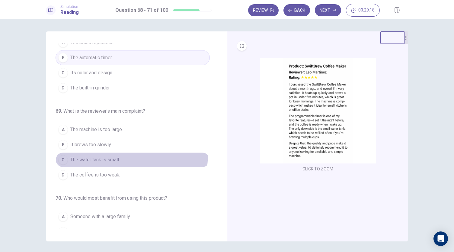
click at [101, 152] on button "C The water tank is small." at bounding box center [133, 159] width 154 height 15
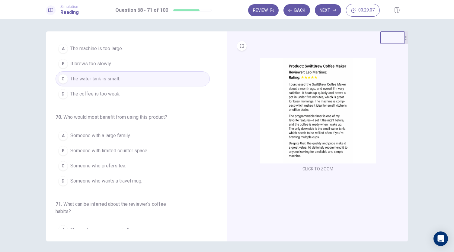
scroll to position [121, 0]
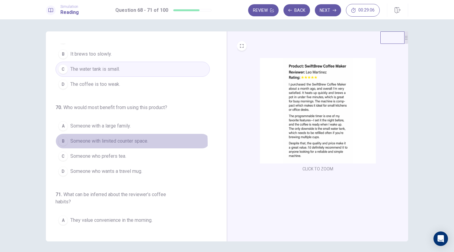
click at [123, 141] on span "Someone with limited counter space." at bounding box center [109, 140] width 78 height 7
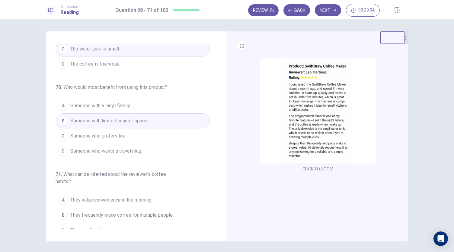
scroll to position [161, 0]
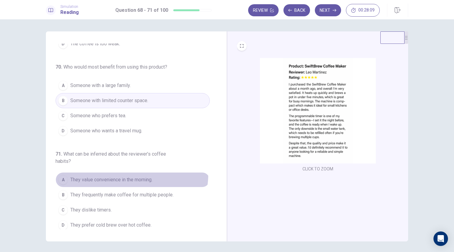
click at [130, 172] on button "A They value convenience in the morning." at bounding box center [133, 179] width 154 height 15
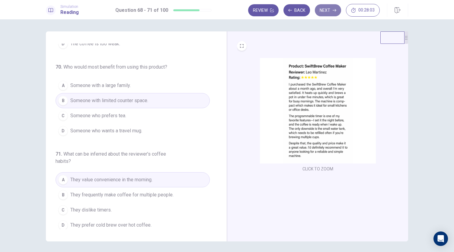
click at [333, 10] on icon "button" at bounding box center [335, 10] width 4 height 4
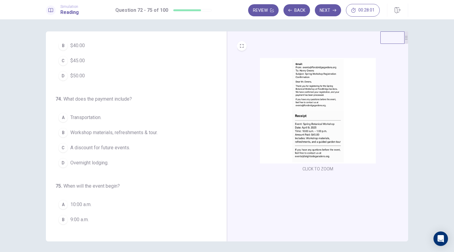
scroll to position [0, 0]
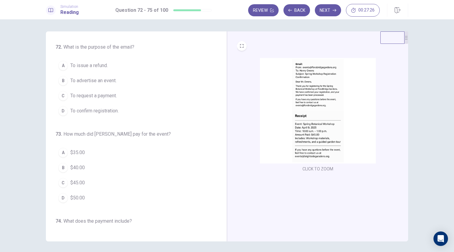
click at [101, 113] on span "To confirm registration." at bounding box center [94, 110] width 48 height 7
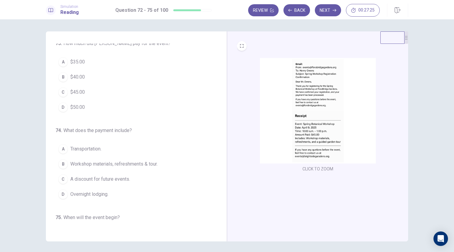
scroll to position [60, 0]
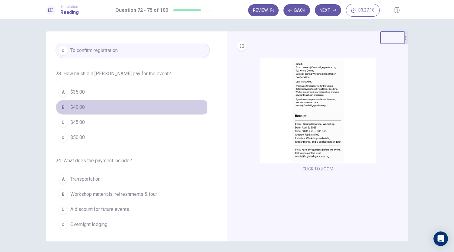
click at [70, 107] on span "$40.00" at bounding box center [77, 107] width 14 height 7
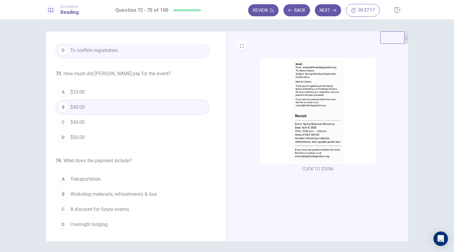
click at [75, 124] on span "$45.00" at bounding box center [77, 122] width 14 height 7
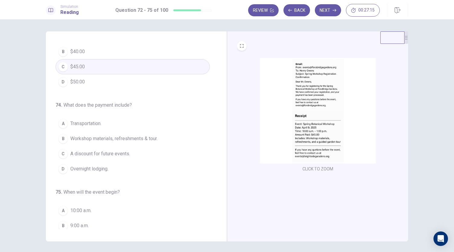
scroll to position [121, 0]
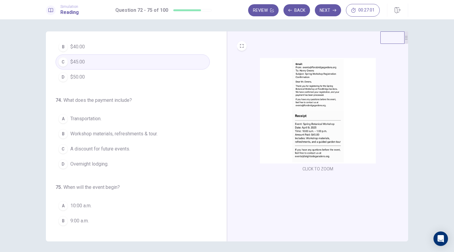
click at [136, 130] on span "Workshop materials, refreshments & tour." at bounding box center [113, 133] width 87 height 7
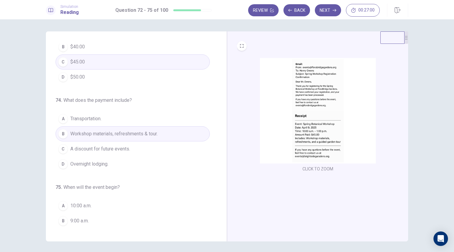
scroll to position [147, 0]
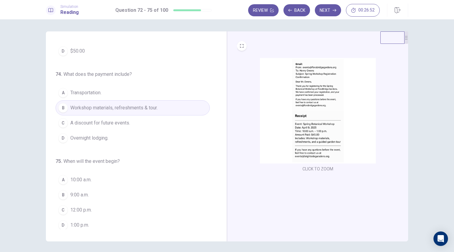
click at [77, 176] on span "10:00 a.m." at bounding box center [80, 179] width 21 height 7
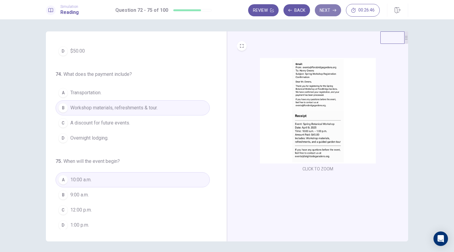
click at [323, 7] on button "Next" at bounding box center [328, 10] width 26 height 12
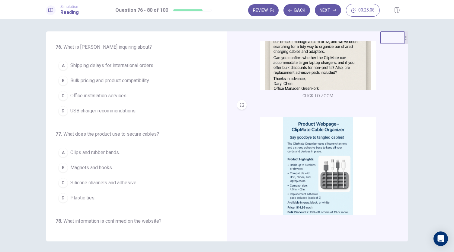
scroll to position [90, 0]
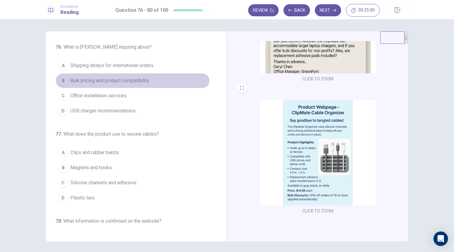
click at [146, 80] on span "Bulk pricing and product compatibility." at bounding box center [109, 80] width 79 height 7
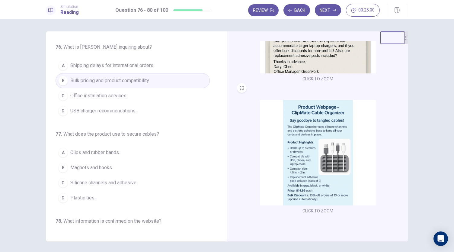
scroll to position [60, 0]
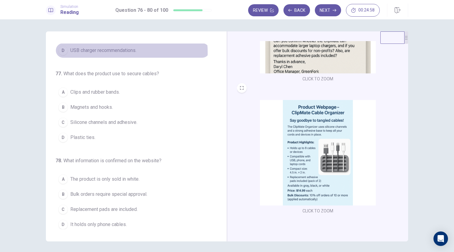
click at [124, 51] on span "USB charger recommendations." at bounding box center [103, 50] width 66 height 7
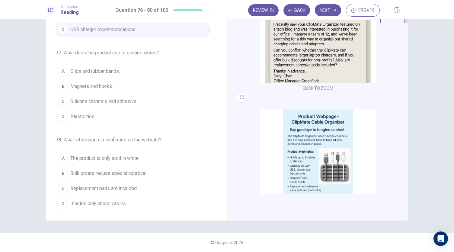
scroll to position [90, 0]
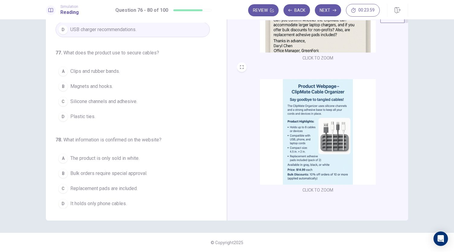
click at [117, 101] on span "Silicone channels and adhesive." at bounding box center [103, 101] width 67 height 7
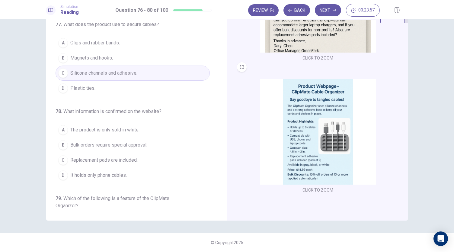
scroll to position [121, 0]
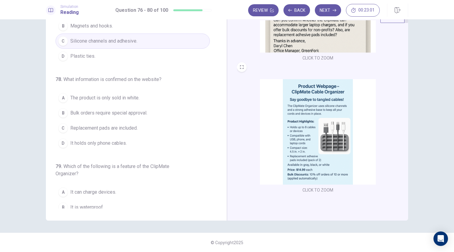
click at [127, 127] on span "Replacement pads are included." at bounding box center [103, 127] width 67 height 7
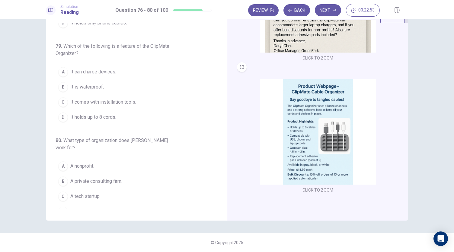
scroll to position [241, 0]
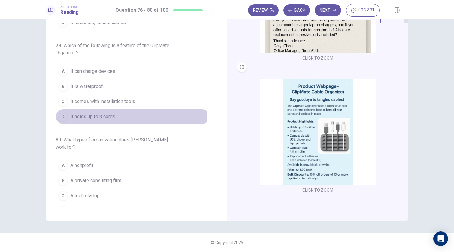
click at [101, 114] on span "It holds up to 8 cords." at bounding box center [93, 116] width 46 height 7
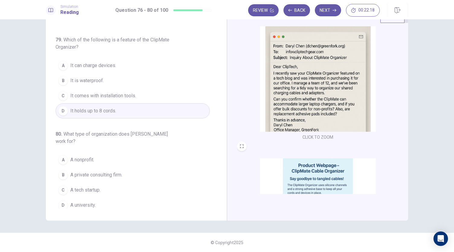
scroll to position [0, 0]
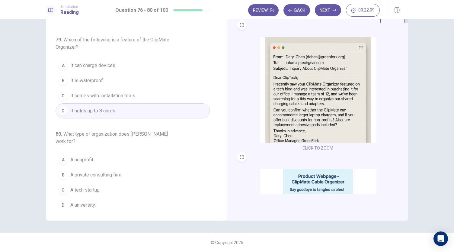
click at [119, 171] on span "A private consulting firm." at bounding box center [96, 174] width 52 height 7
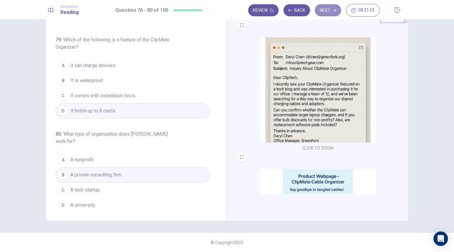
click at [328, 6] on button "Next" at bounding box center [328, 10] width 26 height 12
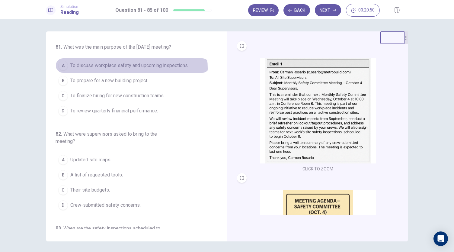
click at [129, 69] on span "To discuss workplace safety and upcoming inspections." at bounding box center [129, 65] width 118 height 7
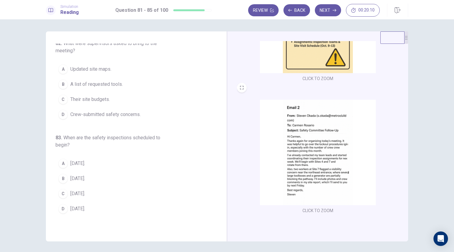
scroll to position [121, 0]
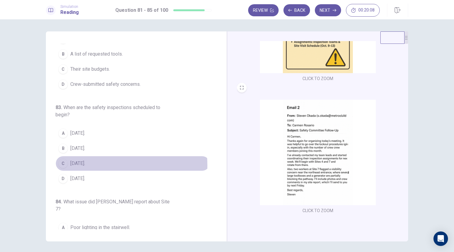
click at [76, 167] on span "[DATE]." at bounding box center [77, 163] width 15 height 7
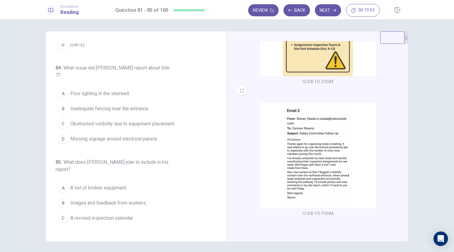
scroll to position [222, 0]
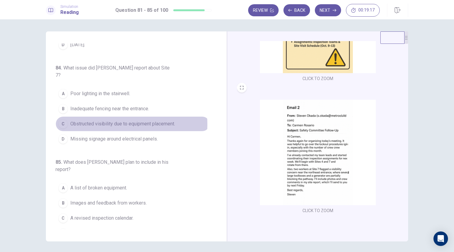
click at [106, 121] on span "Obstructed visibility due to equipment placement." at bounding box center [122, 123] width 105 height 7
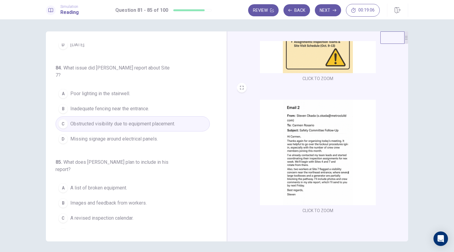
scroll to position [21, 0]
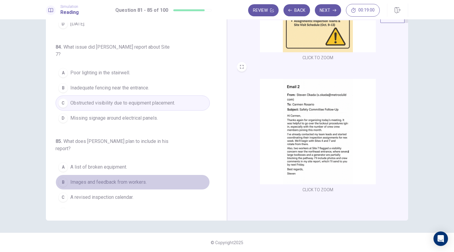
click at [142, 178] on span "Images and feedback from workers." at bounding box center [108, 181] width 76 height 7
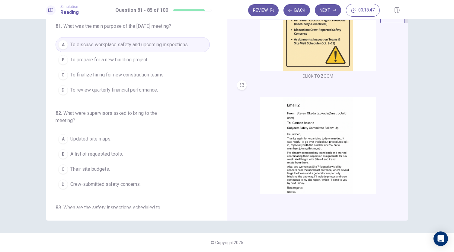
scroll to position [132, 0]
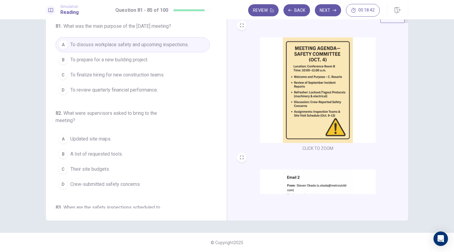
click at [101, 173] on span "Their site budgets." at bounding box center [90, 168] width 40 height 7
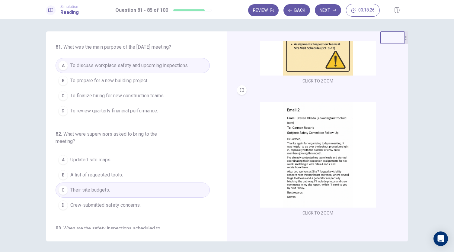
scroll to position [222, 0]
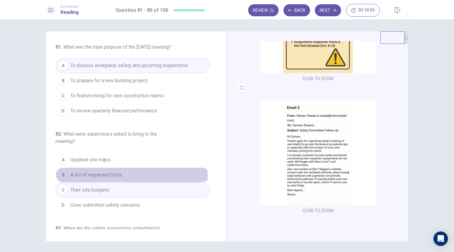
click at [128, 182] on button "B A list of requested tools." at bounding box center [133, 174] width 154 height 15
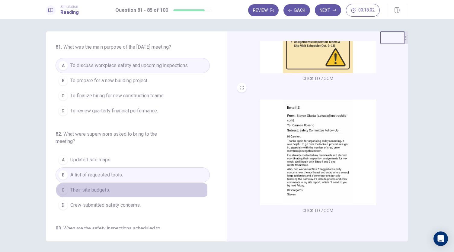
click at [126, 196] on button "C Their site budgets." at bounding box center [133, 189] width 154 height 15
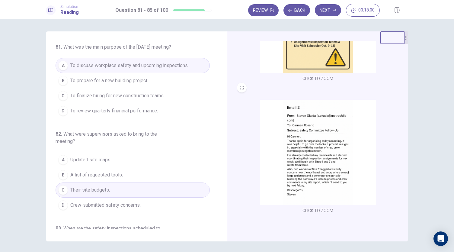
click at [129, 209] on span "Crew-submitted safety concerns." at bounding box center [105, 204] width 70 height 7
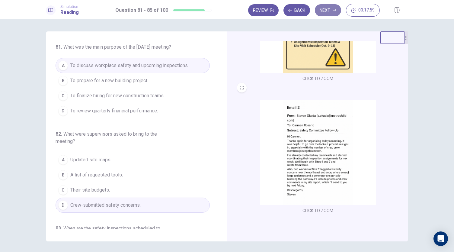
click at [324, 11] on button "Next" at bounding box center [328, 10] width 26 height 12
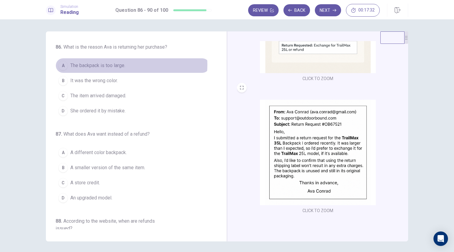
click at [117, 65] on span "The backpack is too large." at bounding box center [97, 65] width 55 height 7
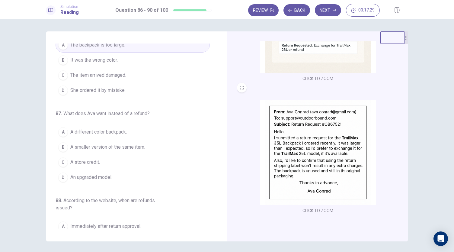
scroll to position [30, 0]
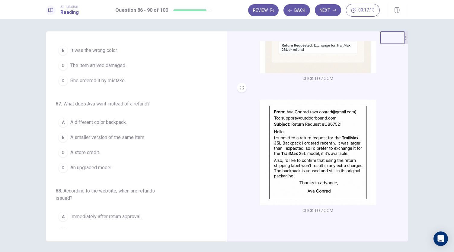
click at [138, 138] on span "A smaller version of the same item." at bounding box center [107, 137] width 75 height 7
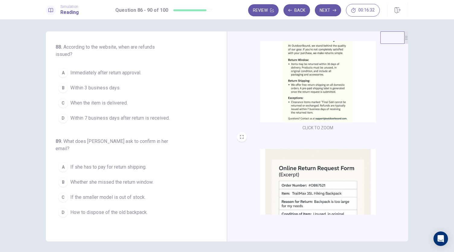
scroll to position [151, 0]
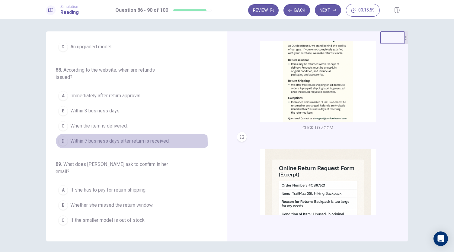
click at [115, 140] on span "Within 7 business days after return is received." at bounding box center [119, 140] width 99 height 7
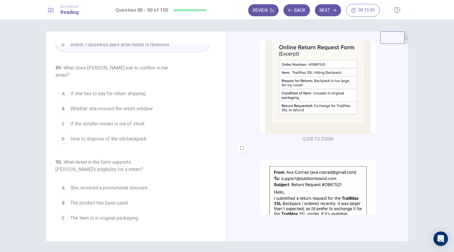
scroll to position [222, 0]
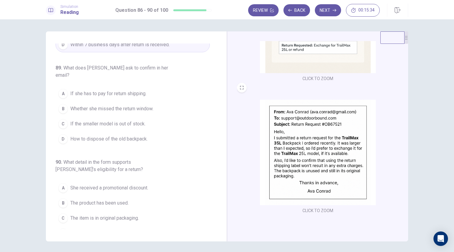
click at [129, 90] on span "If she has to pay for return shipping." at bounding box center [108, 93] width 76 height 7
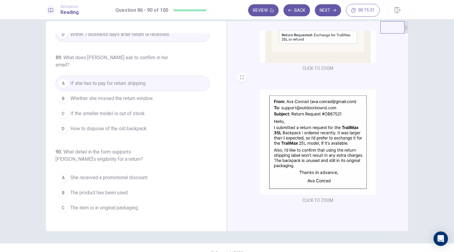
scroll to position [21, 0]
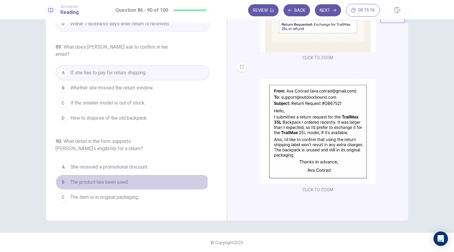
click at [114, 178] on span "The product has been used." at bounding box center [99, 181] width 58 height 7
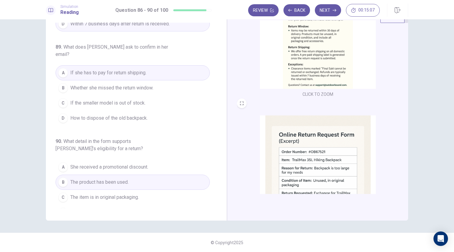
scroll to position [41, 0]
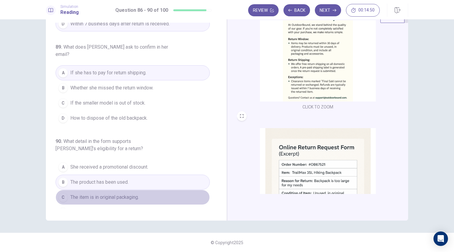
click at [135, 193] on span "The item is in original packaging." at bounding box center [104, 196] width 69 height 7
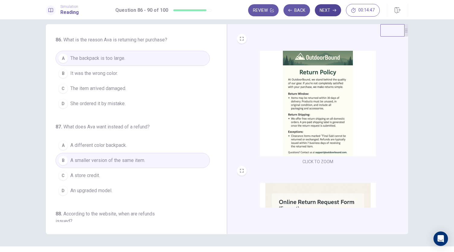
scroll to position [0, 0]
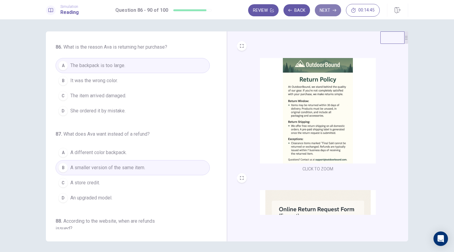
click at [331, 6] on button "Next" at bounding box center [328, 10] width 26 height 12
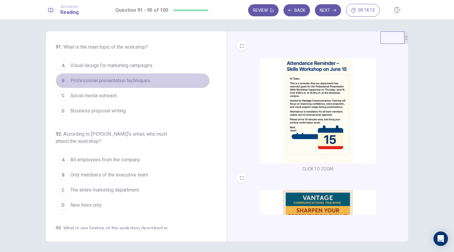
click at [135, 84] on span "Professional presentation techniques." at bounding box center [110, 80] width 81 height 7
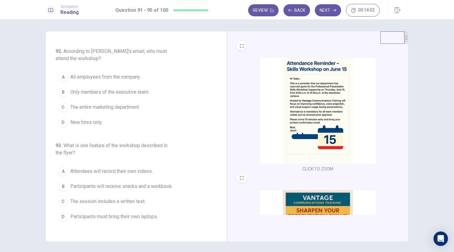
scroll to position [60, 0]
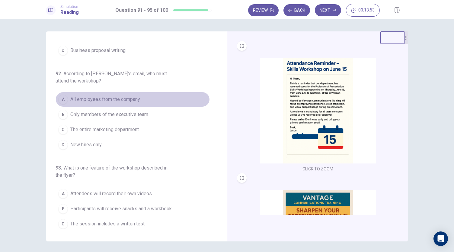
click at [133, 97] on span "All employees from the company." at bounding box center [105, 99] width 70 height 7
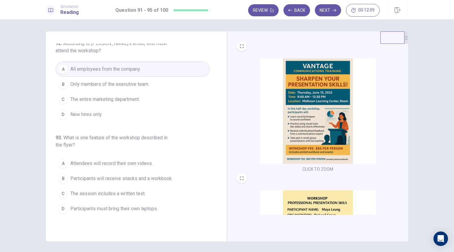
scroll to position [132, 0]
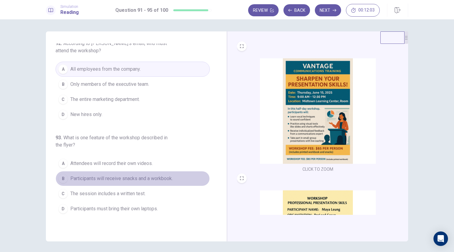
click at [150, 178] on span "Participants will receive snacks and a workbook." at bounding box center [121, 178] width 102 height 7
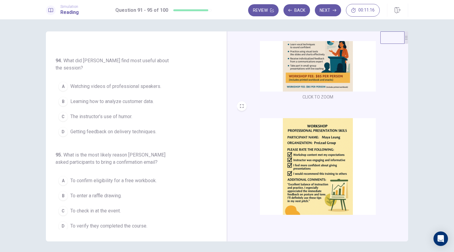
scroll to position [222, 0]
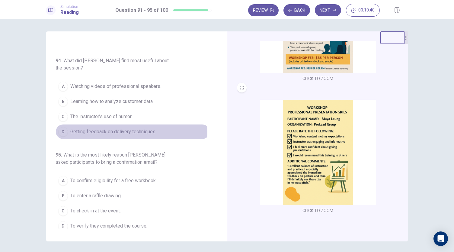
click at [122, 129] on span "Getting feedback on delivery techniques." at bounding box center [113, 131] width 86 height 7
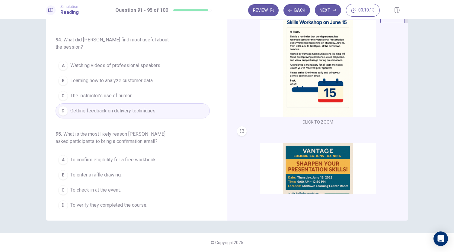
scroll to position [11, 0]
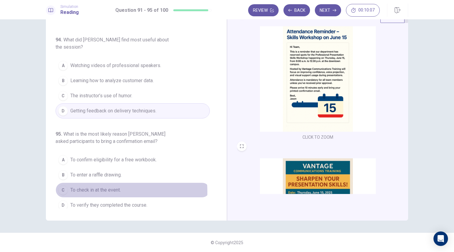
click at [107, 187] on span "To check in at the event." at bounding box center [95, 189] width 50 height 7
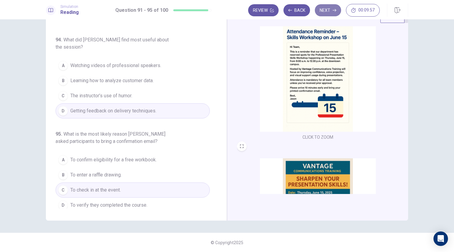
click at [328, 8] on button "Next" at bounding box center [328, 10] width 26 height 12
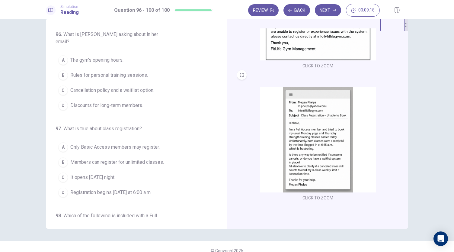
scroll to position [0, 0]
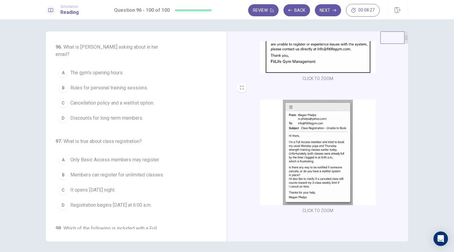
click at [142, 99] on span "Cancellation policy and a waitlist option." at bounding box center [112, 102] width 84 height 7
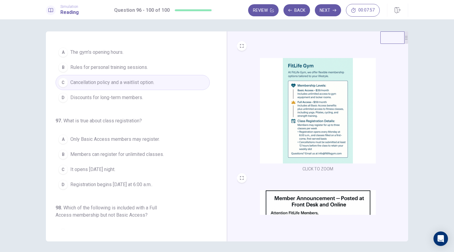
scroll to position [30, 0]
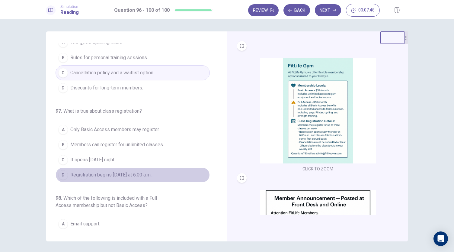
drag, startPoint x: 131, startPoint y: 163, endPoint x: 133, endPoint y: 168, distance: 5.1
click at [131, 171] on span "Registration begins [DATE] at 6:00 a.m.." at bounding box center [111, 174] width 82 height 7
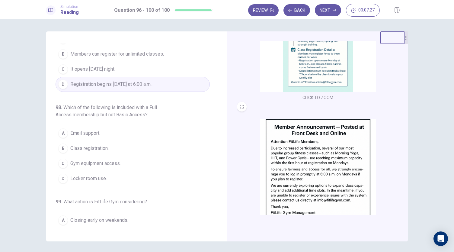
scroll to position [0, 0]
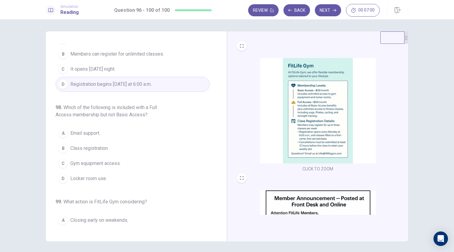
click at [101, 160] on span "Gym equipment access." at bounding box center [95, 163] width 50 height 7
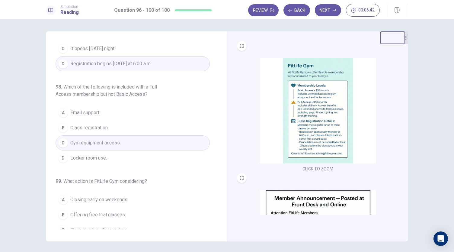
scroll to position [151, 0]
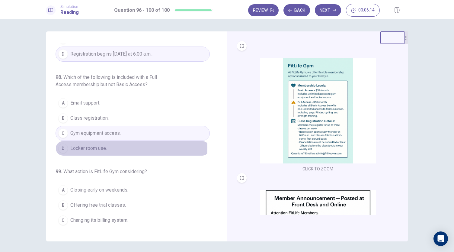
click at [108, 141] on button "D Locker room use." at bounding box center [133, 148] width 154 height 15
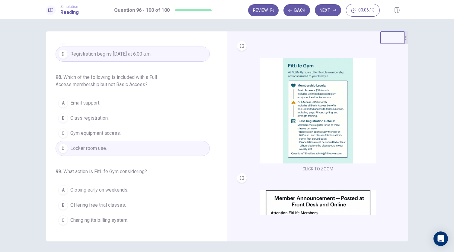
click at [110, 130] on span "Gym equipment access." at bounding box center [95, 133] width 50 height 7
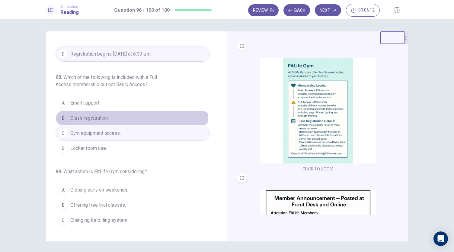
click at [112, 110] on button "B Class registration." at bounding box center [133, 117] width 154 height 15
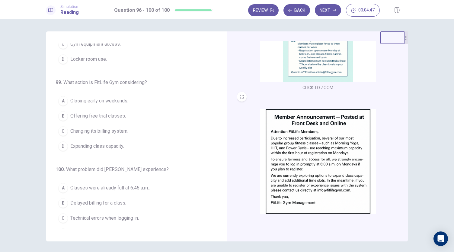
scroll to position [91, 0]
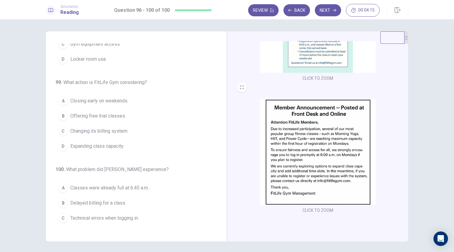
drag, startPoint x: 113, startPoint y: 134, endPoint x: 124, endPoint y: 136, distance: 11.0
click at [115, 142] on span "Expanding class capacity." at bounding box center [97, 145] width 54 height 7
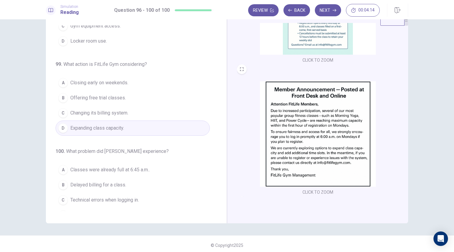
scroll to position [21, 0]
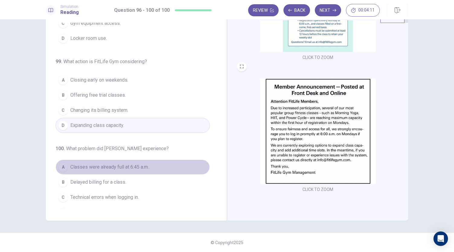
click at [147, 163] on span "Classes were already full at 6:45 a.m.." at bounding box center [109, 166] width 79 height 7
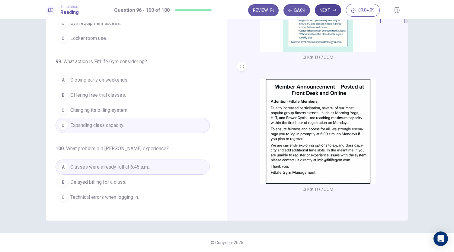
click at [323, 6] on button "Next" at bounding box center [328, 10] width 26 height 12
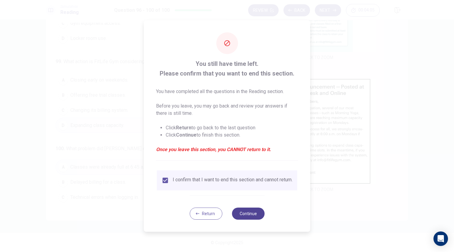
click at [250, 216] on button "Continue" at bounding box center [248, 213] width 33 height 12
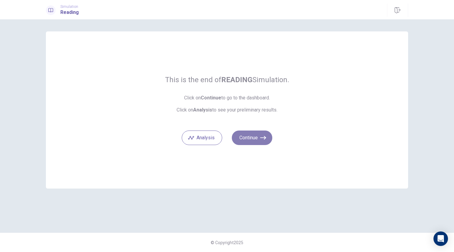
click at [255, 137] on button "Continue" at bounding box center [252, 137] width 40 height 14
